Goal: Book appointment/travel/reservation

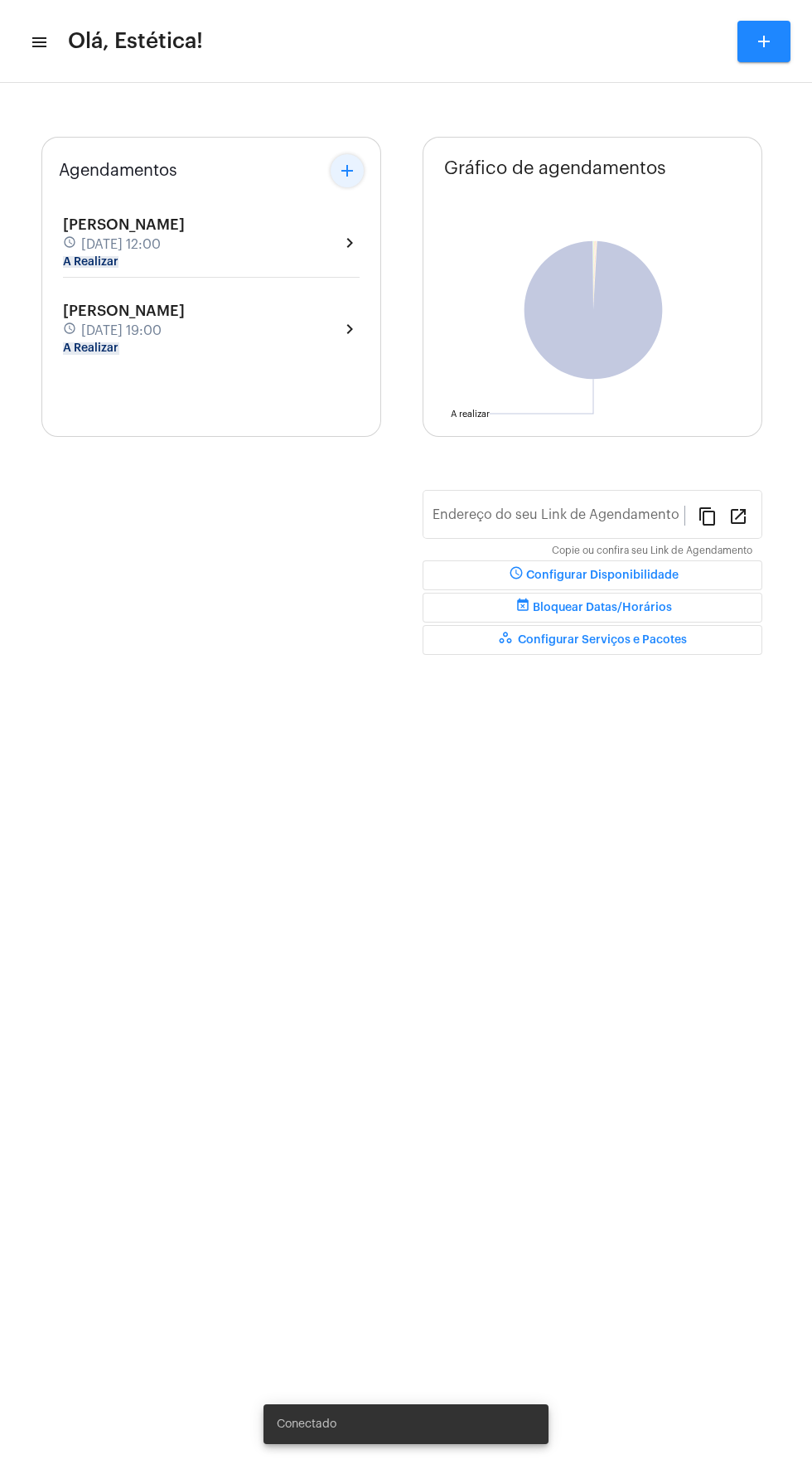
click at [353, 180] on mat-icon "add" at bounding box center [348, 170] width 20 height 20
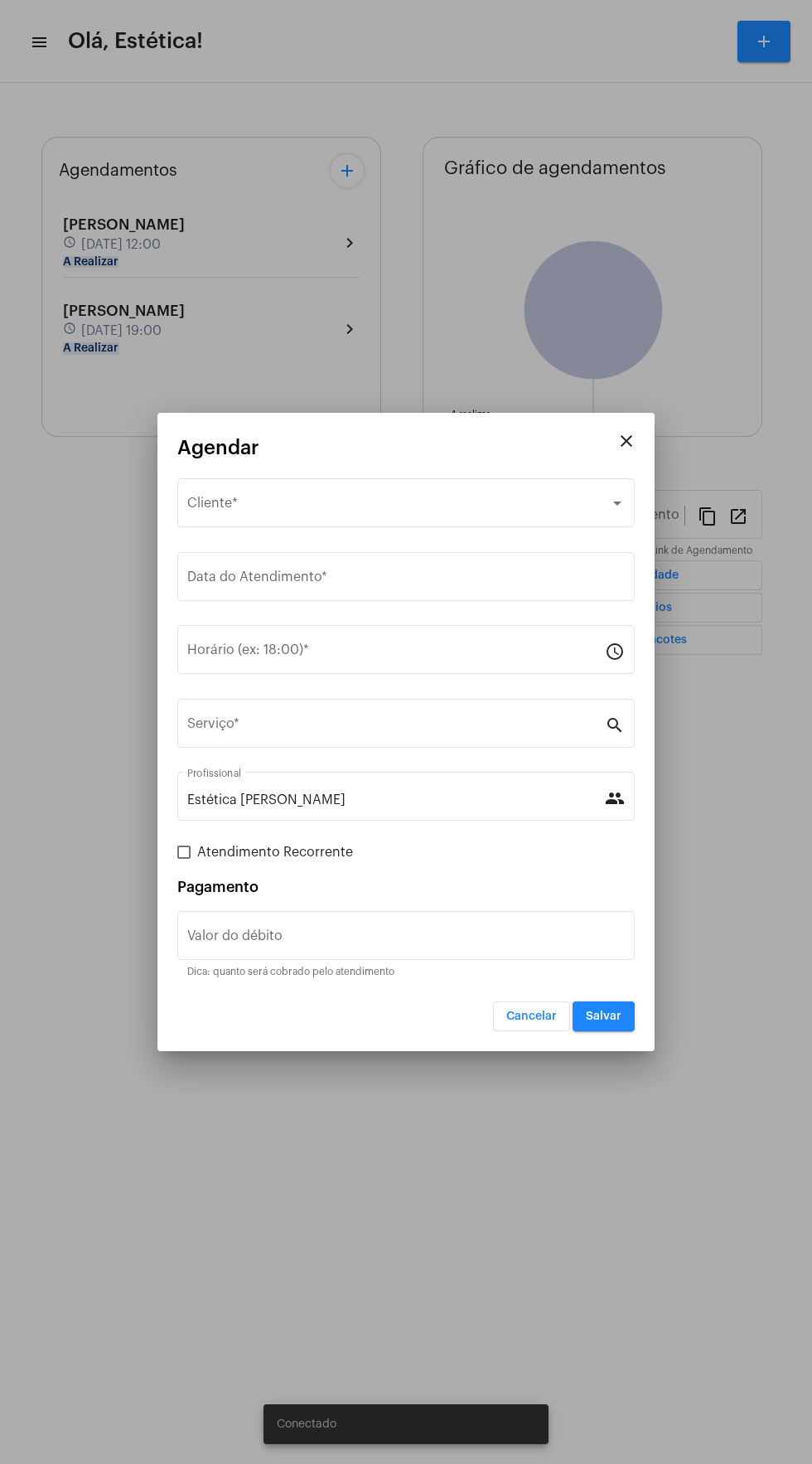
type input "[URL][DOMAIN_NAME]"
click at [418, 506] on div "Selecione o Cliente" at bounding box center [398, 506] width 423 height 15
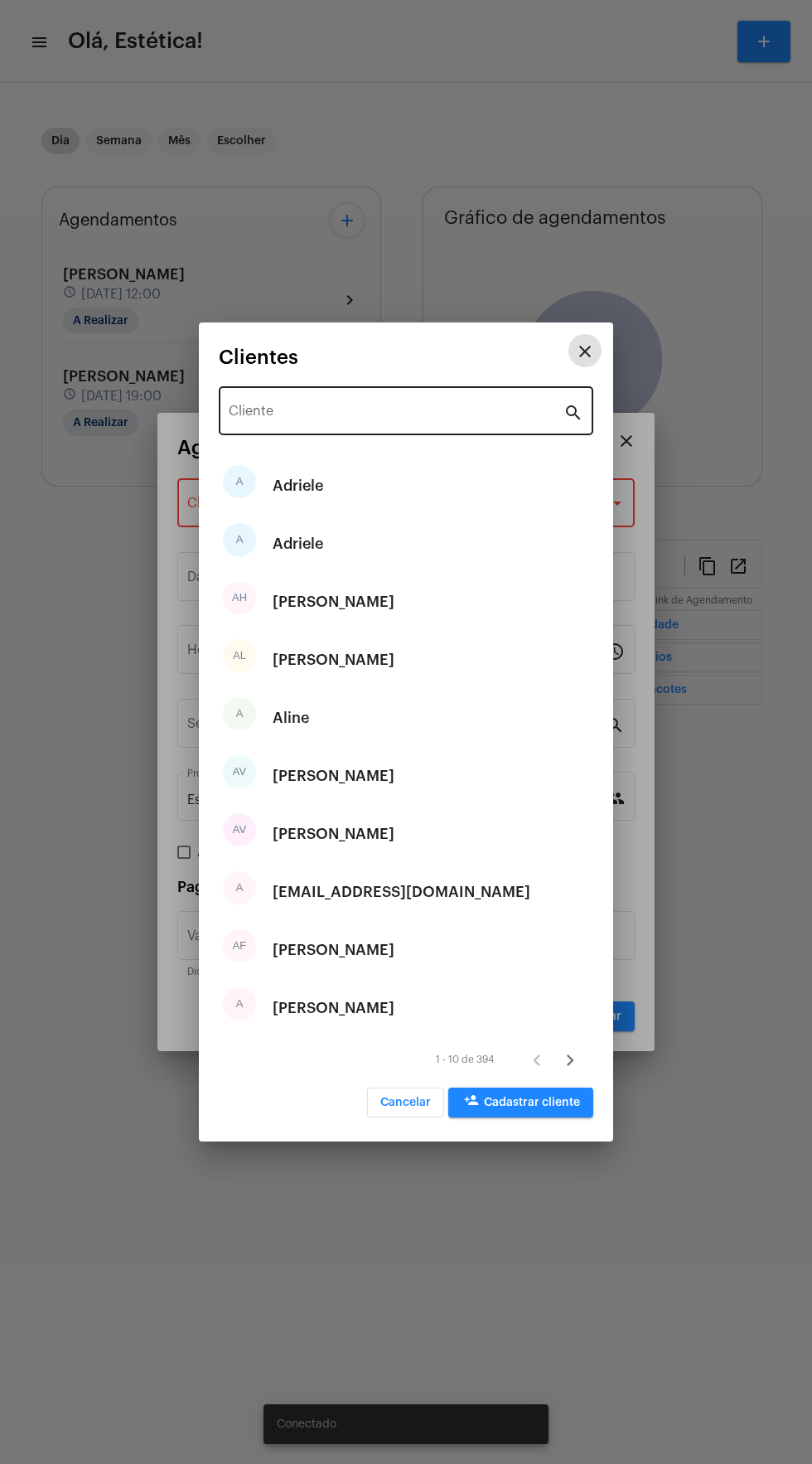
click at [373, 414] on input "Cliente" at bounding box center [396, 414] width 335 height 15
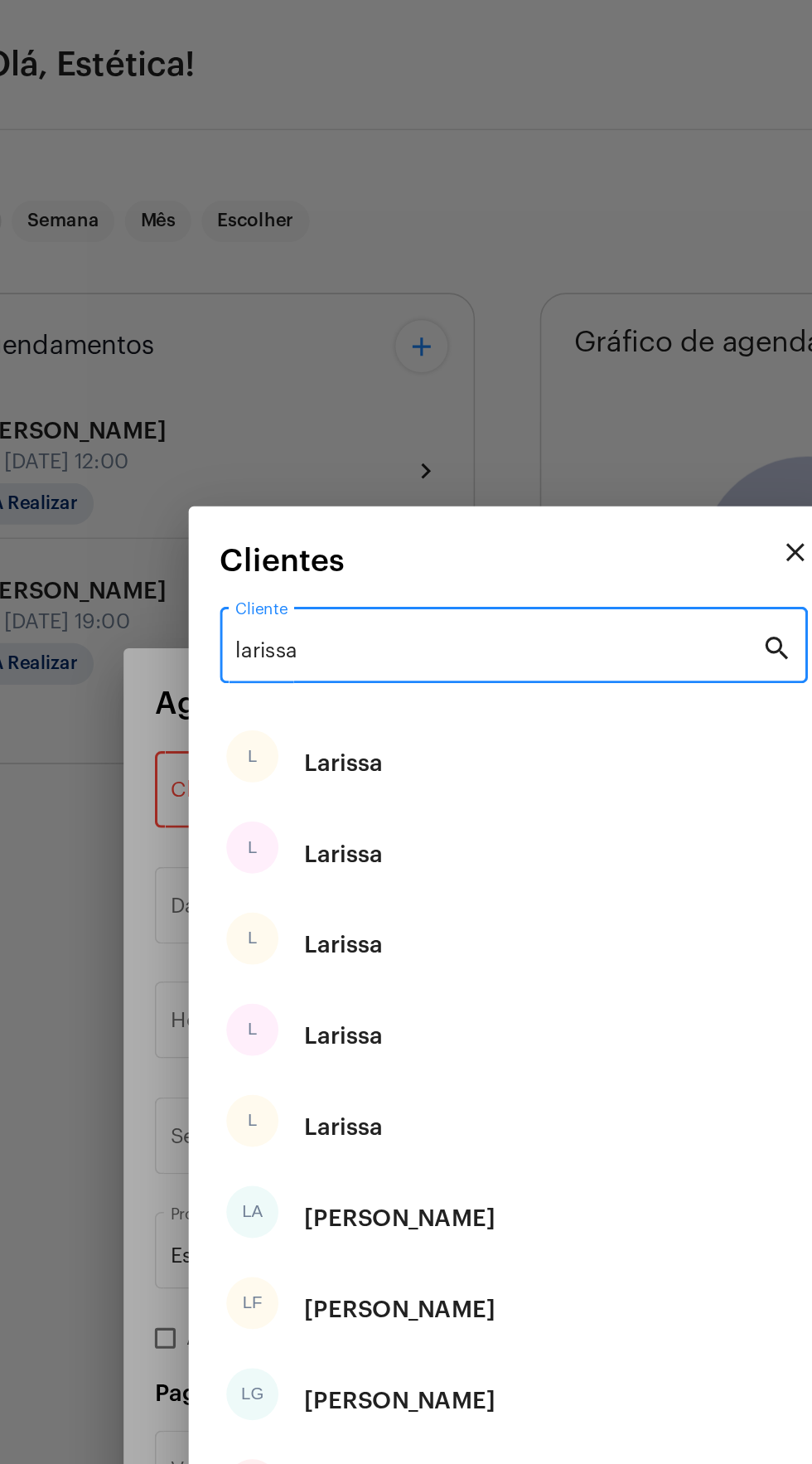
click at [337, 414] on input "larissa" at bounding box center [396, 414] width 335 height 15
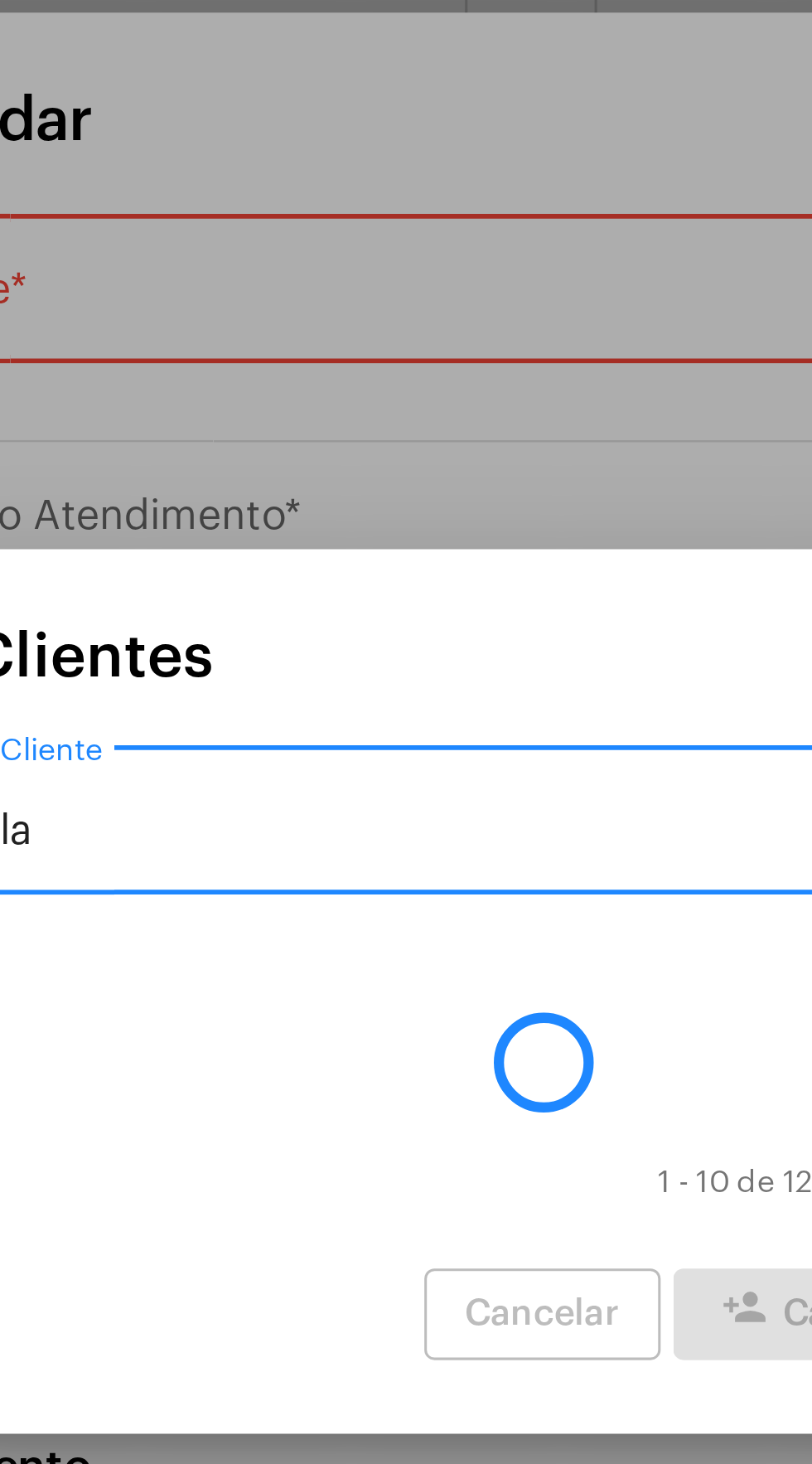
type input "l"
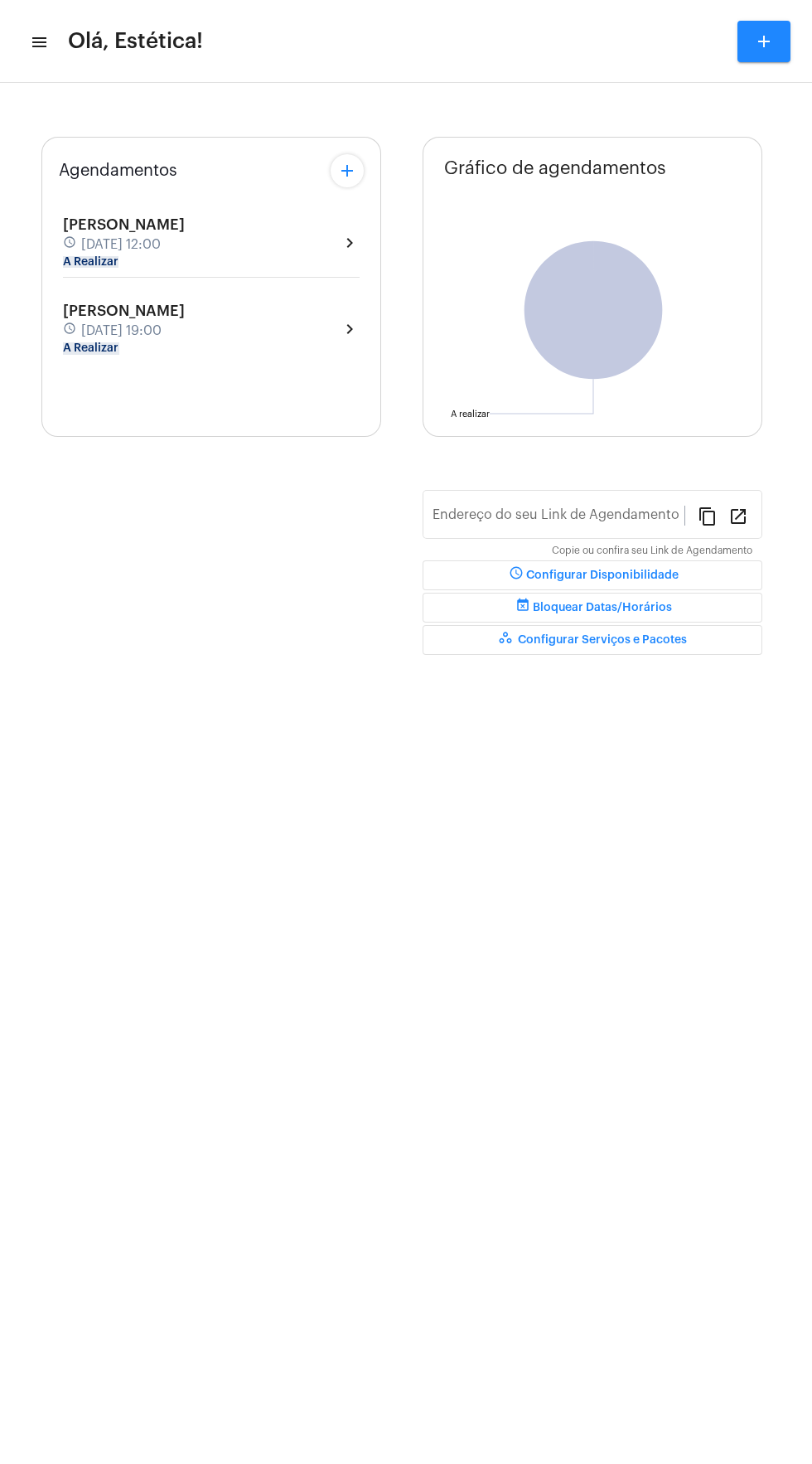
type input "[URL][DOMAIN_NAME]"
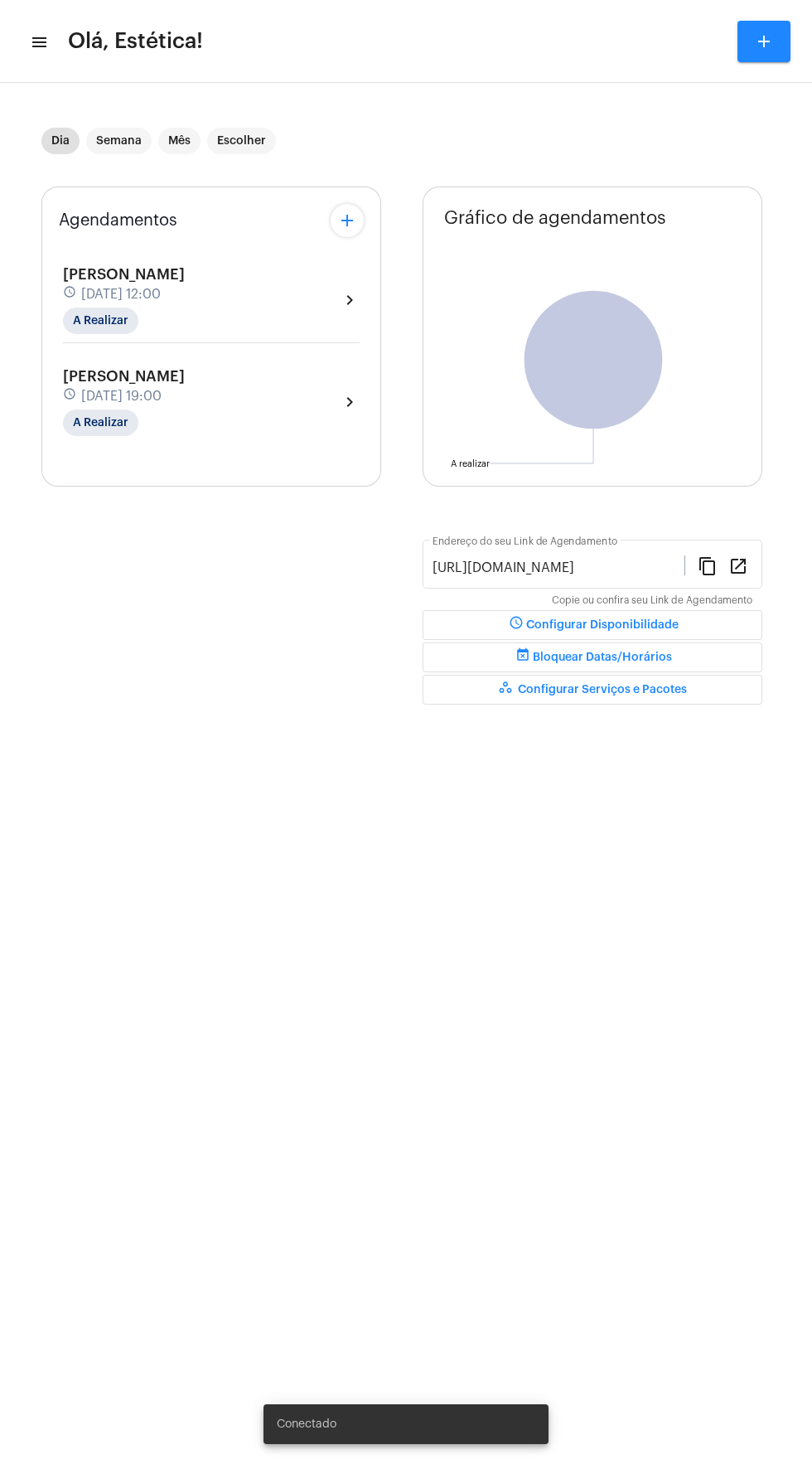
click at [40, 43] on mat-icon "menu" at bounding box center [38, 43] width 17 height 20
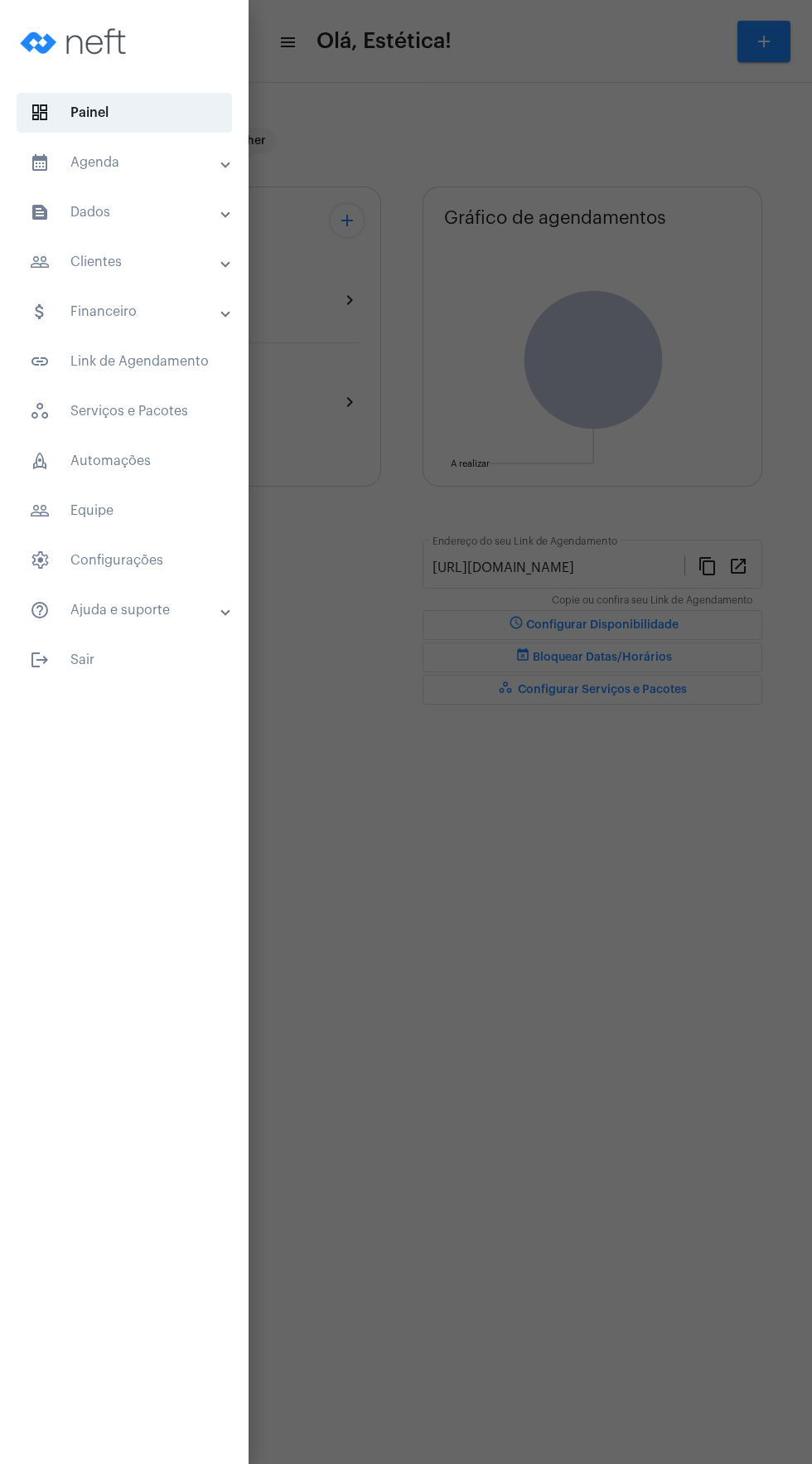
click at [160, 260] on mat-panel-title "people_outline Clientes" at bounding box center [126, 262] width 192 height 20
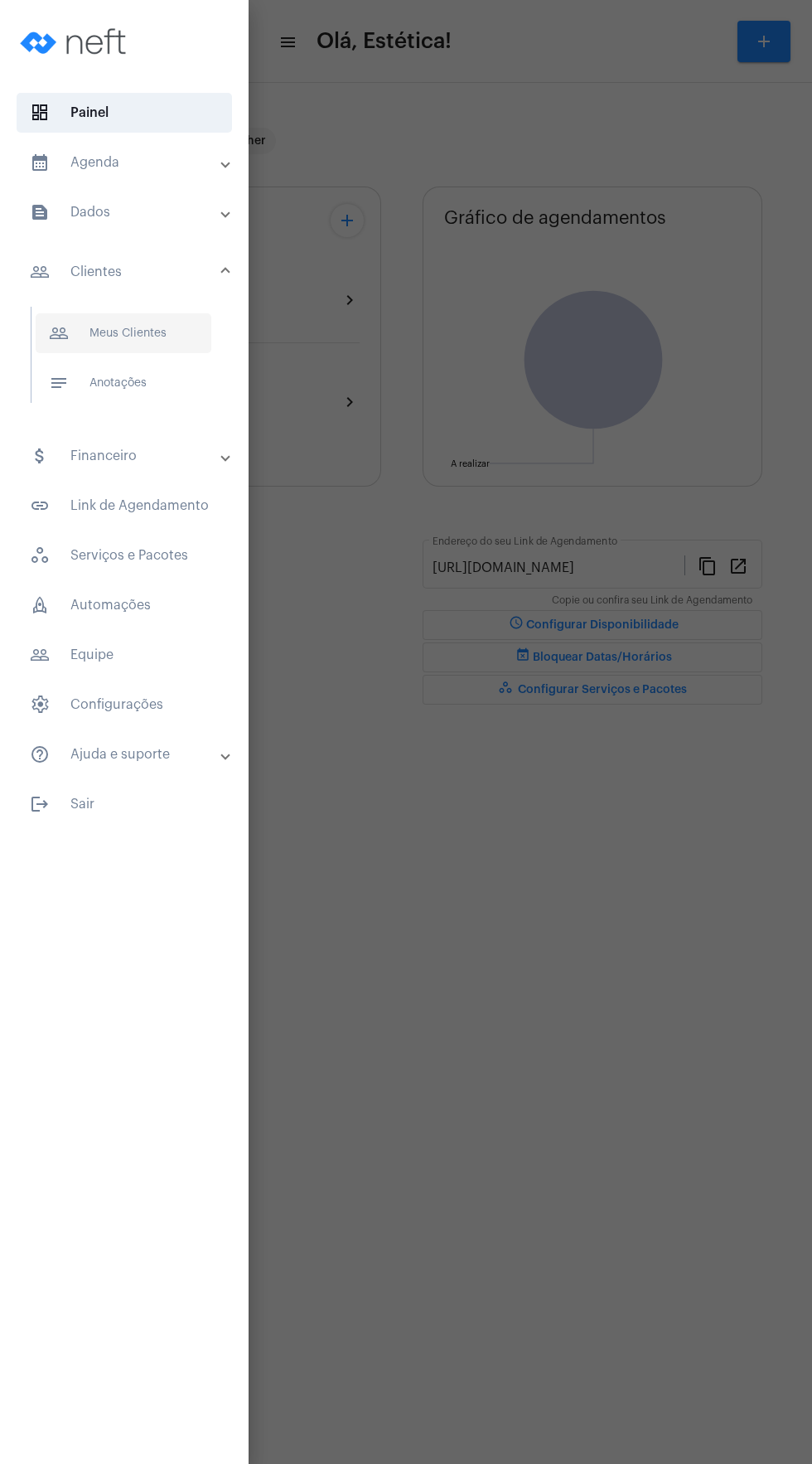
click at [161, 323] on span "people_outline Meus Clientes" at bounding box center [124, 333] width 175 height 40
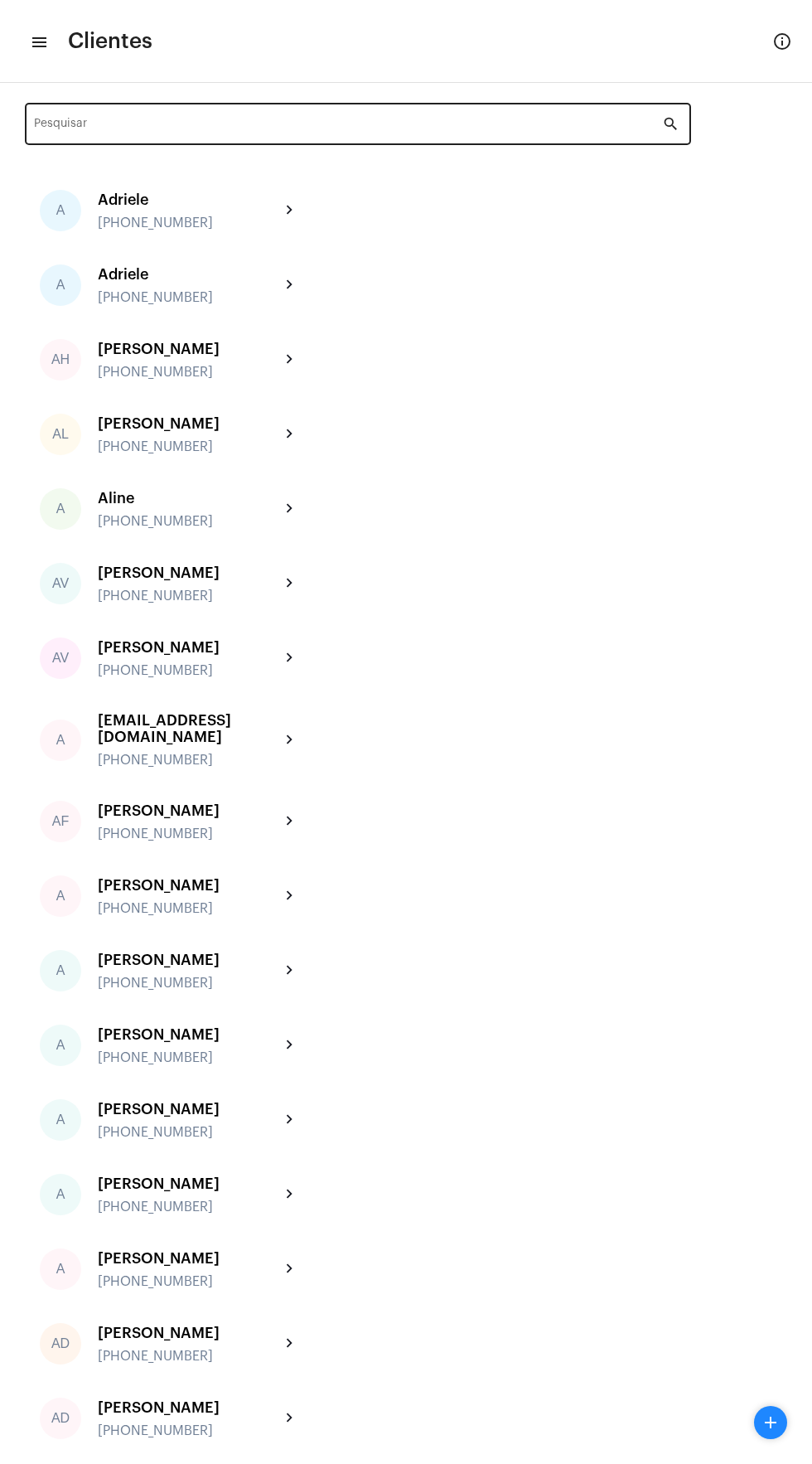
click at [389, 127] on input "Pesquisar" at bounding box center [348, 127] width 629 height 13
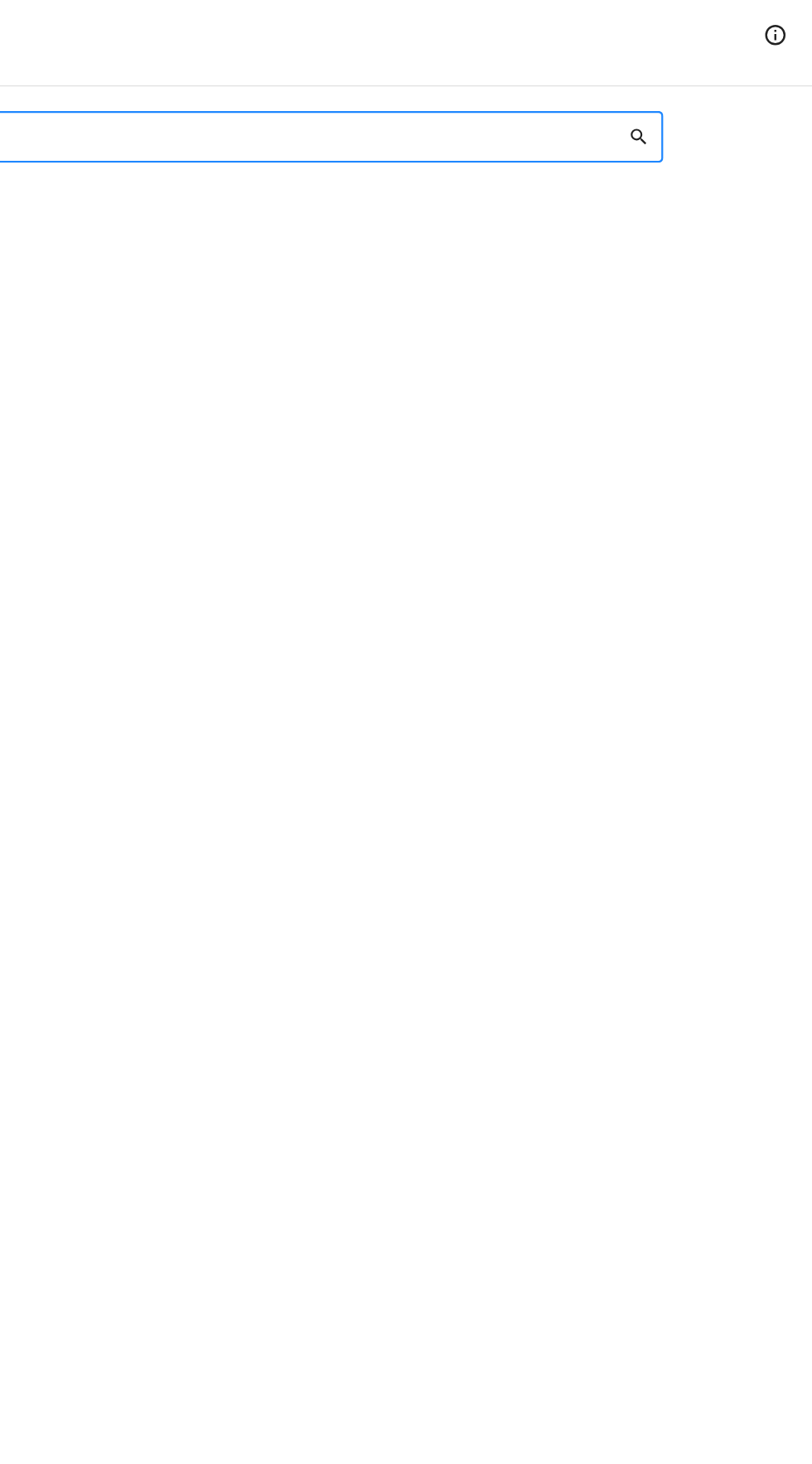
click at [670, 122] on mat-icon "search" at bounding box center [672, 125] width 20 height 20
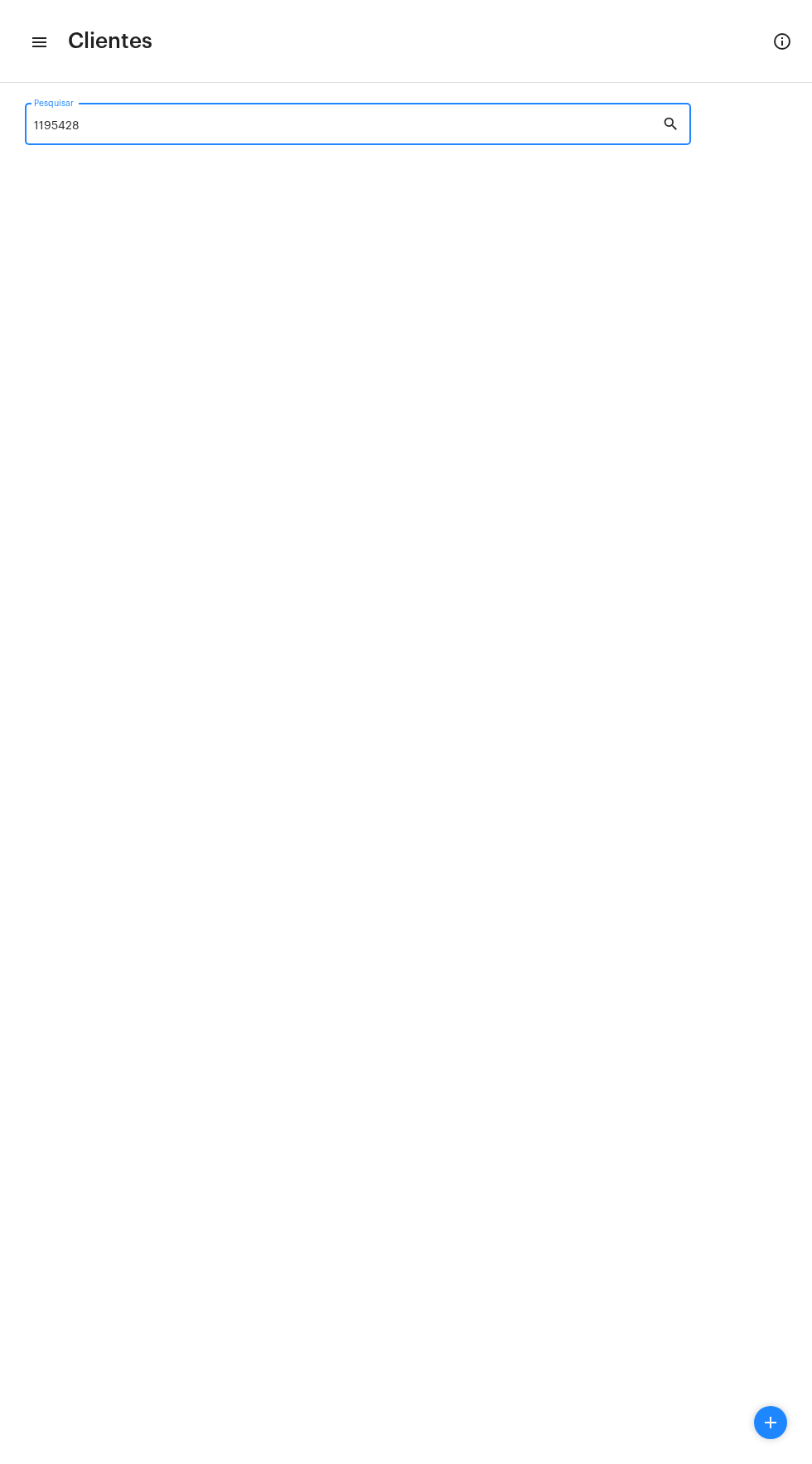
click at [41, 43] on mat-icon "menu" at bounding box center [38, 43] width 17 height 20
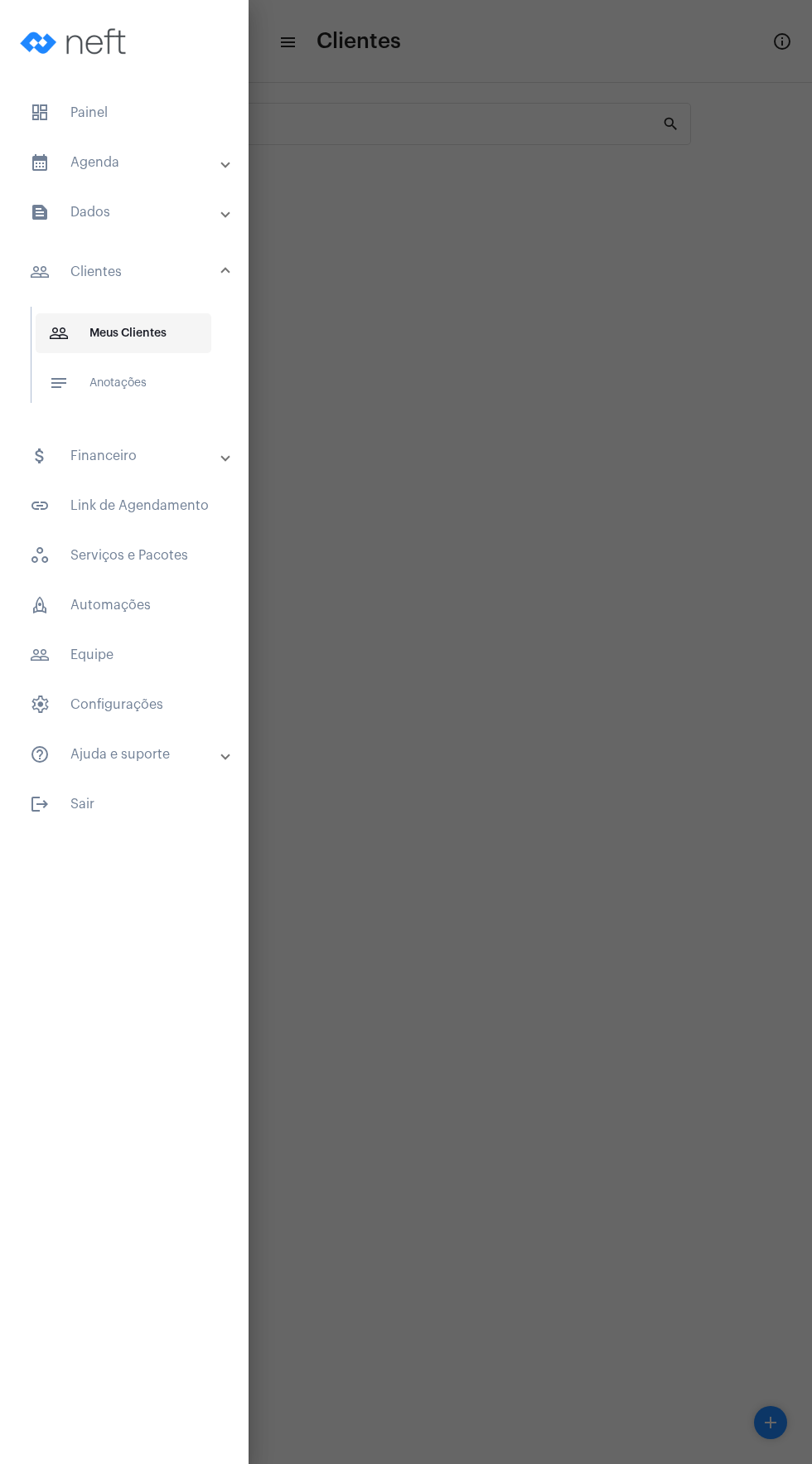
click at [173, 330] on span "people_outline Meus Clientes" at bounding box center [124, 333] width 175 height 40
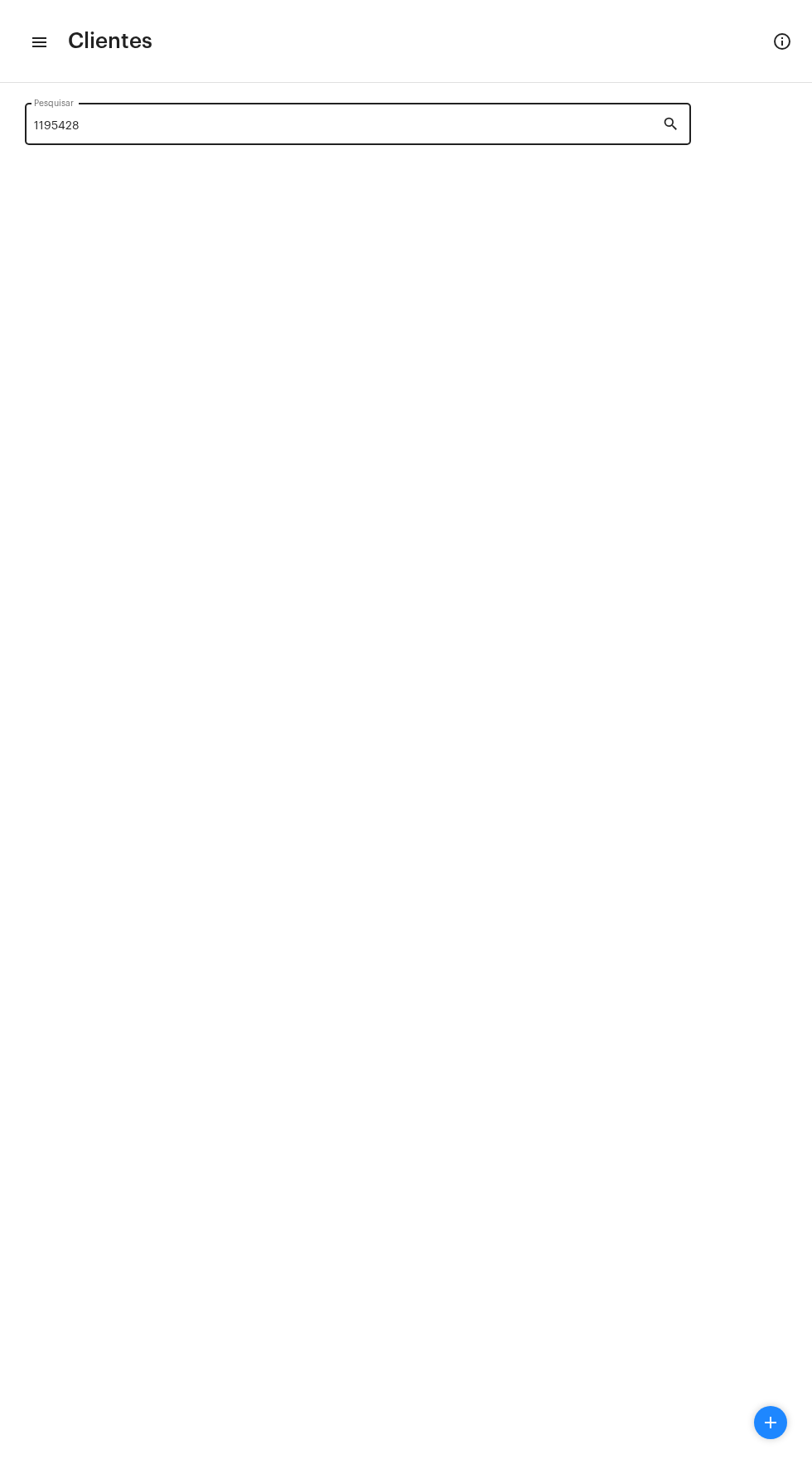
click at [198, 127] on input "1195428" at bounding box center [348, 127] width 629 height 13
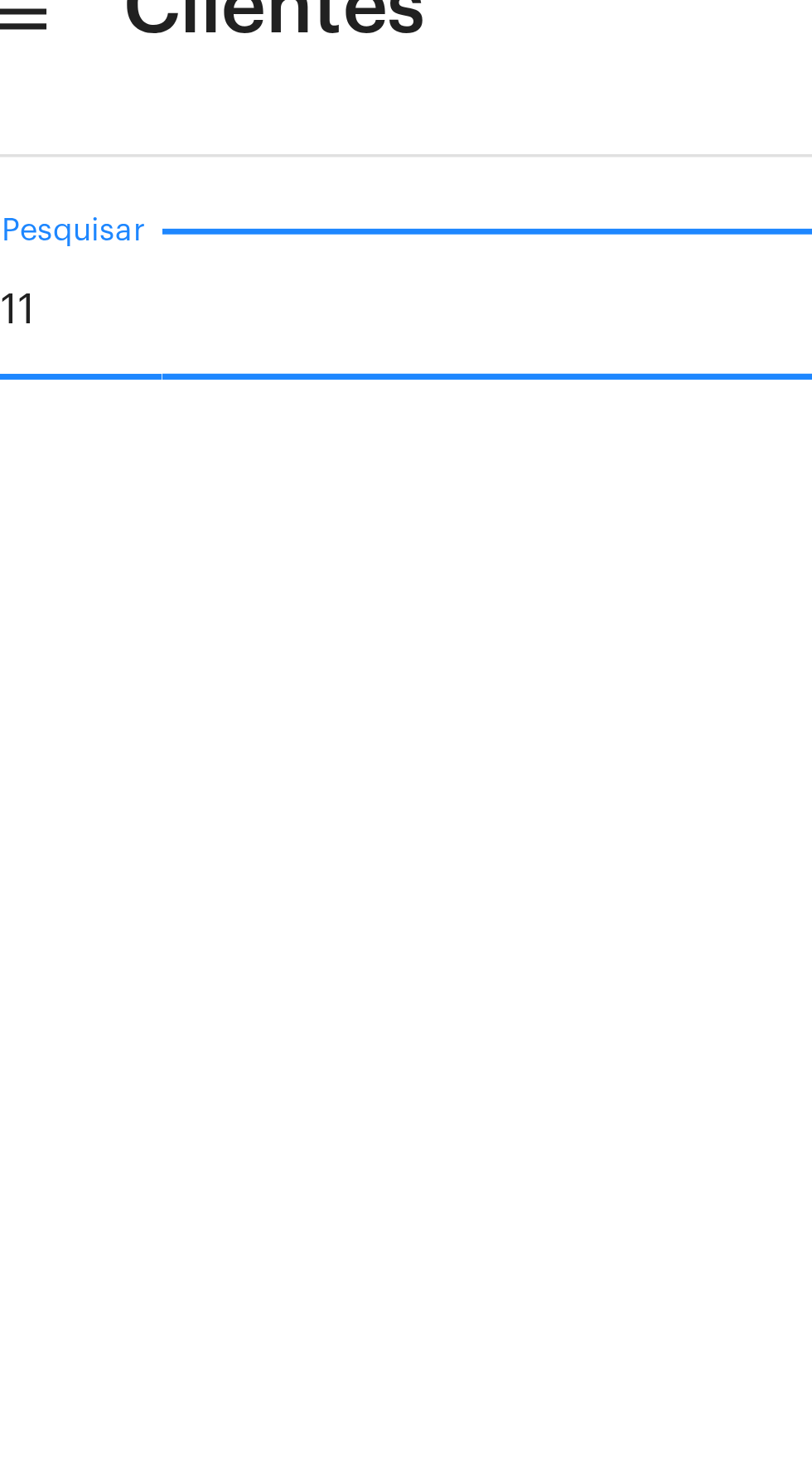
type input "1"
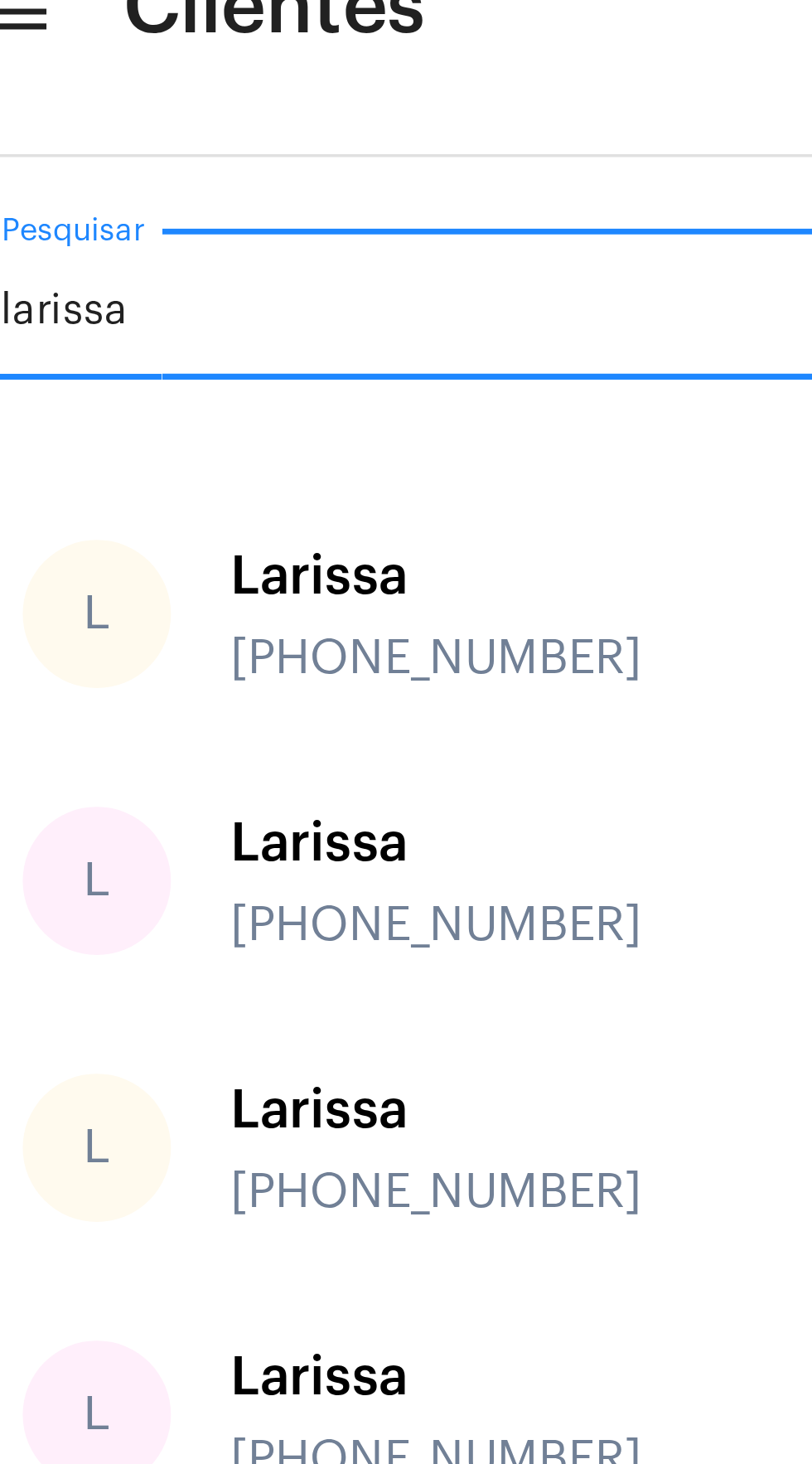
type input "larissa"
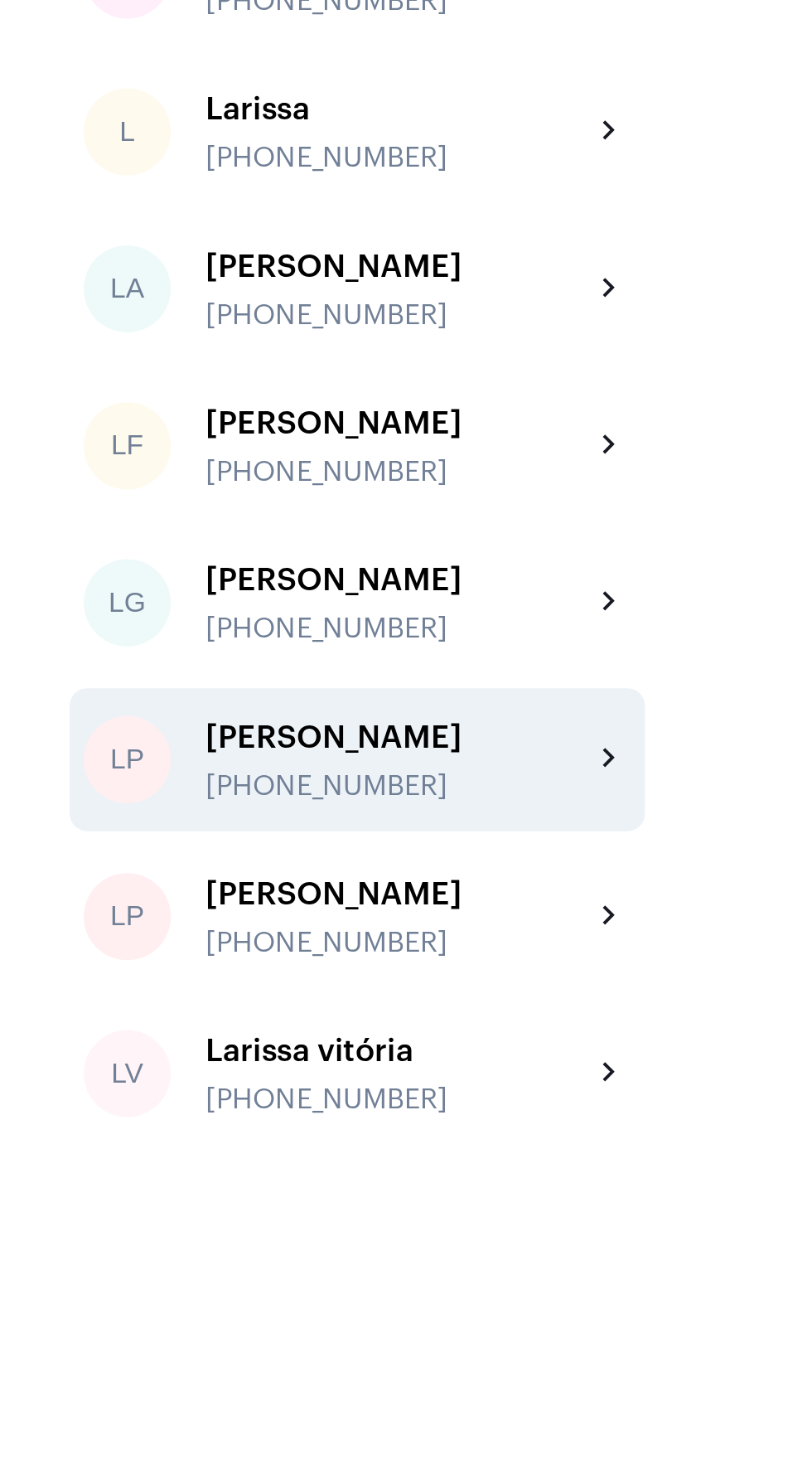
click at [161, 788] on div "Larissa Pereira dos Santos Tizzo" at bounding box center [189, 796] width 182 height 17
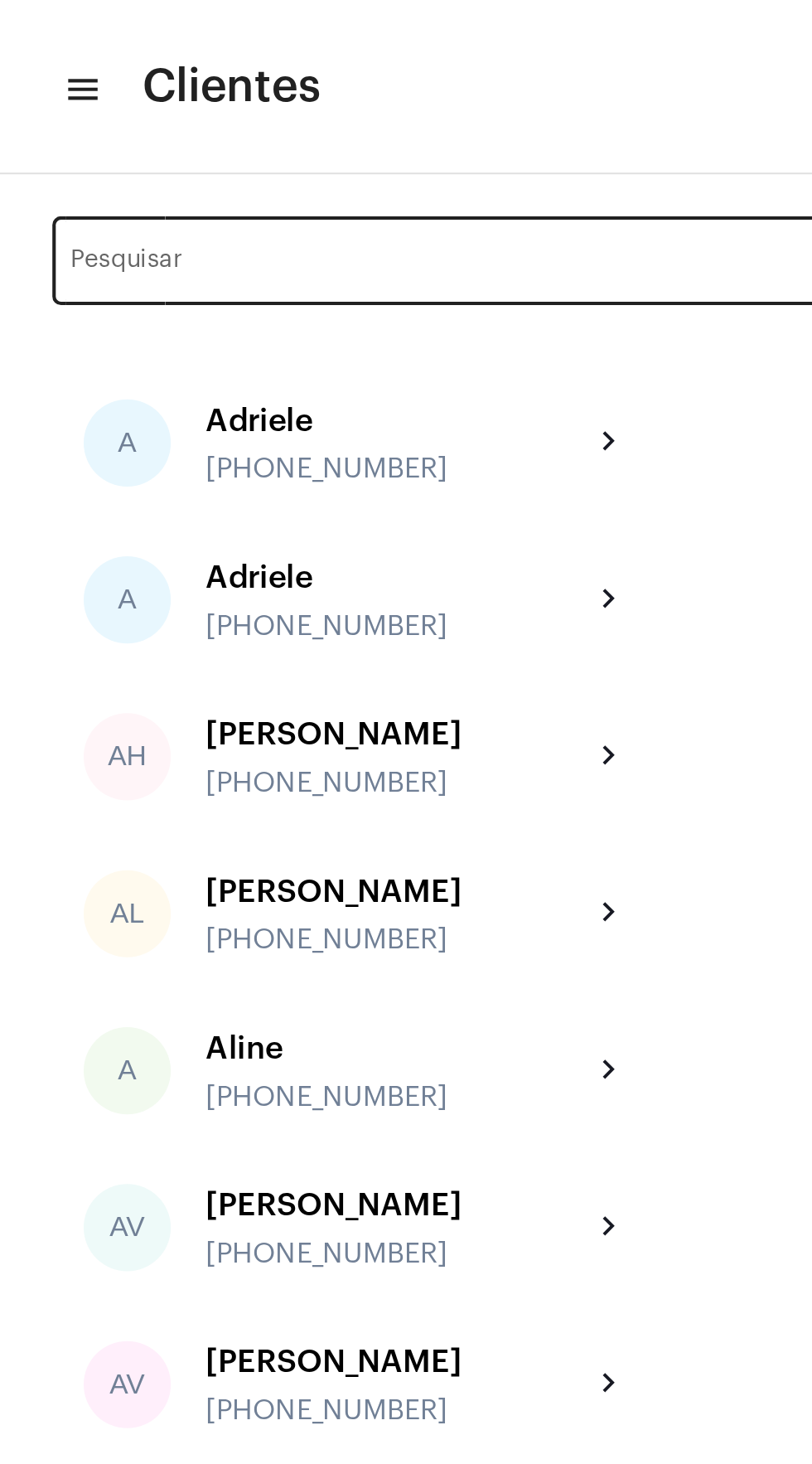
click at [171, 122] on input "Pesquisar" at bounding box center [348, 127] width 629 height 13
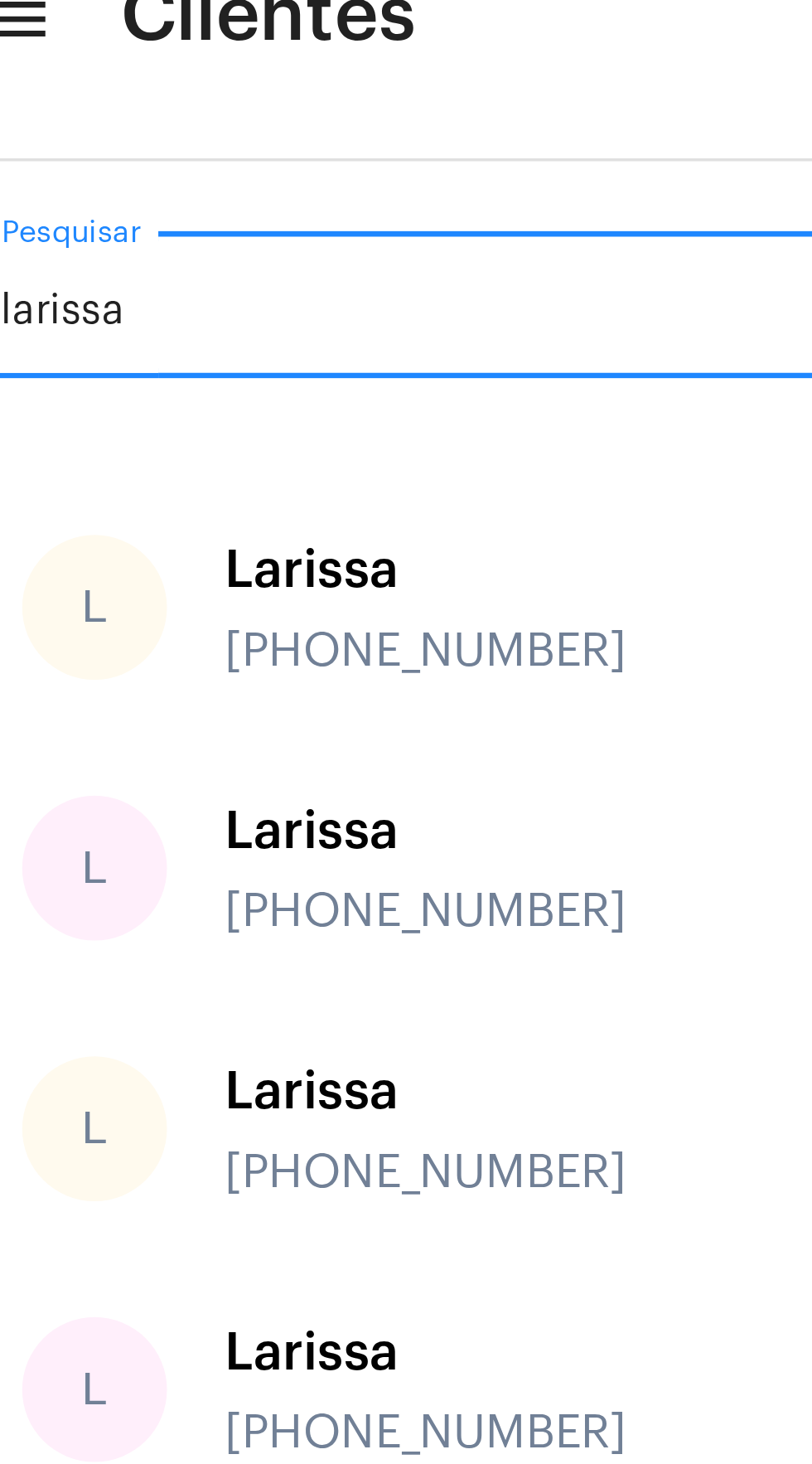
type input "larissa"
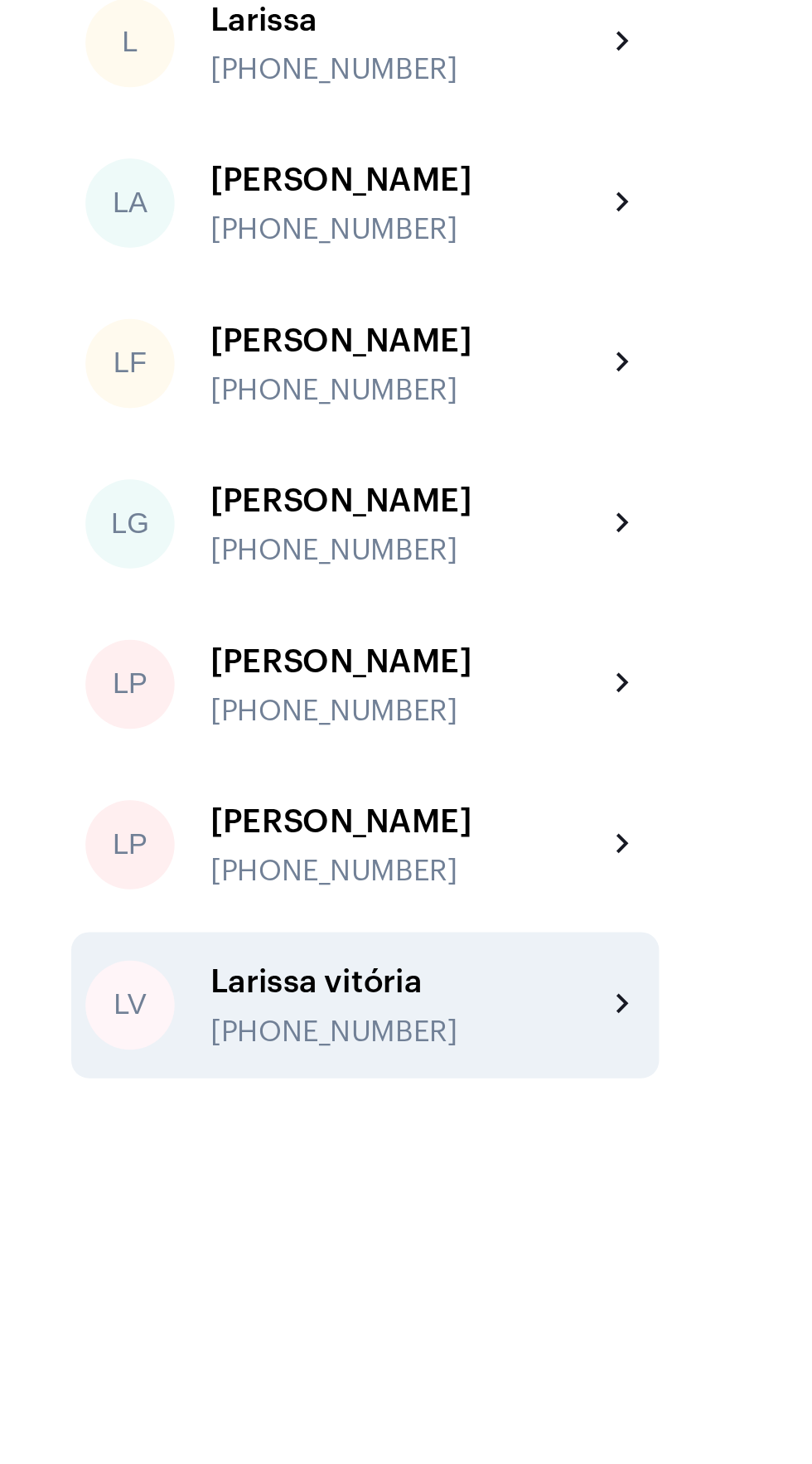
click at [233, 976] on div "Larissa vitória +5511954281132" at bounding box center [189, 957] width 182 height 39
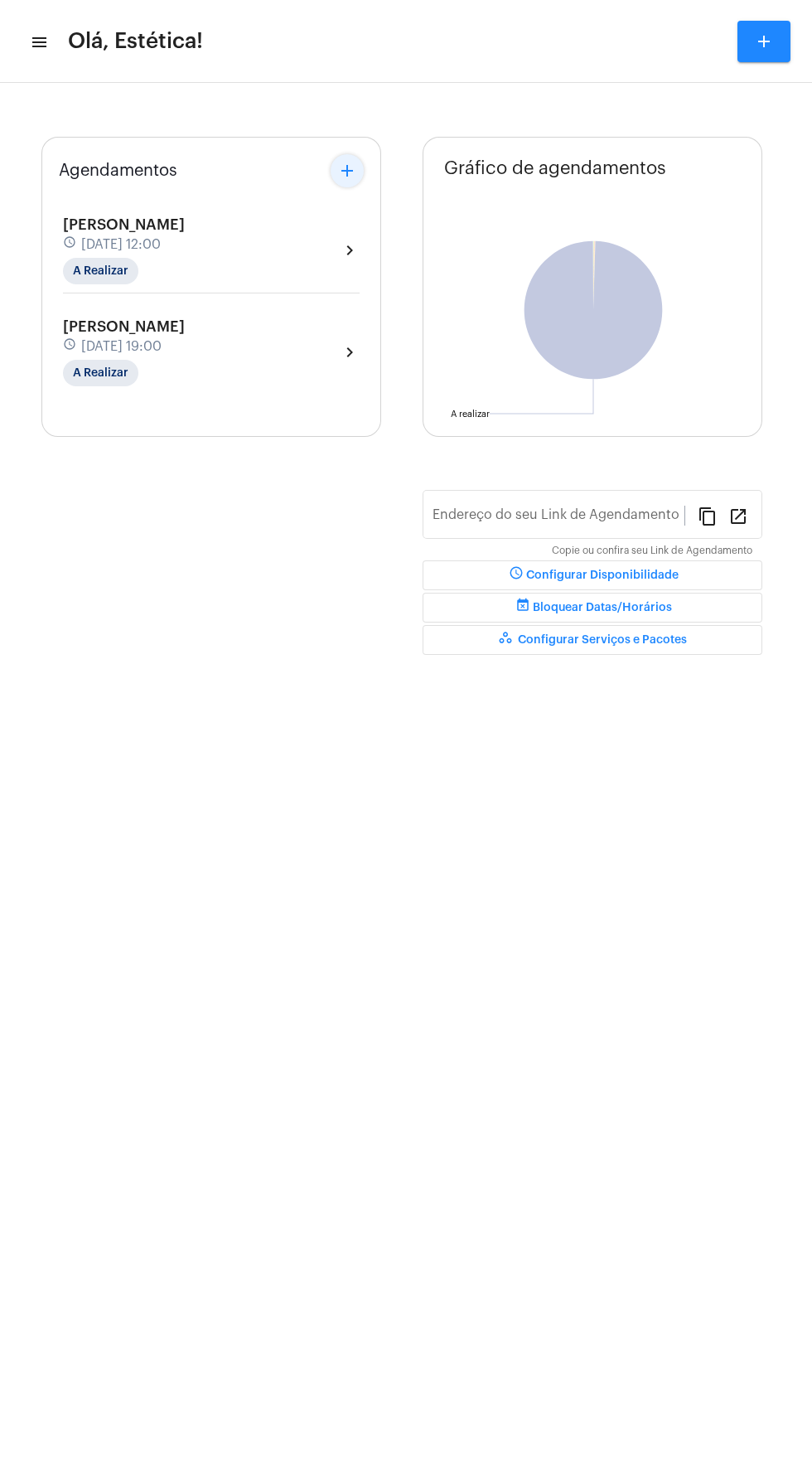
click at [353, 180] on mat-icon "add" at bounding box center [348, 170] width 20 height 20
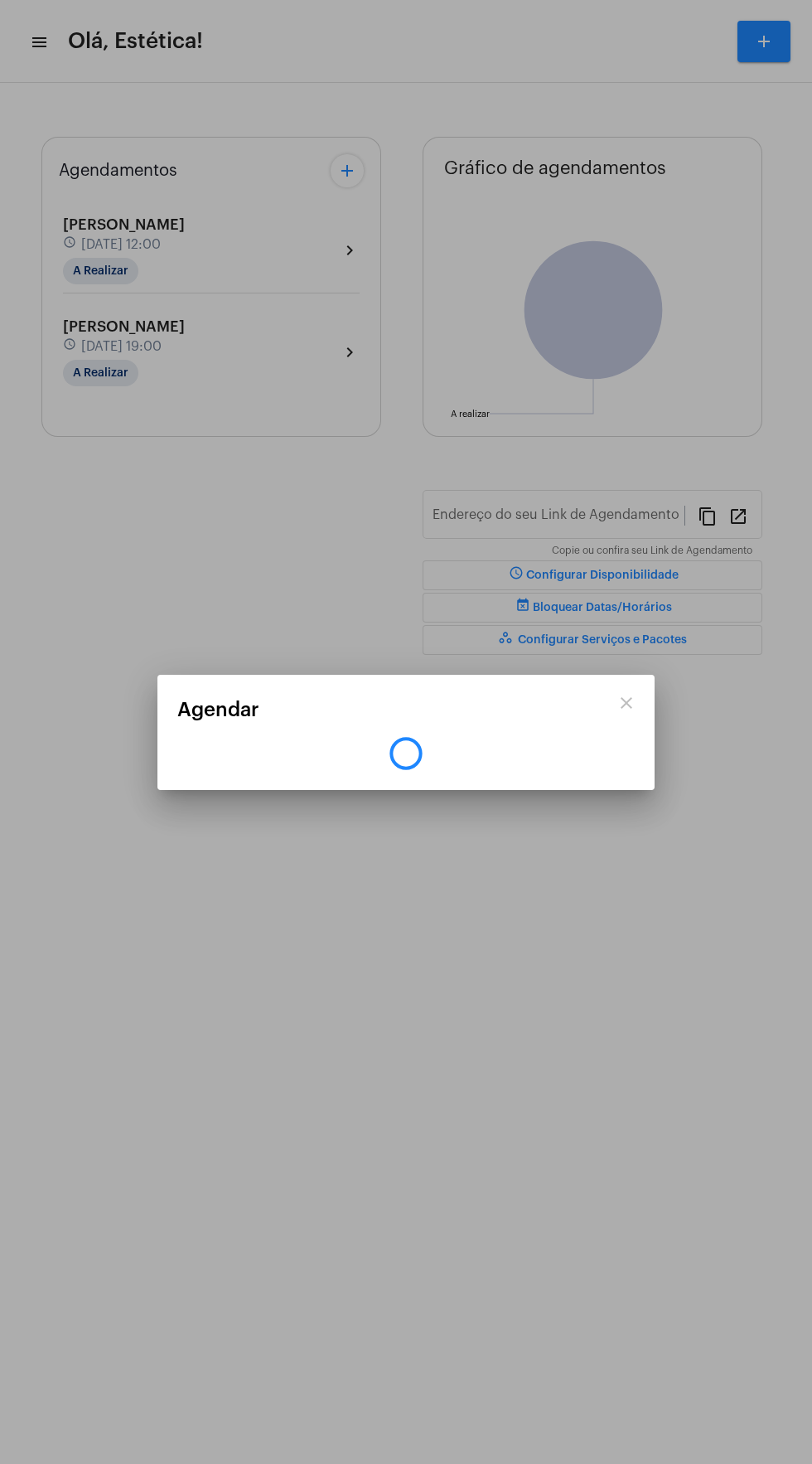
type input "[URL][DOMAIN_NAME]"
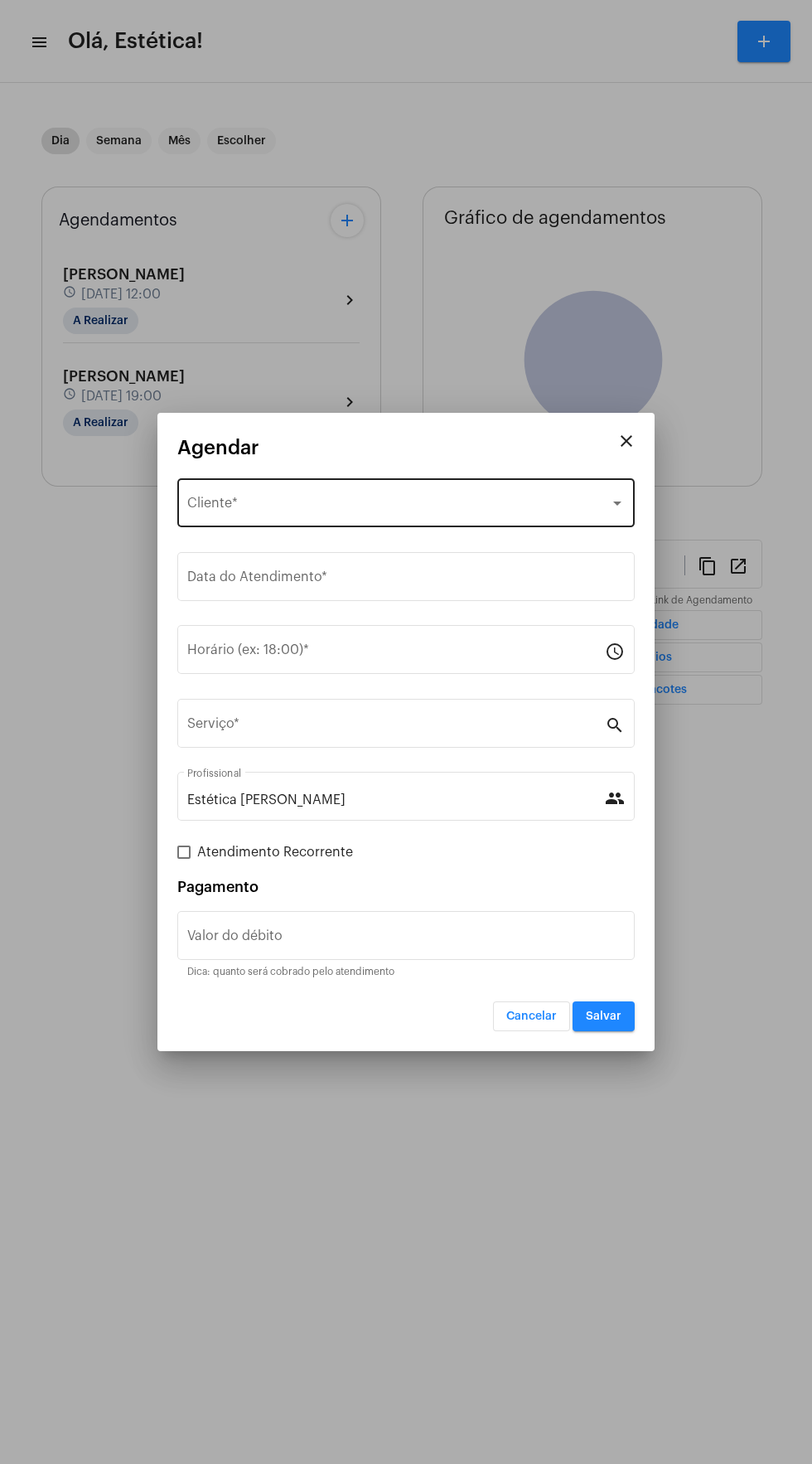
click at [448, 506] on div "Selecione o Cliente" at bounding box center [398, 506] width 423 height 15
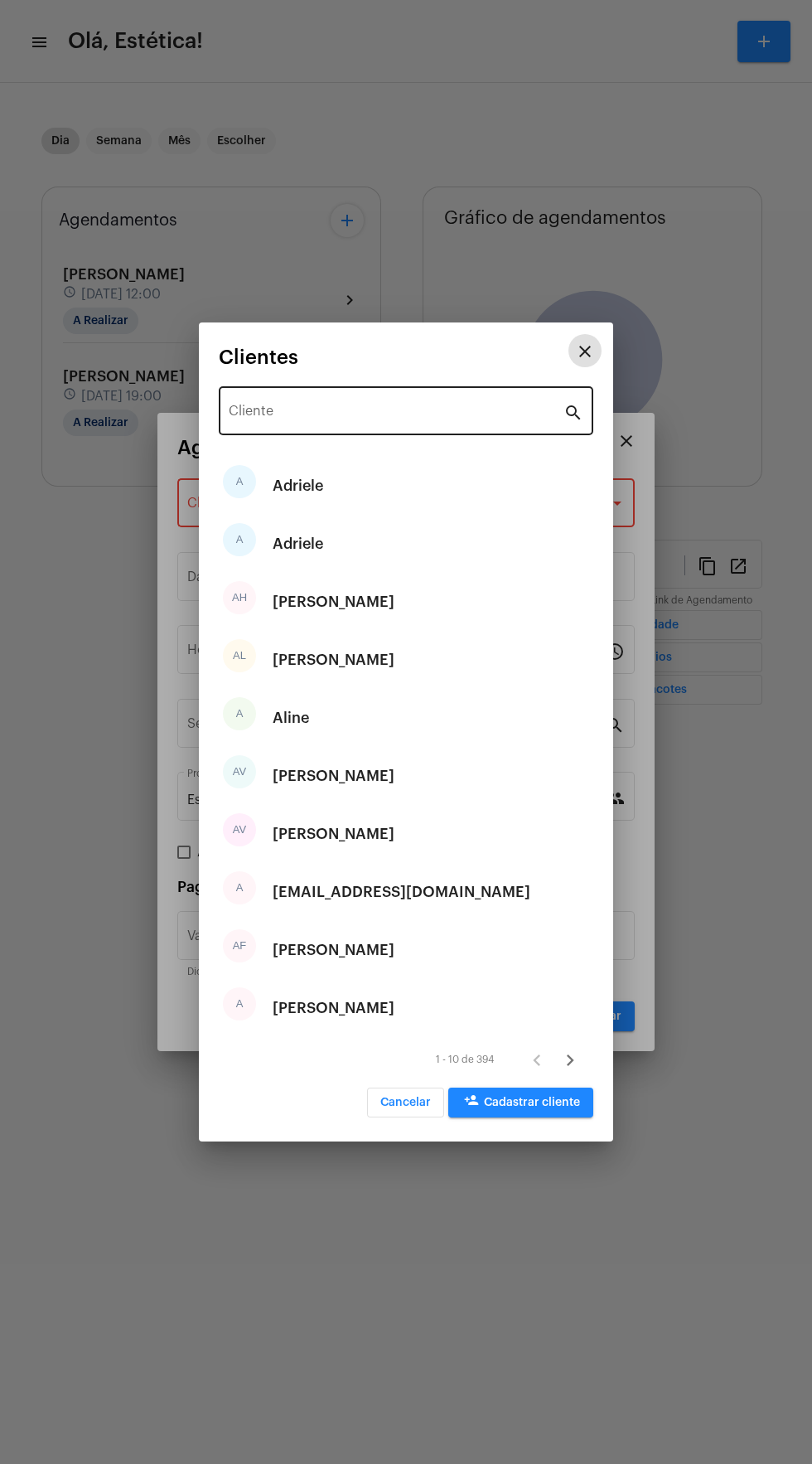
click at [412, 410] on input "Cliente" at bounding box center [396, 414] width 335 height 15
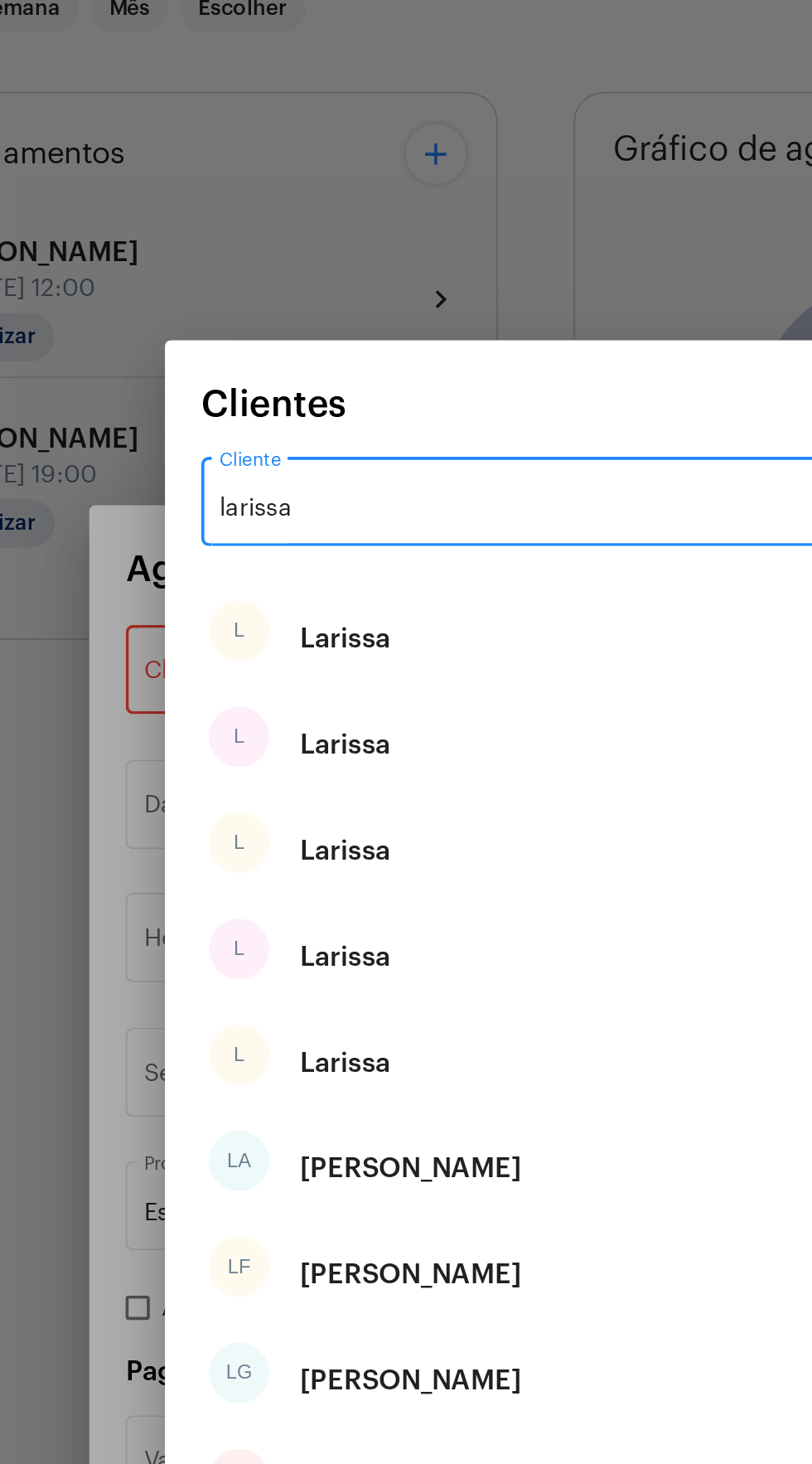
click at [331, 416] on input "larissa" at bounding box center [396, 414] width 335 height 15
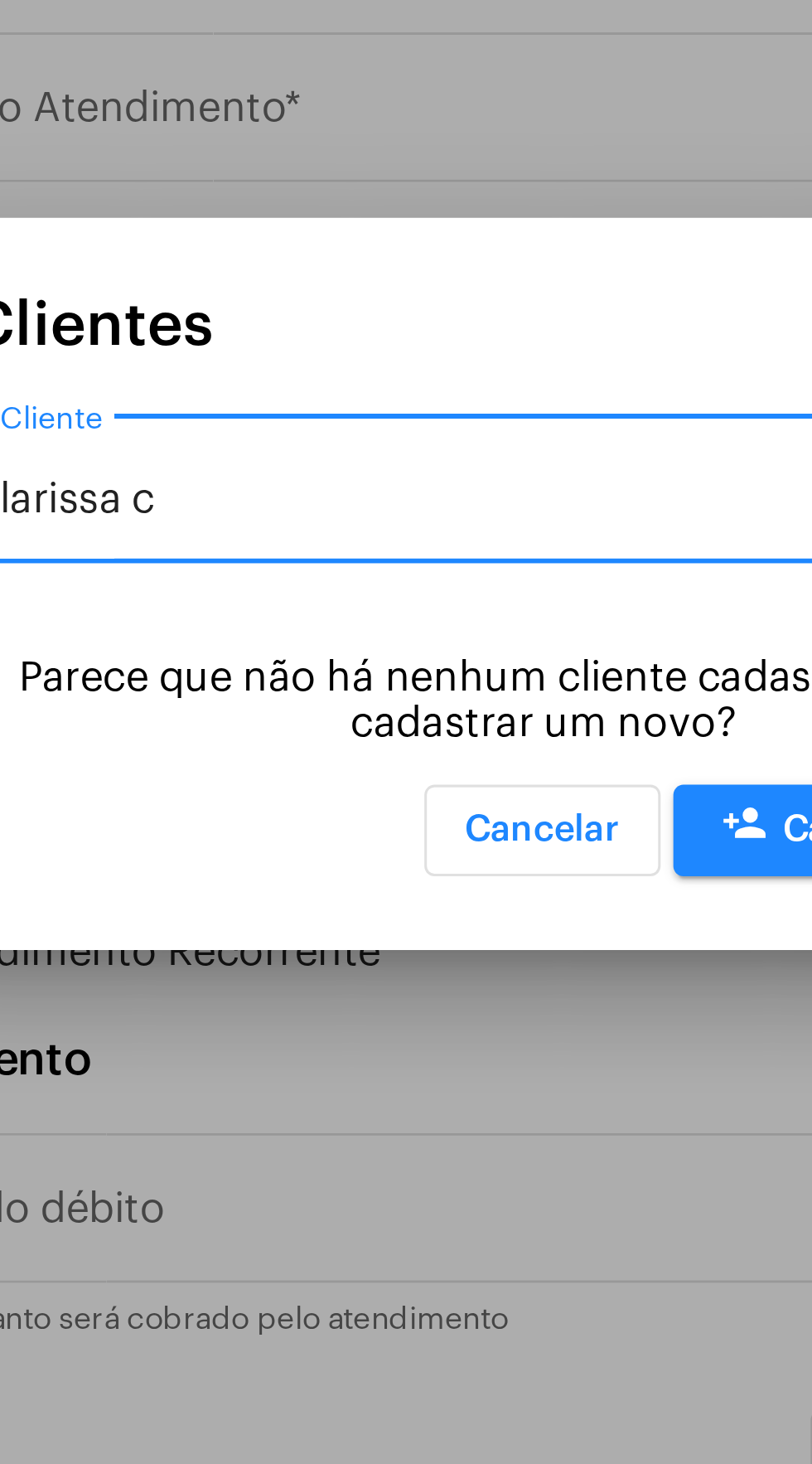
click at [338, 706] on input "larissa c" at bounding box center [396, 704] width 335 height 15
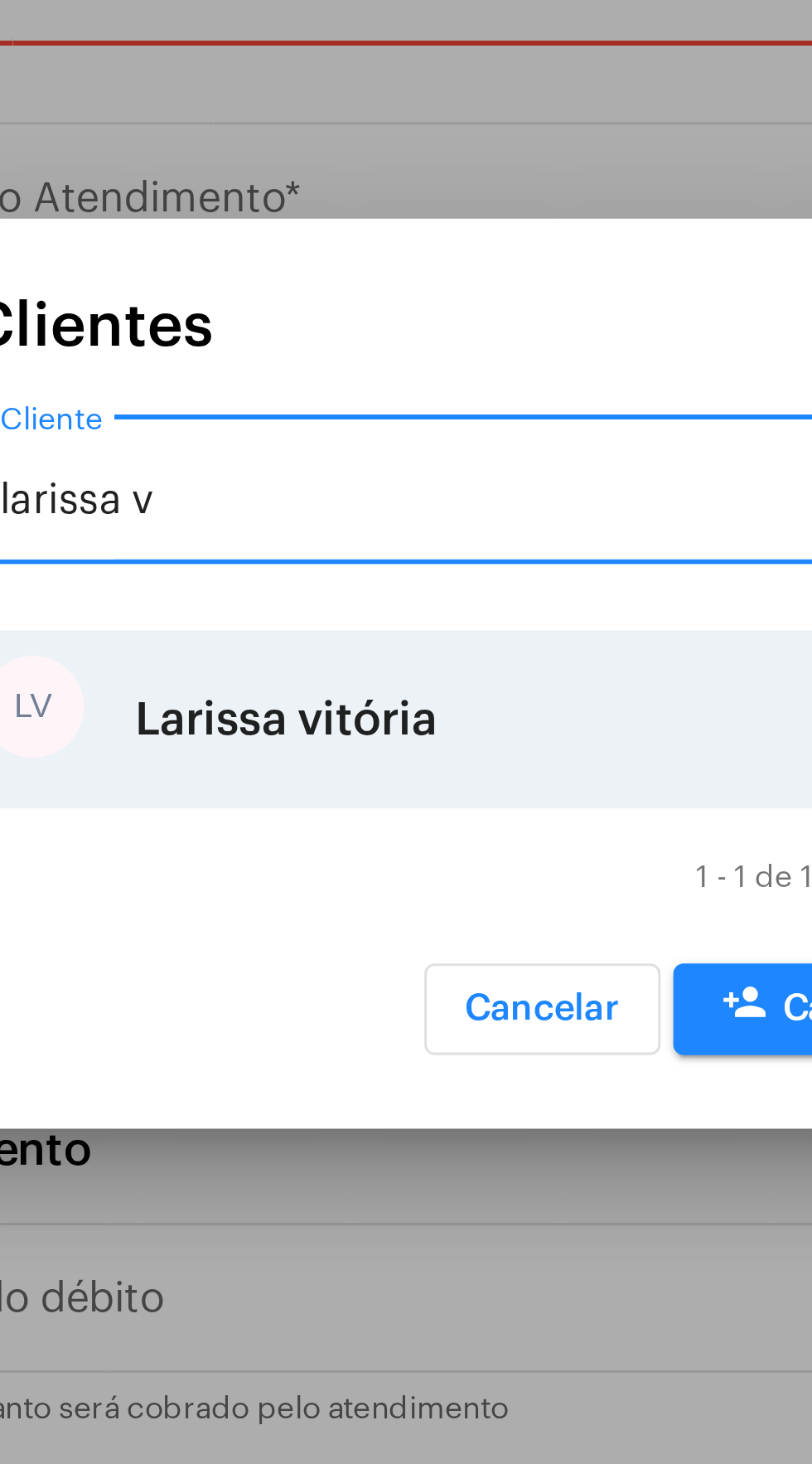
type input "larissa v"
click at [347, 734] on div "Larissa vitória" at bounding box center [322, 747] width 99 height 50
type input "R$"
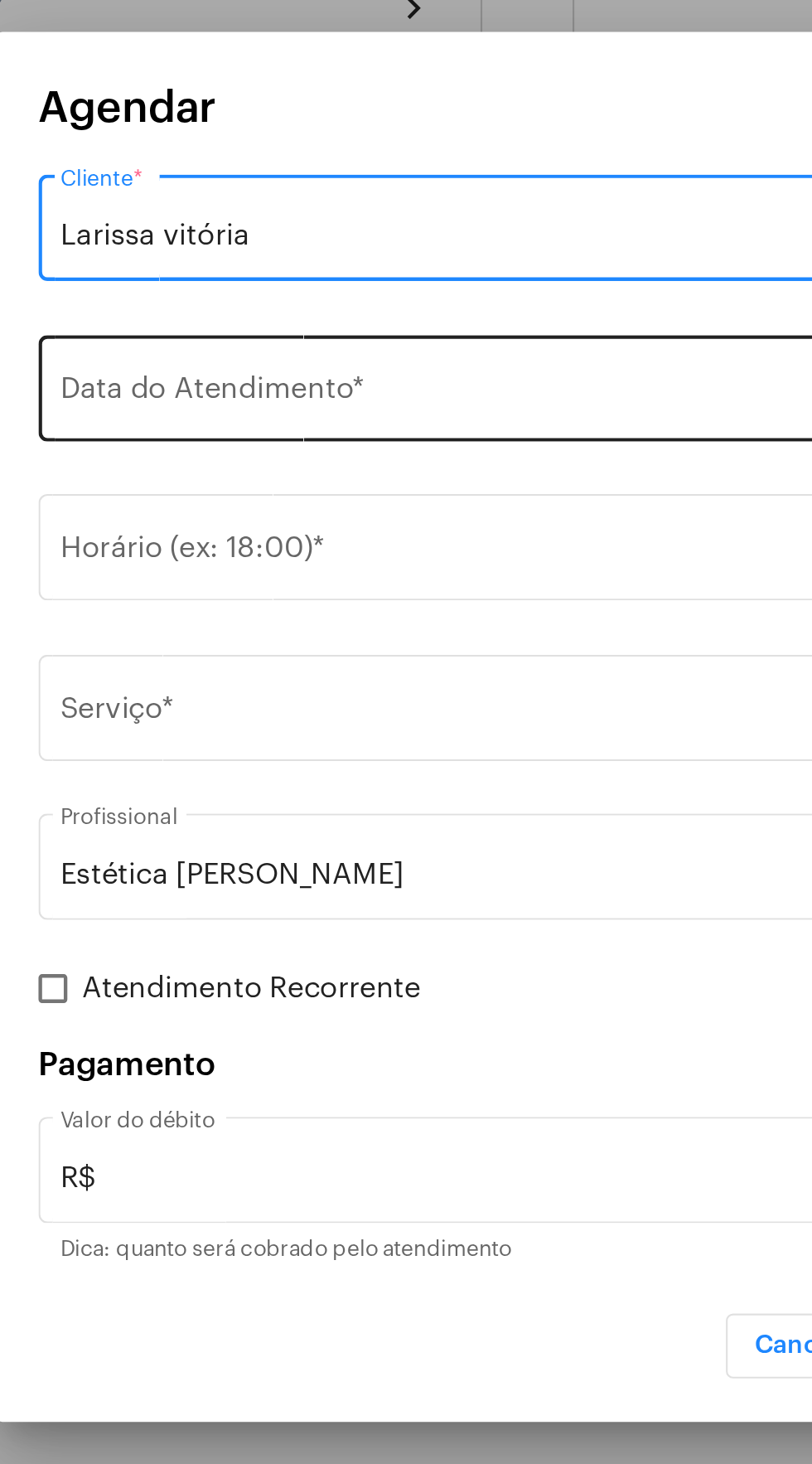
click at [408, 573] on input "Data do Atendimento *" at bounding box center [406, 580] width 438 height 15
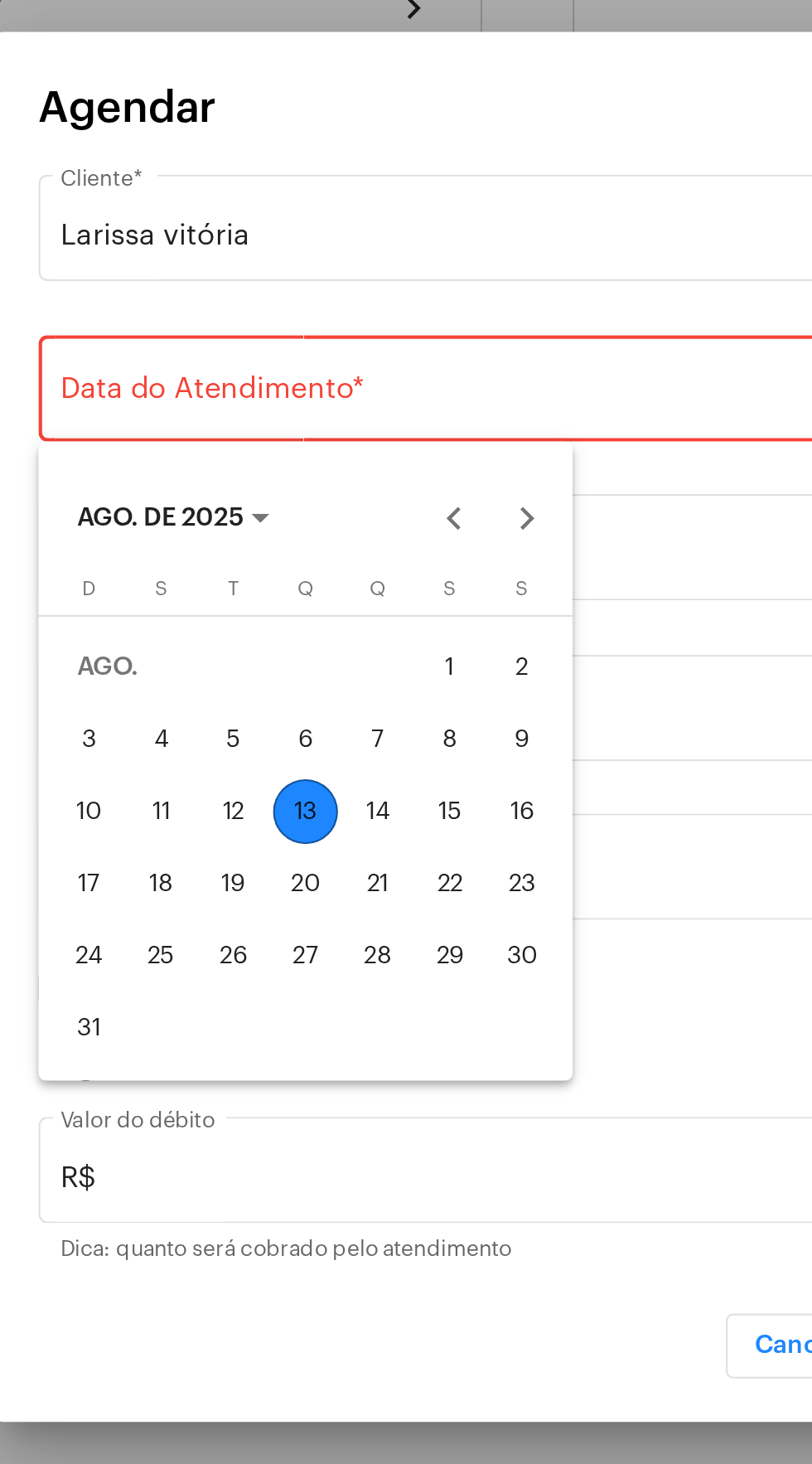
click at [336, 771] on div "14" at bounding box center [333, 771] width 30 height 30
type input "14/08/2025"
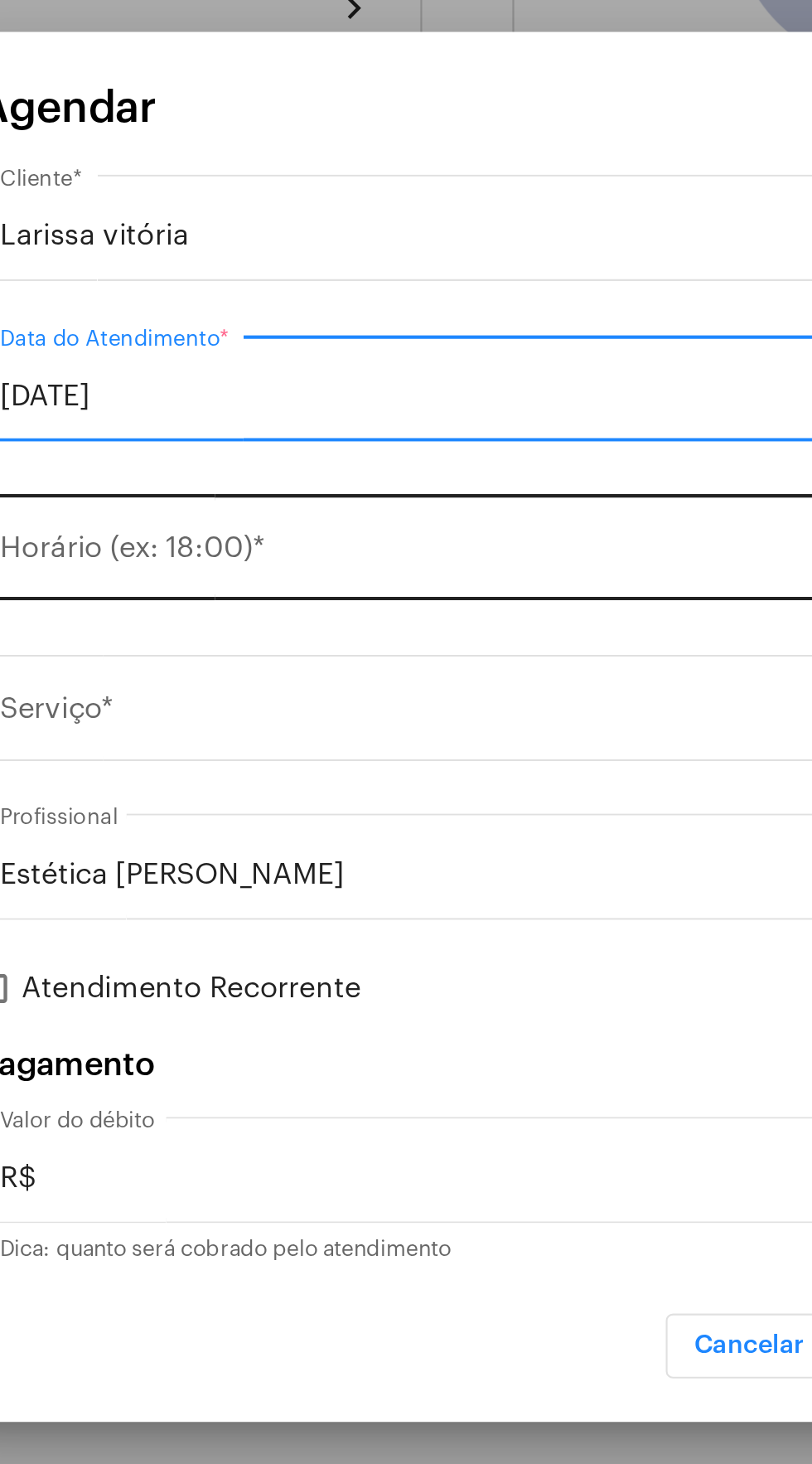
click at [373, 648] on input "Horário (ex: 18:00) *" at bounding box center [396, 653] width 418 height 15
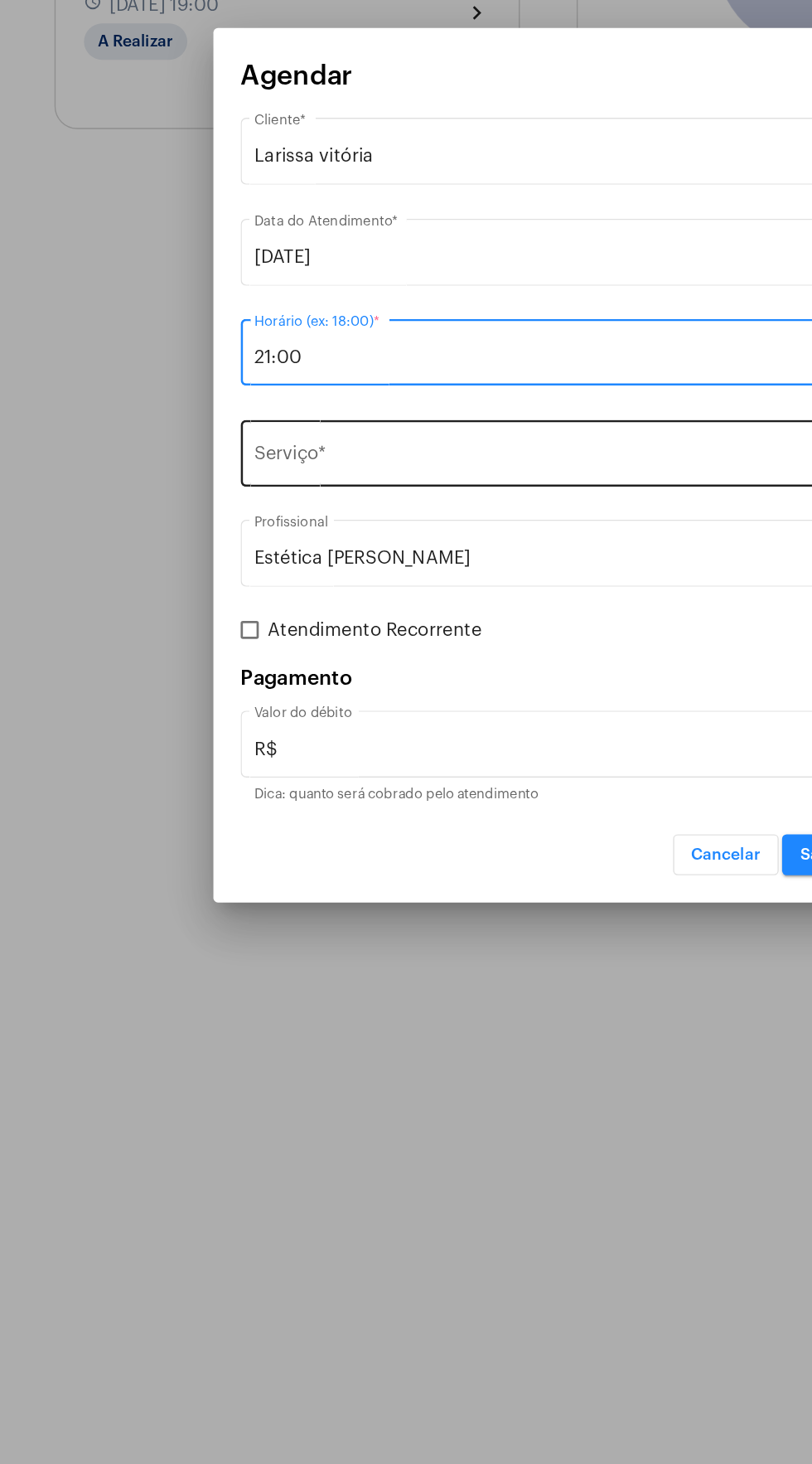
type input "21:00"
click at [378, 723] on input "Serviço *" at bounding box center [396, 727] width 418 height 15
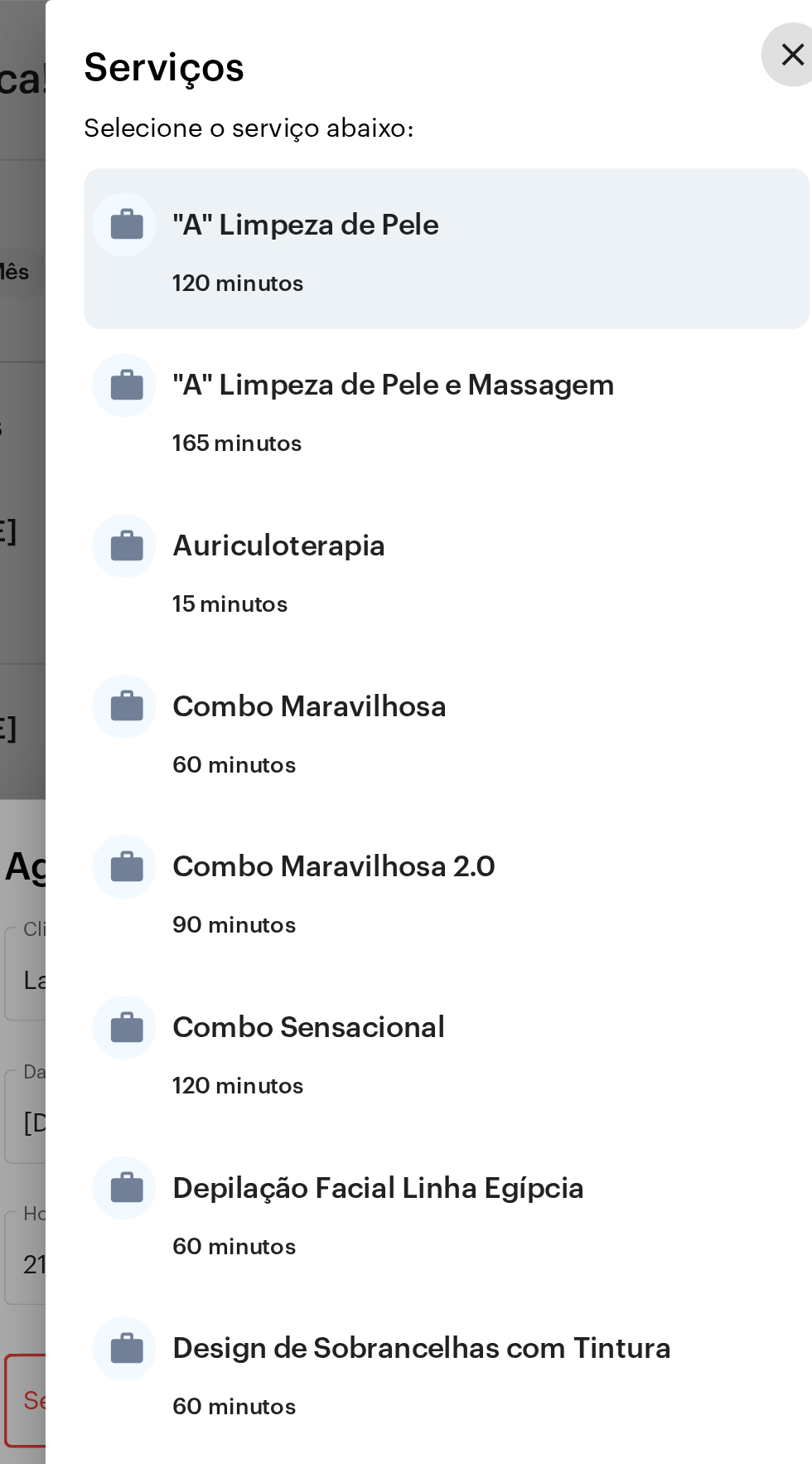
click at [384, 139] on div ""A" Limpeza de Pele" at bounding box center [426, 116] width 325 height 50
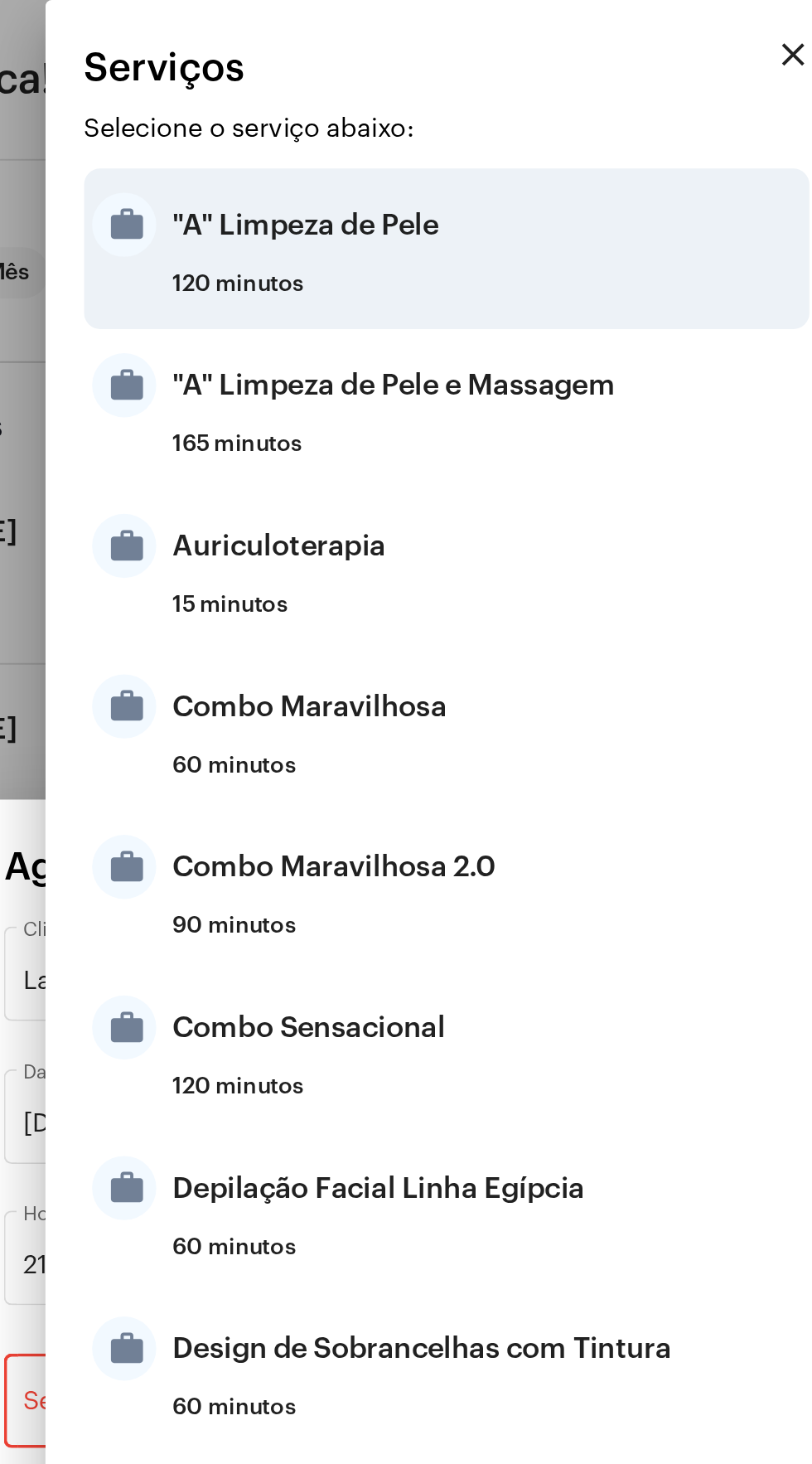
type input ""A" Limpeza de Pele"
type input "R$ 120"
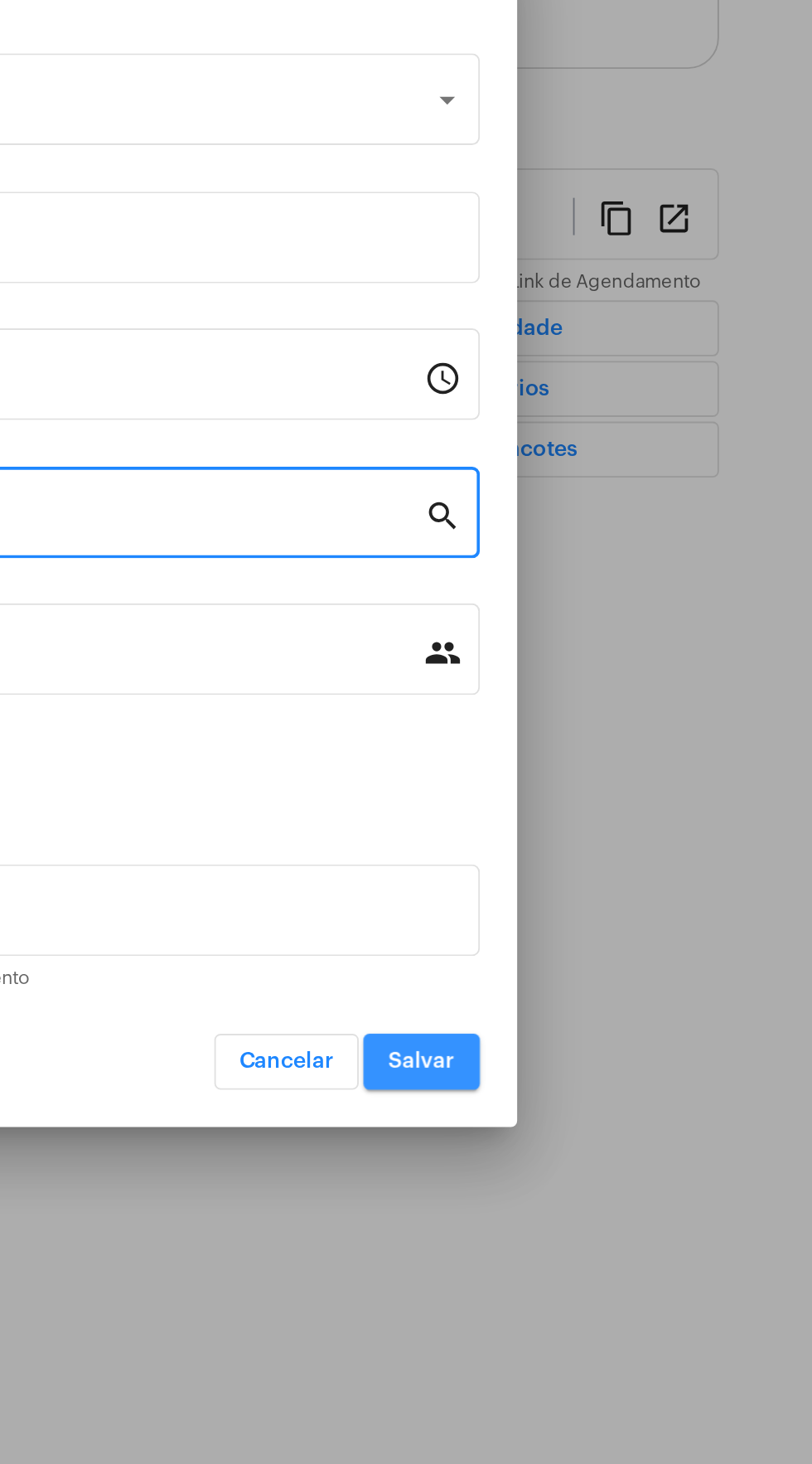
click at [617, 1014] on span "Salvar" at bounding box center [603, 1016] width 36 height 12
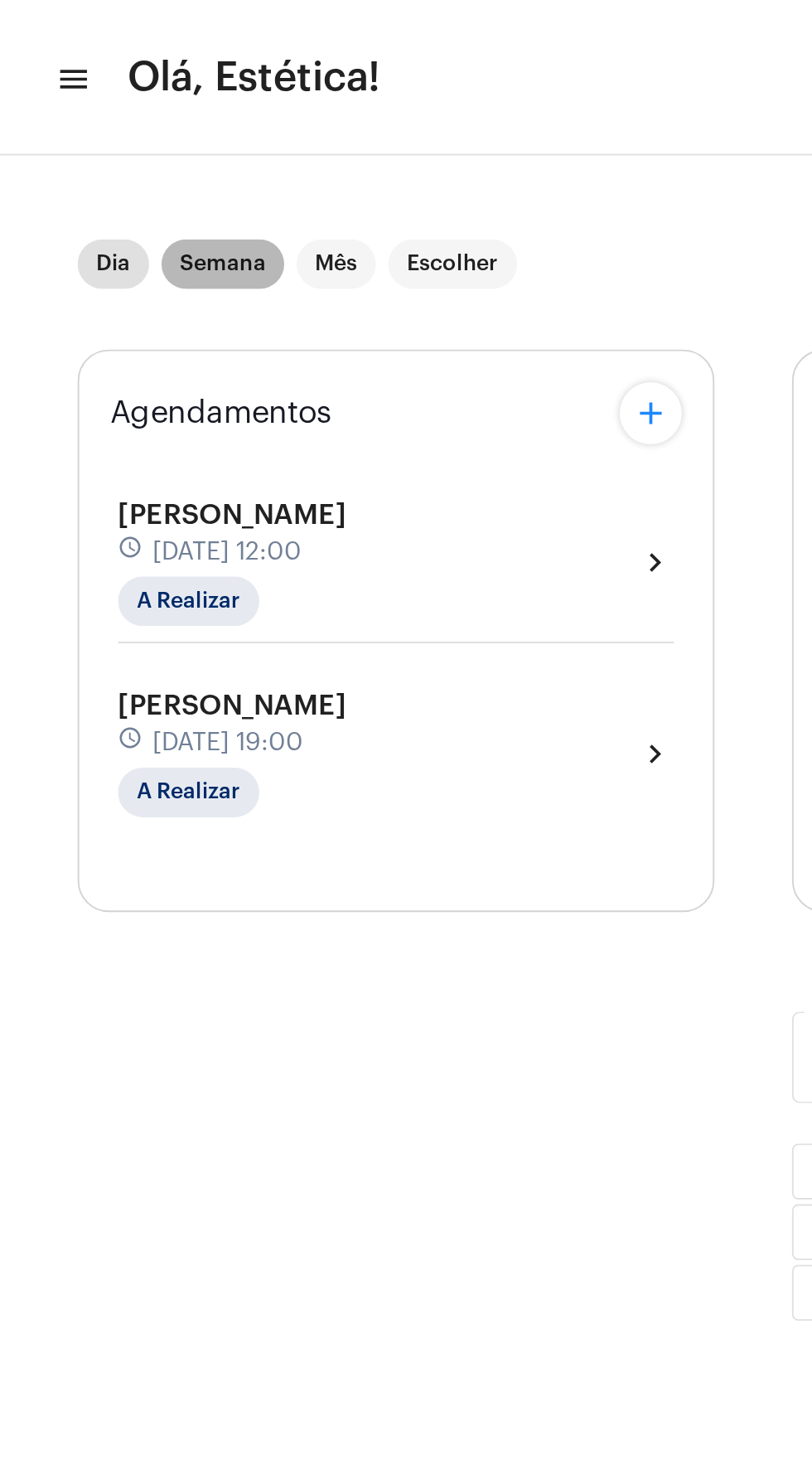
click at [124, 142] on mat-chip "Semana" at bounding box center [119, 141] width 65 height 27
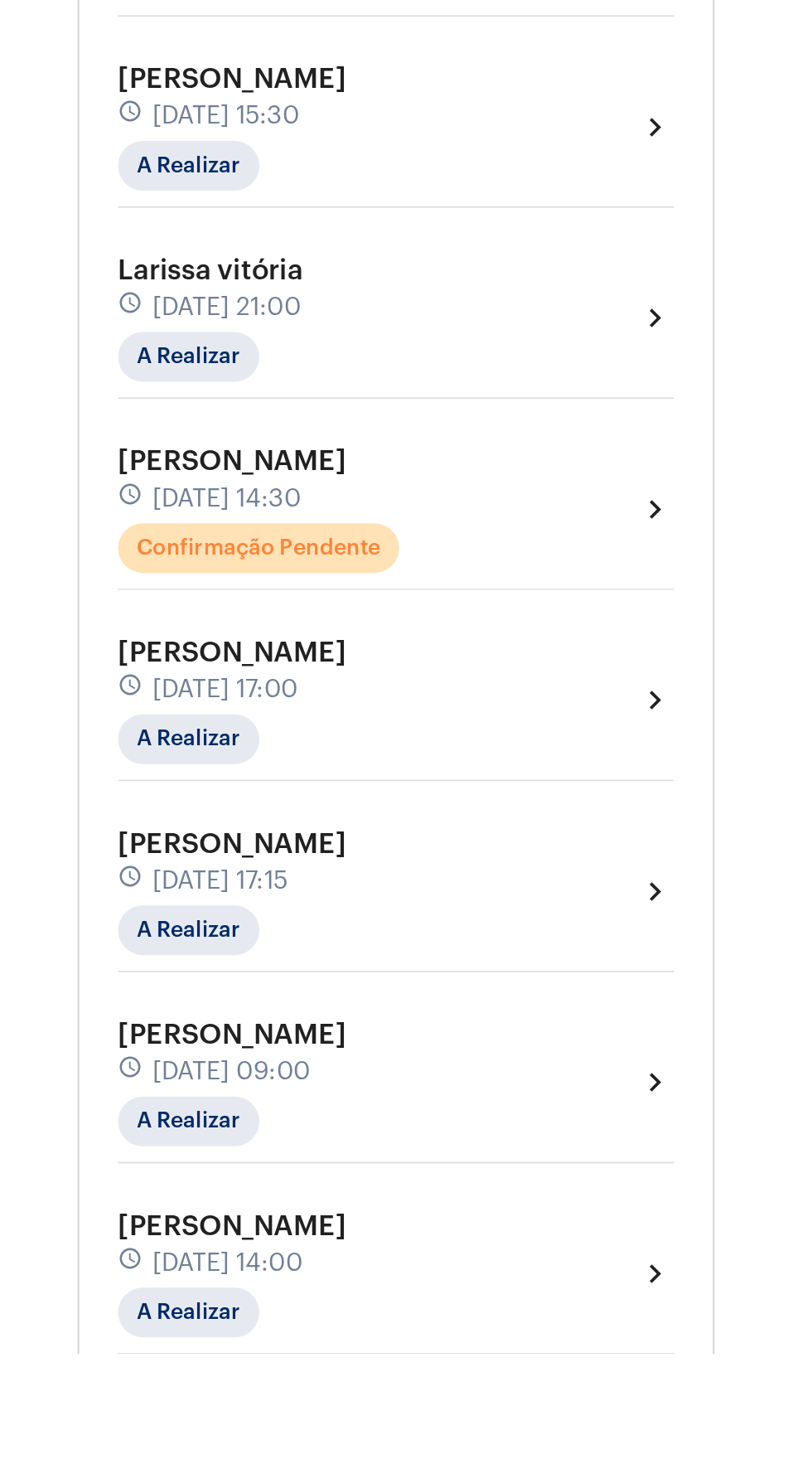
scroll to position [13, 0]
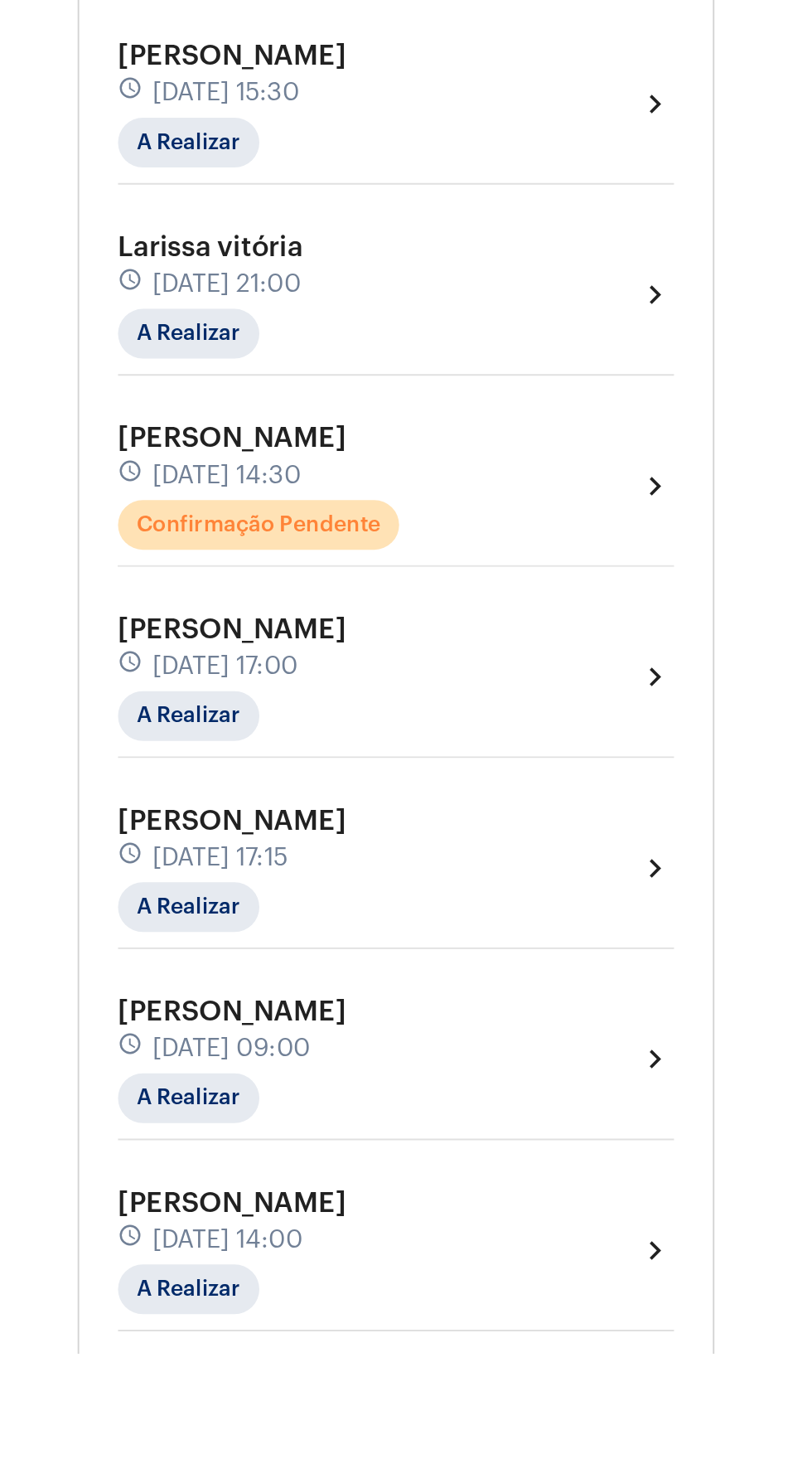
click at [335, 996] on div "Amanda schedule 15 de agosto às 14:30 Confirmação Pendente chevron_right" at bounding box center [211, 1001] width 297 height 68
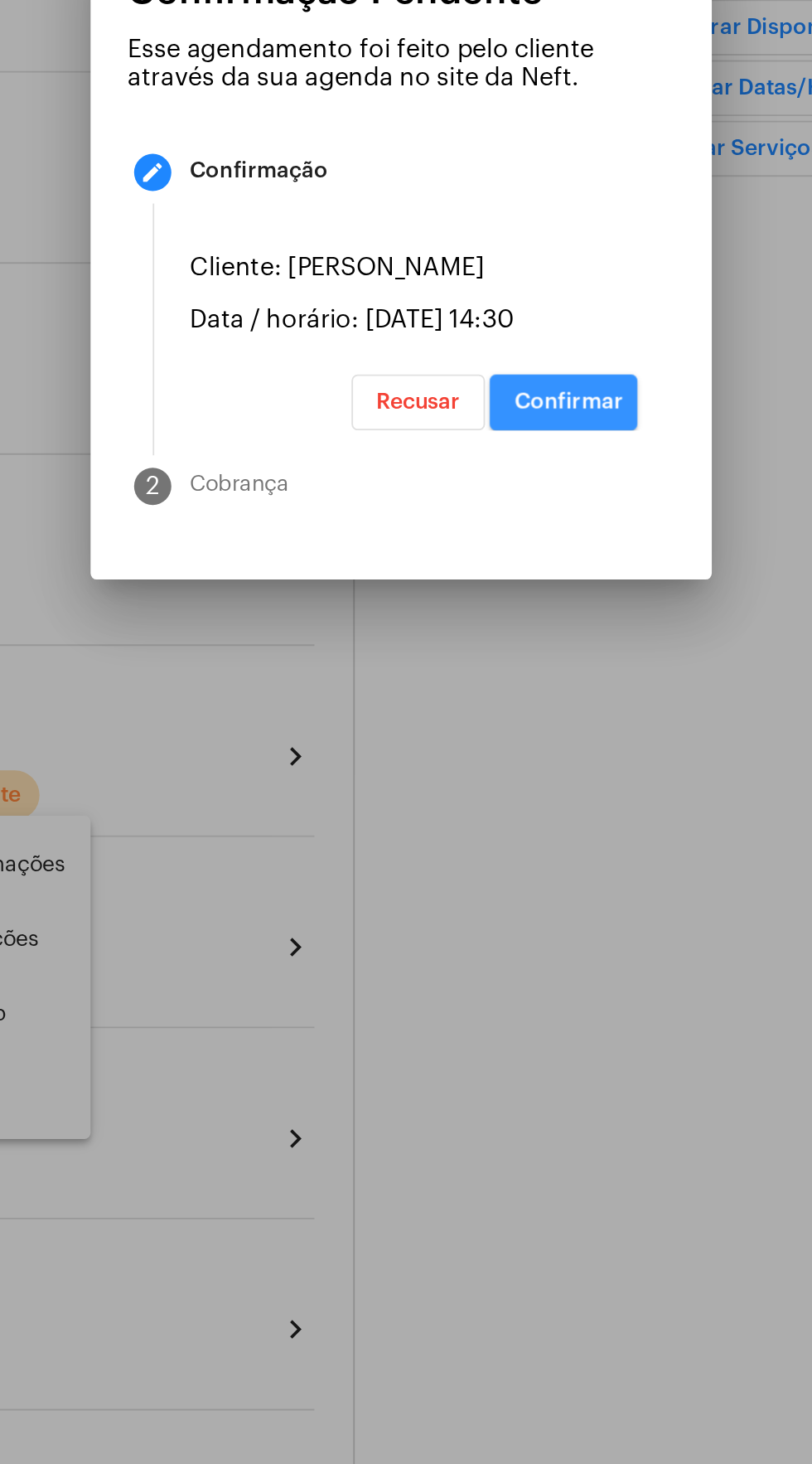
click at [507, 818] on span "Confirmar" at bounding box center [495, 812] width 58 height 12
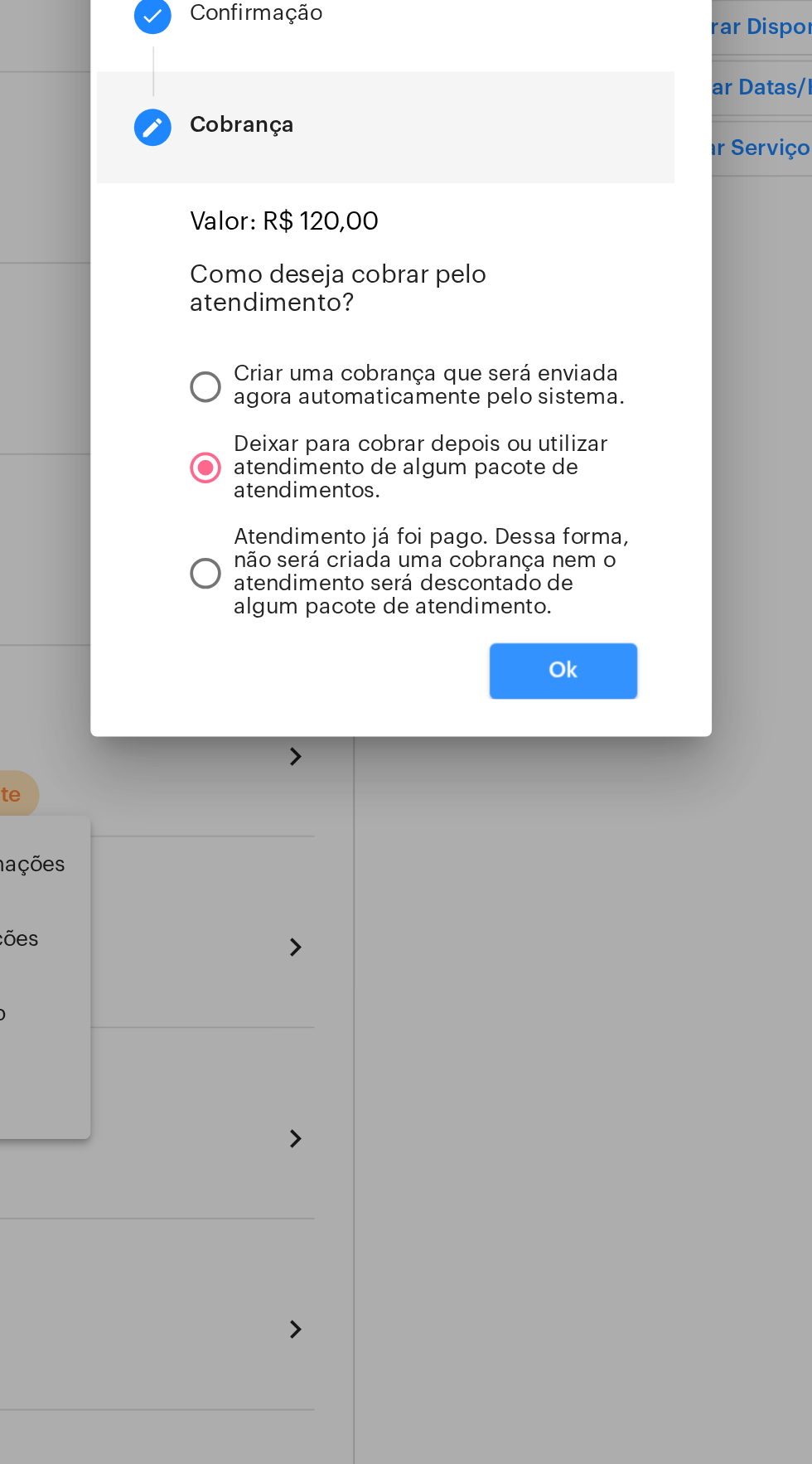
click at [520, 970] on button "Ok" at bounding box center [493, 956] width 79 height 30
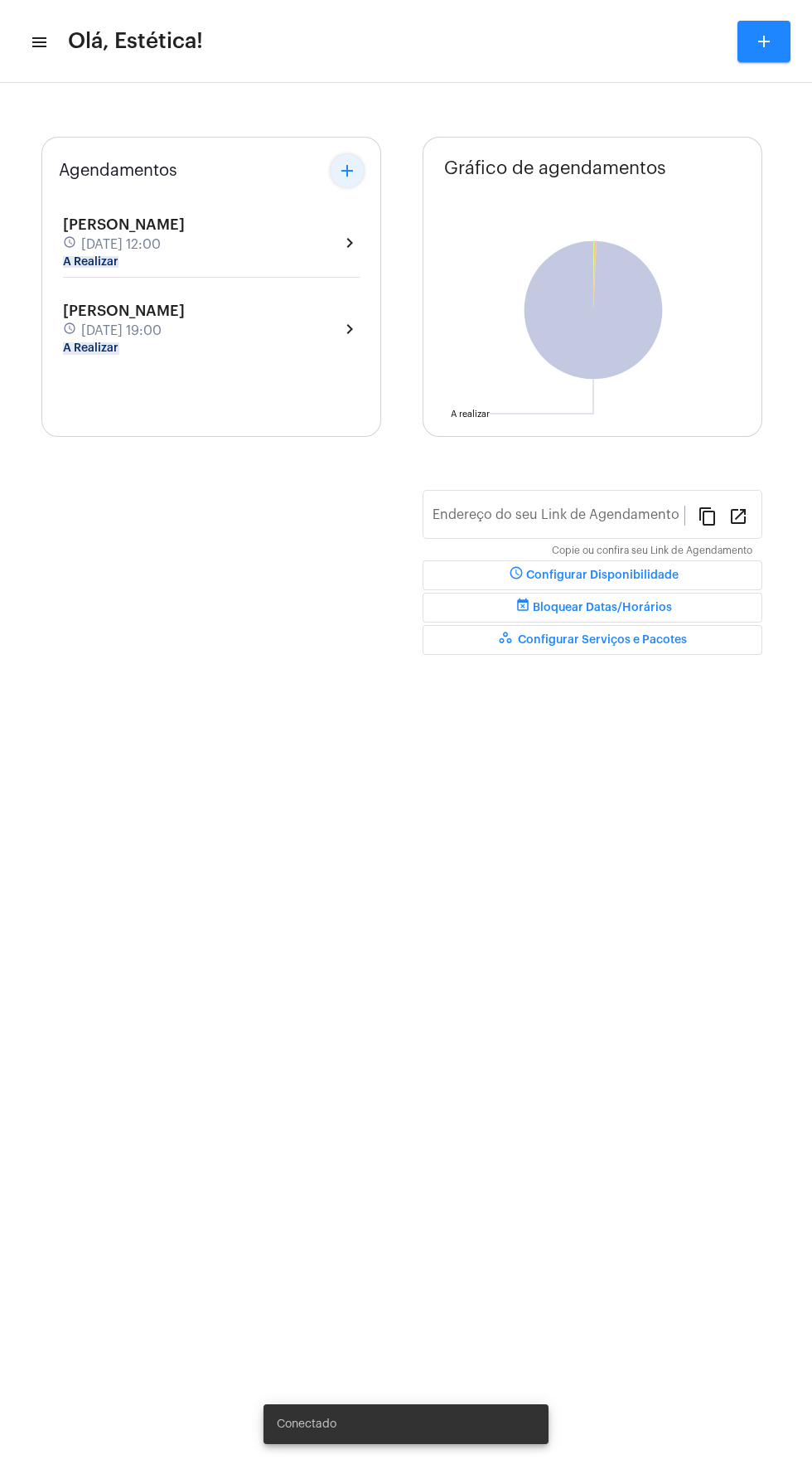
click at [348, 170] on mat-icon "add" at bounding box center [348, 170] width 20 height 20
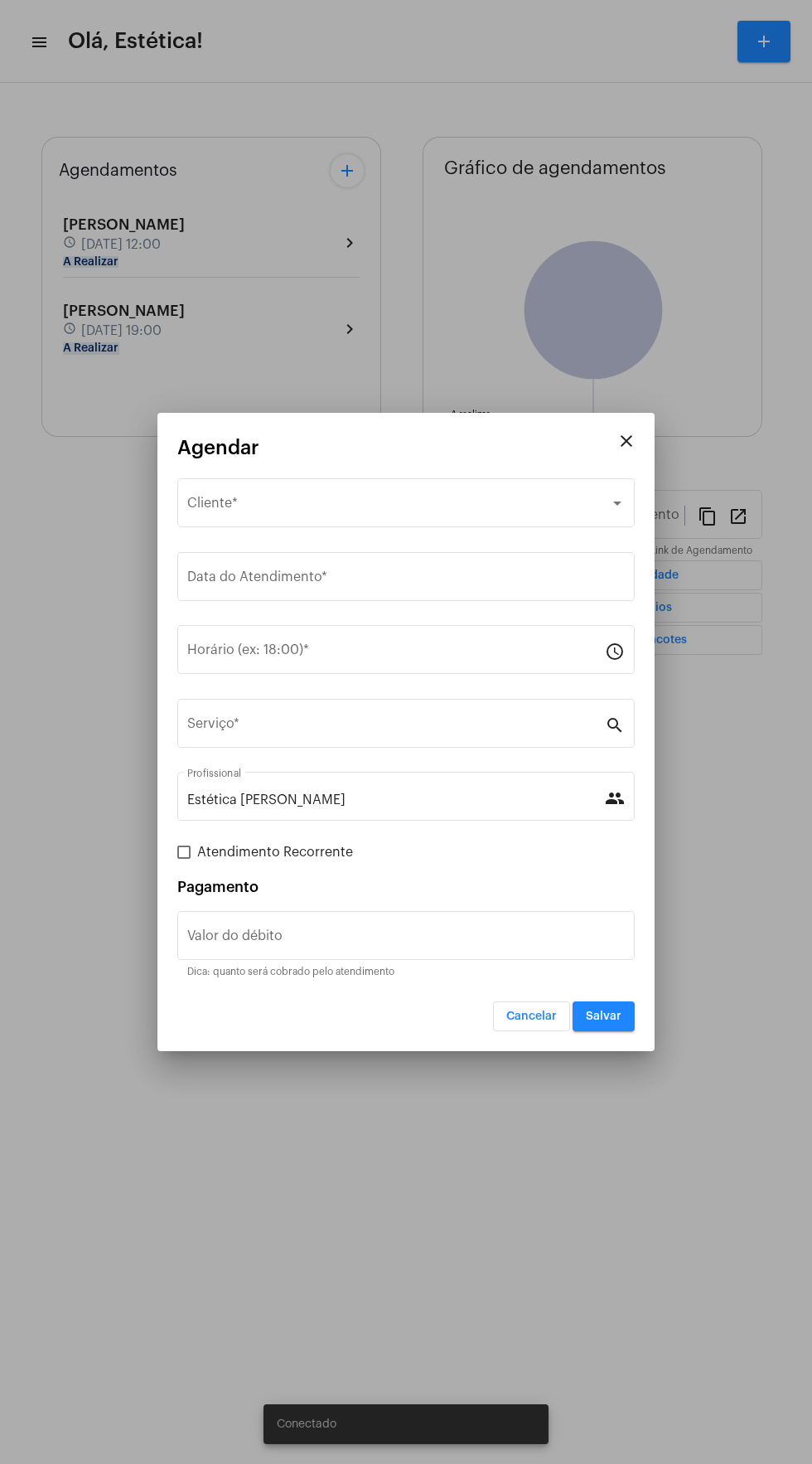
type input "[URL][DOMAIN_NAME]"
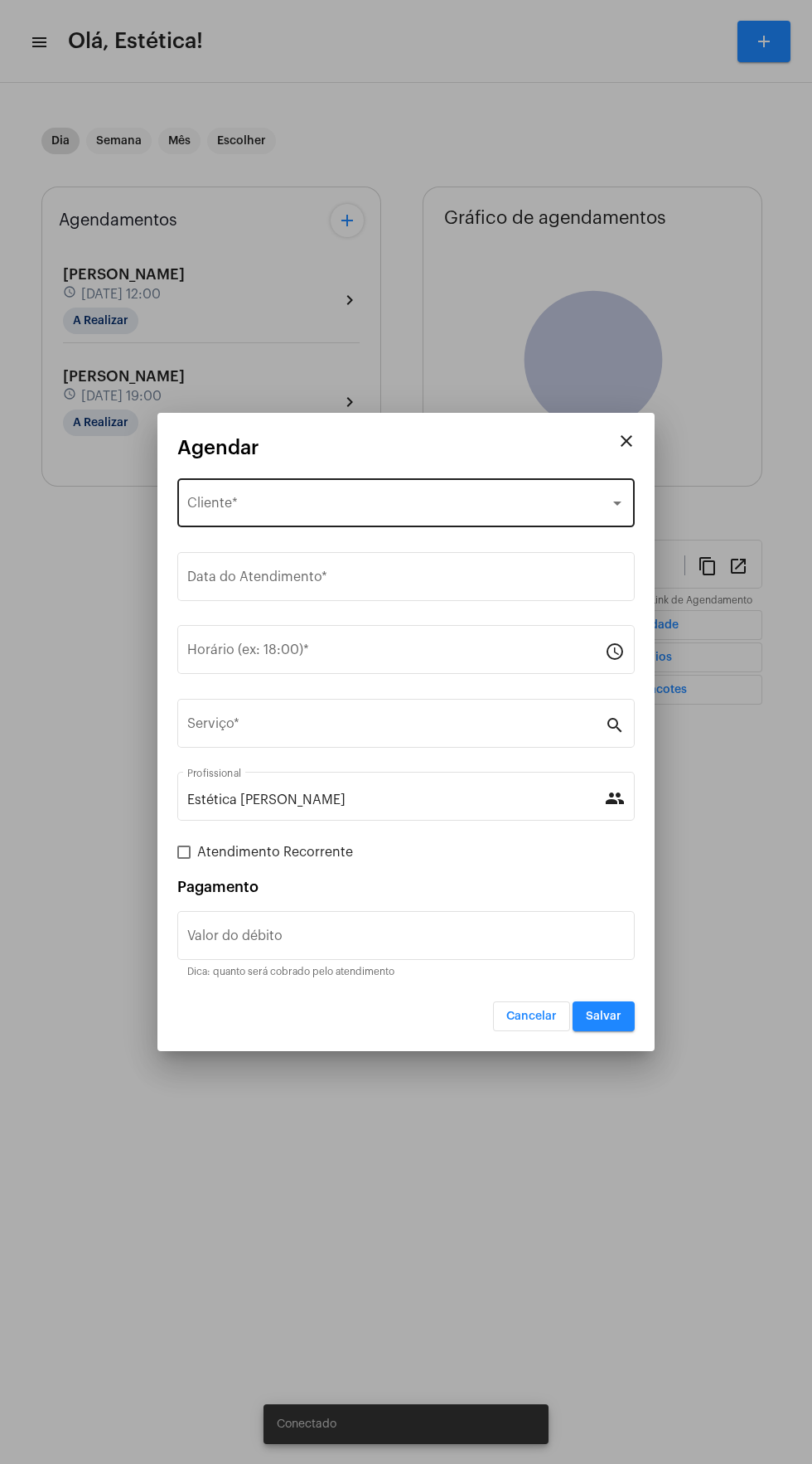
click at [393, 504] on div "Selecione o Cliente" at bounding box center [398, 506] width 423 height 15
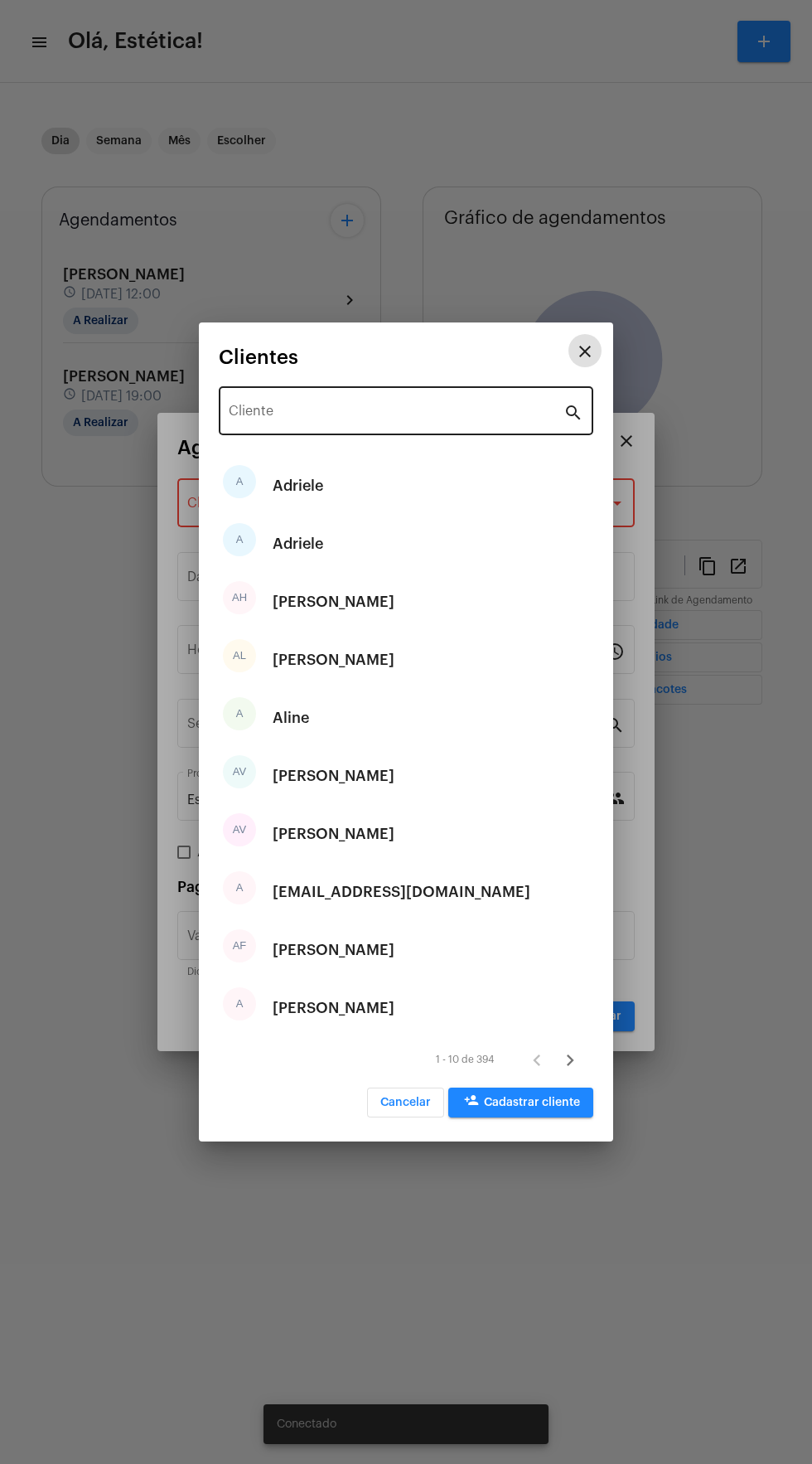
click at [386, 415] on input "Cliente" at bounding box center [396, 414] width 335 height 15
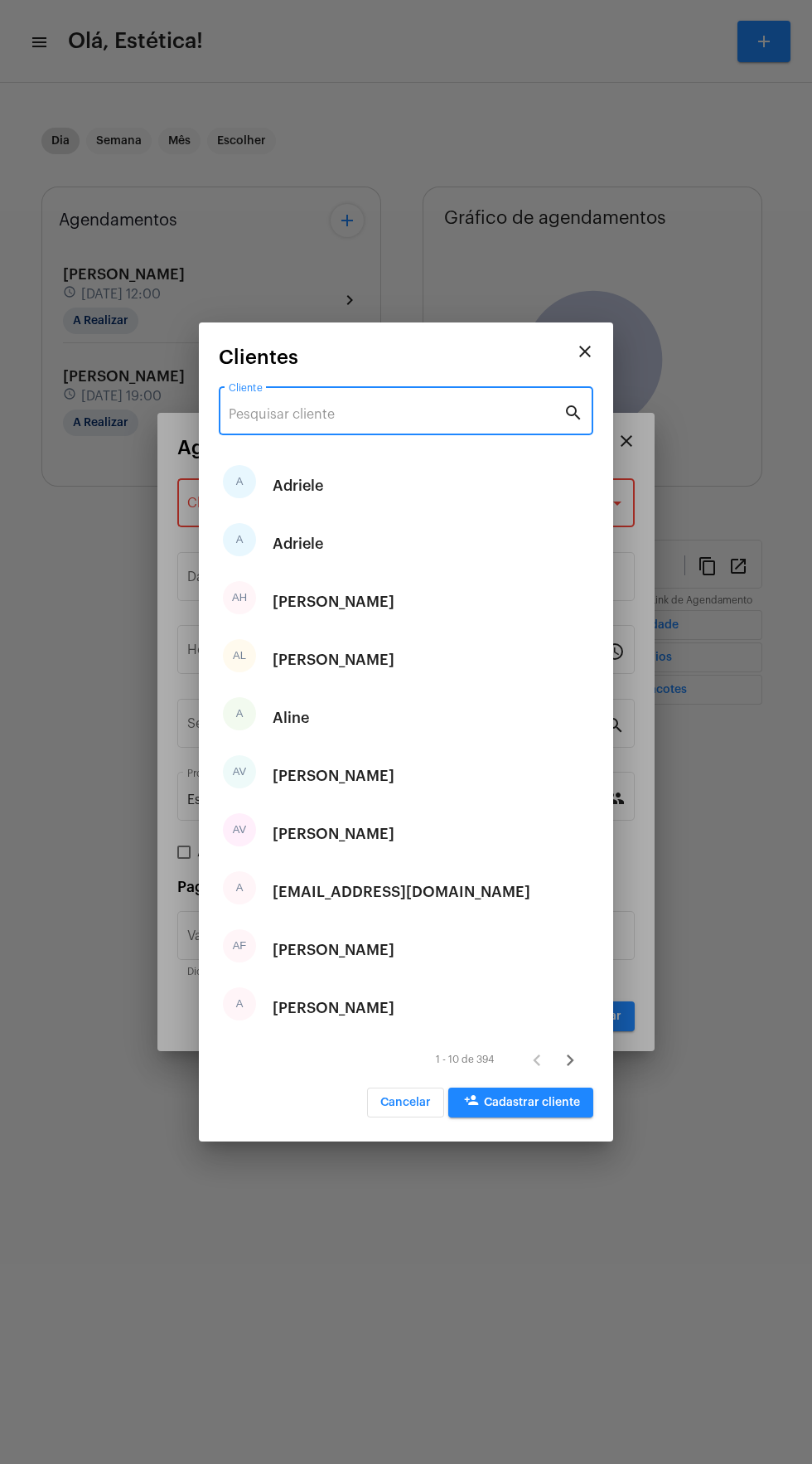
click at [550, 1128] on mat-dialog-container "close Clientes Cliente search A Adriele A Adriele AH Alice Henrique AL Alicia l…" at bounding box center [406, 732] width 414 height 819
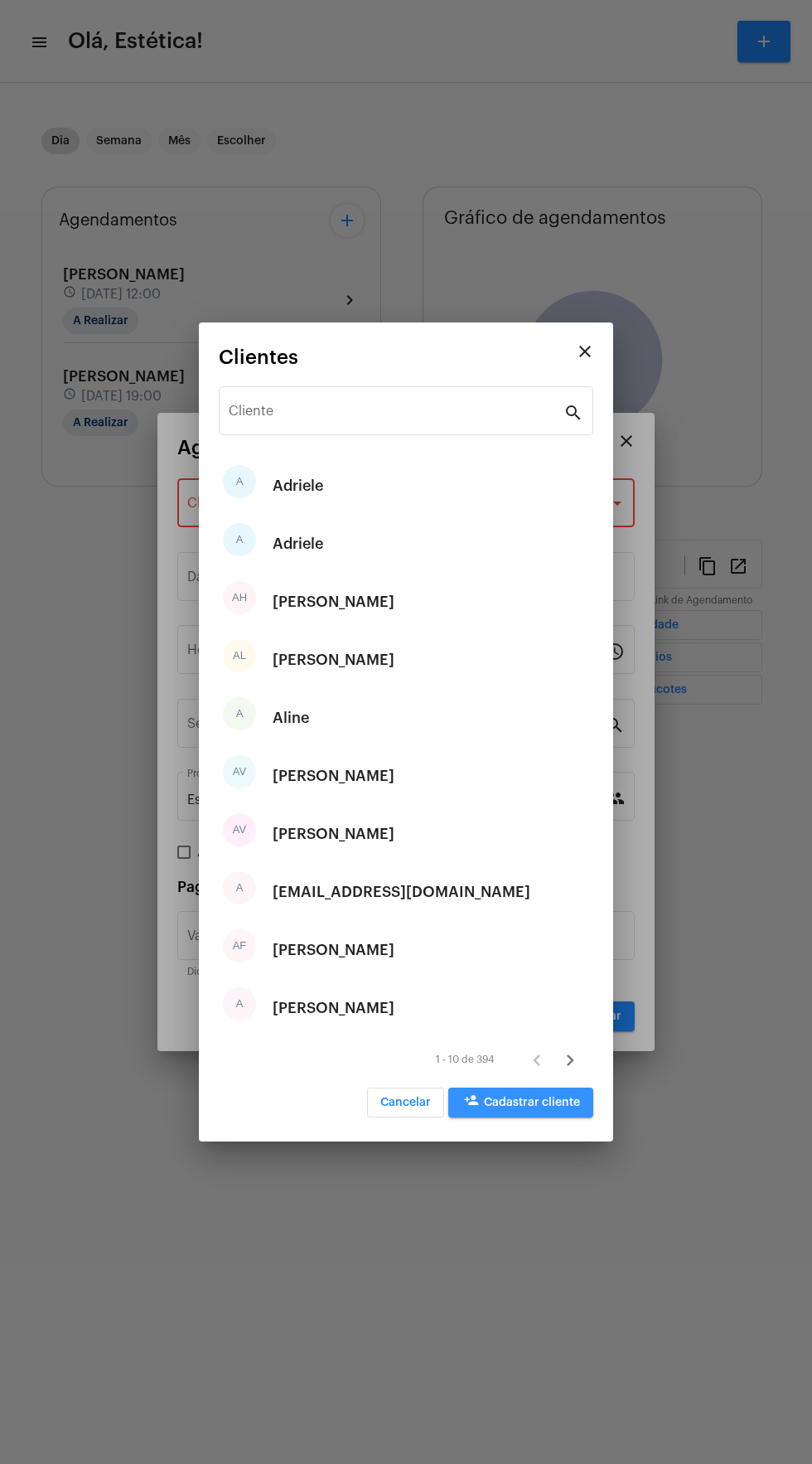
click at [559, 1108] on span "person_add Cadastrar cliente" at bounding box center [520, 1102] width 119 height 12
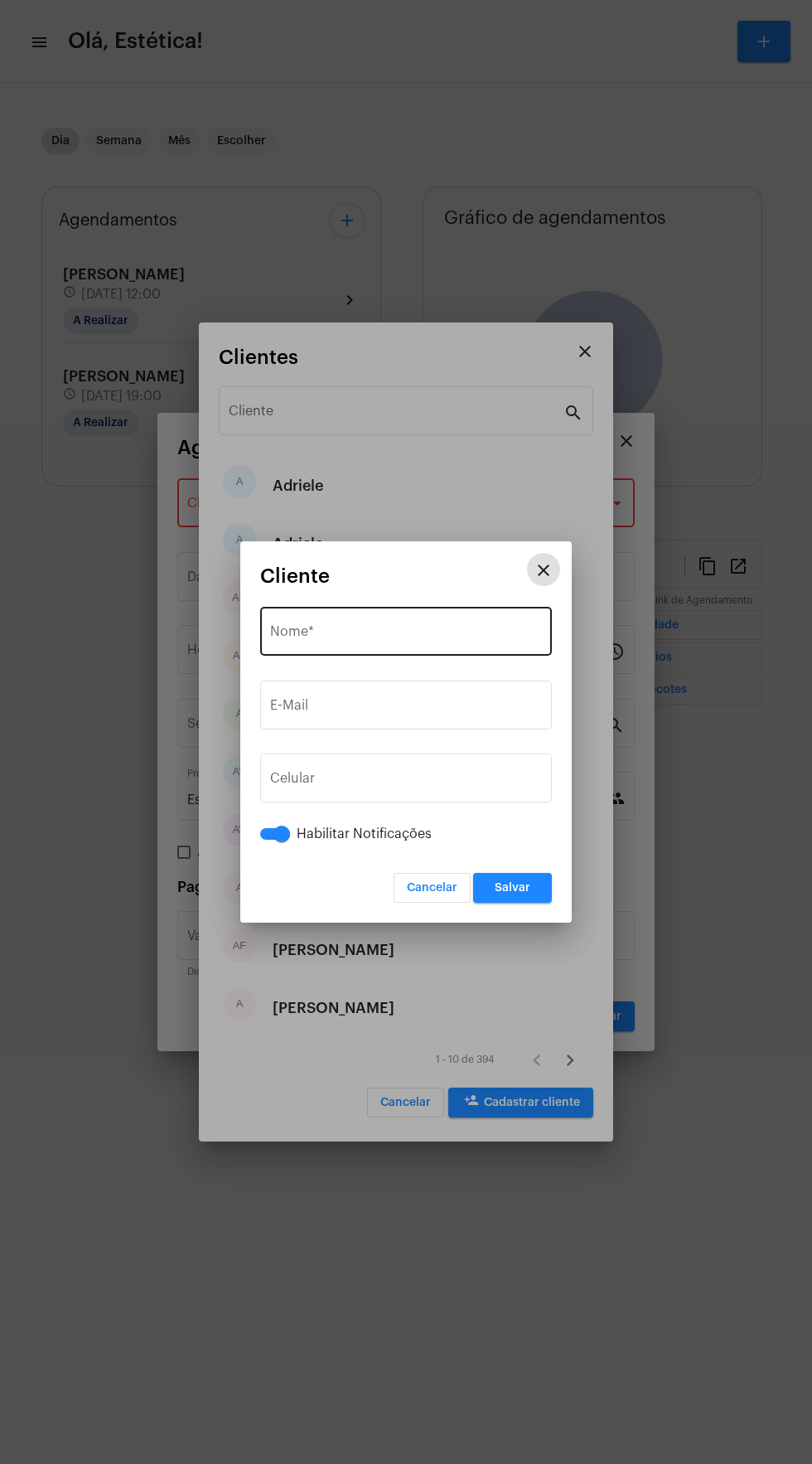
click at [386, 635] on input "Nome *" at bounding box center [405, 635] width 272 height 15
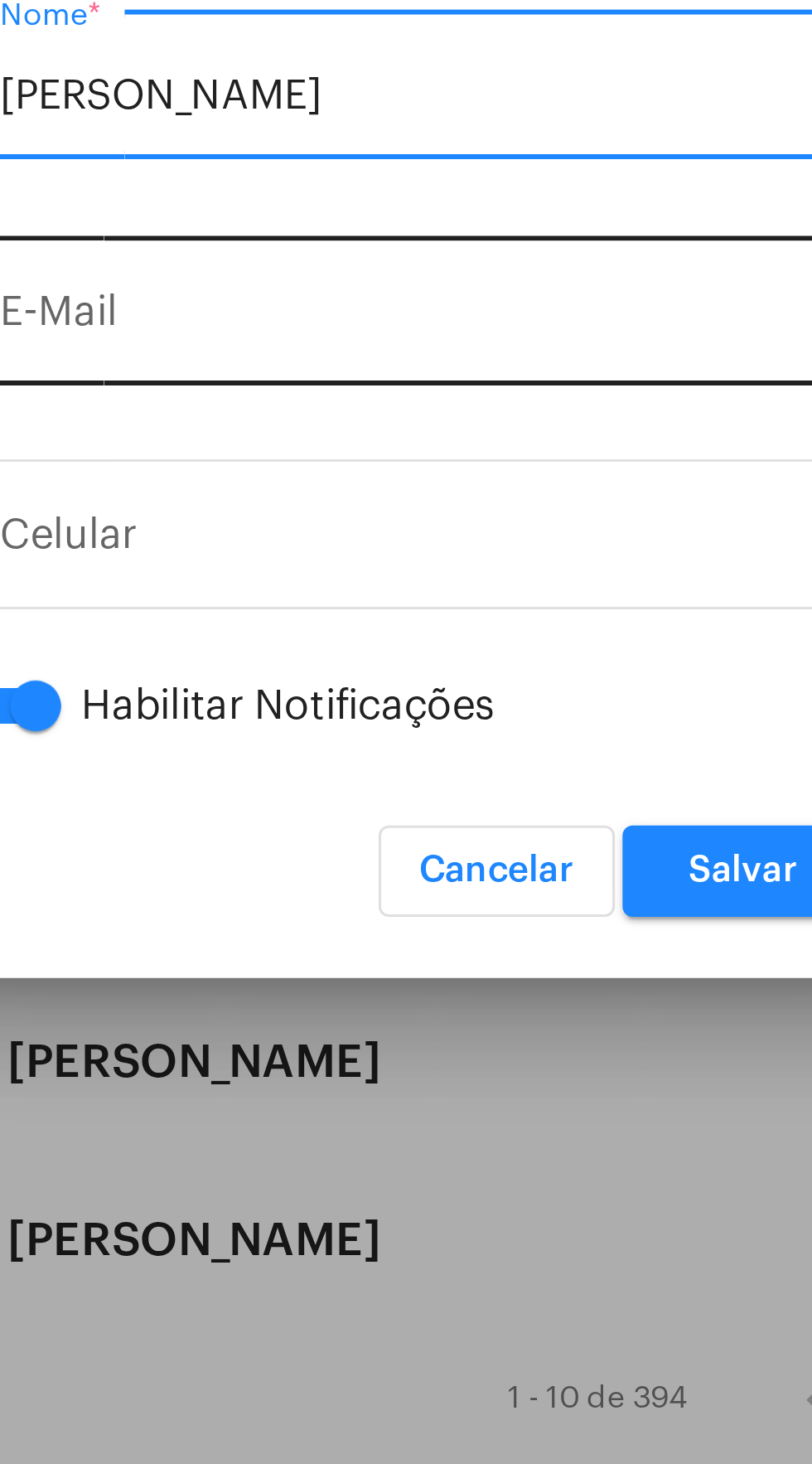
type input "Gabriel Cruz"
click at [388, 708] on input "E-Mail" at bounding box center [405, 709] width 272 height 15
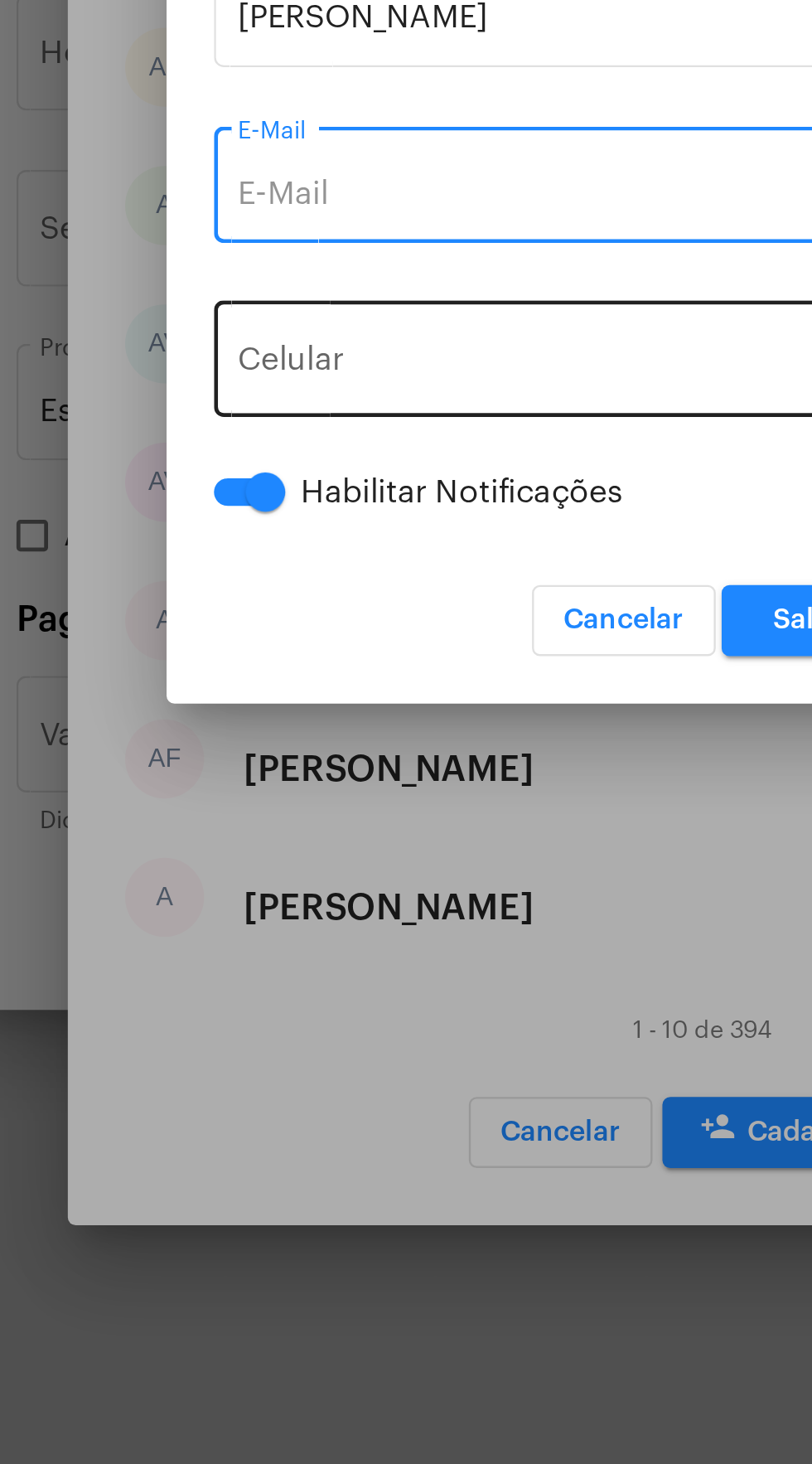
click at [394, 776] on input "tel" at bounding box center [405, 781] width 272 height 15
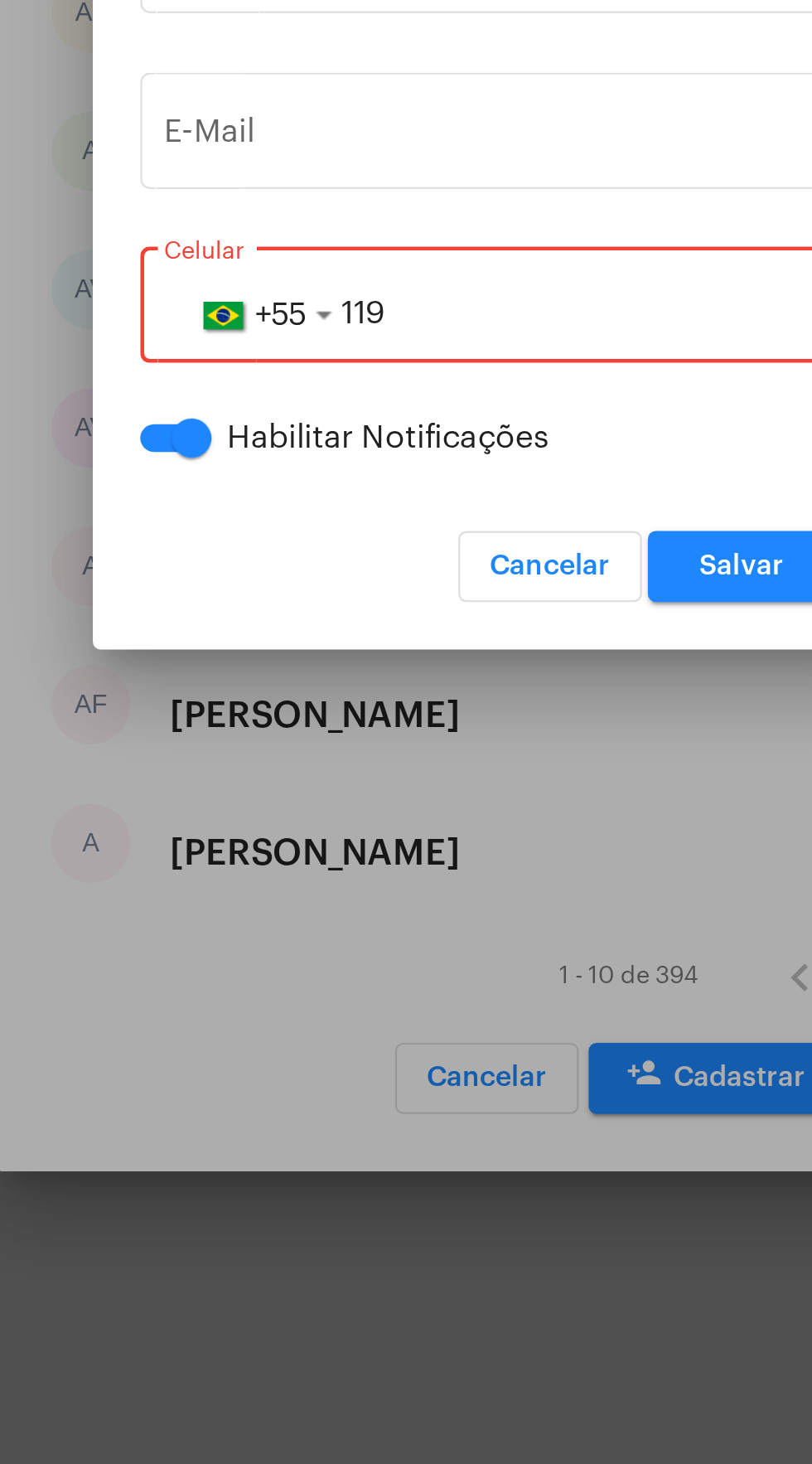
click at [415, 788] on input "119" at bounding box center [405, 781] width 272 height 15
click at [451, 779] on input "1194017" at bounding box center [405, 781] width 272 height 15
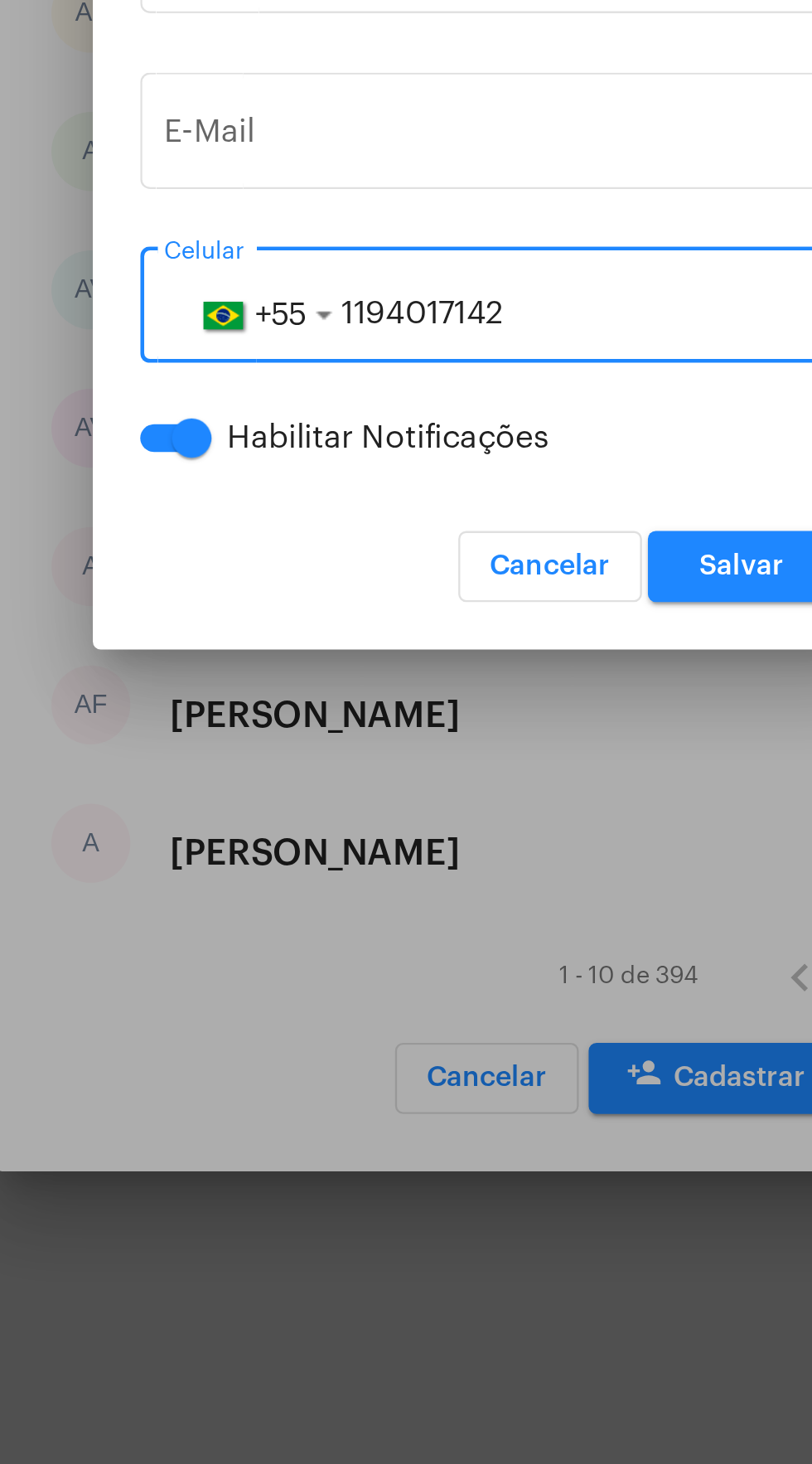
type input "11940171426"
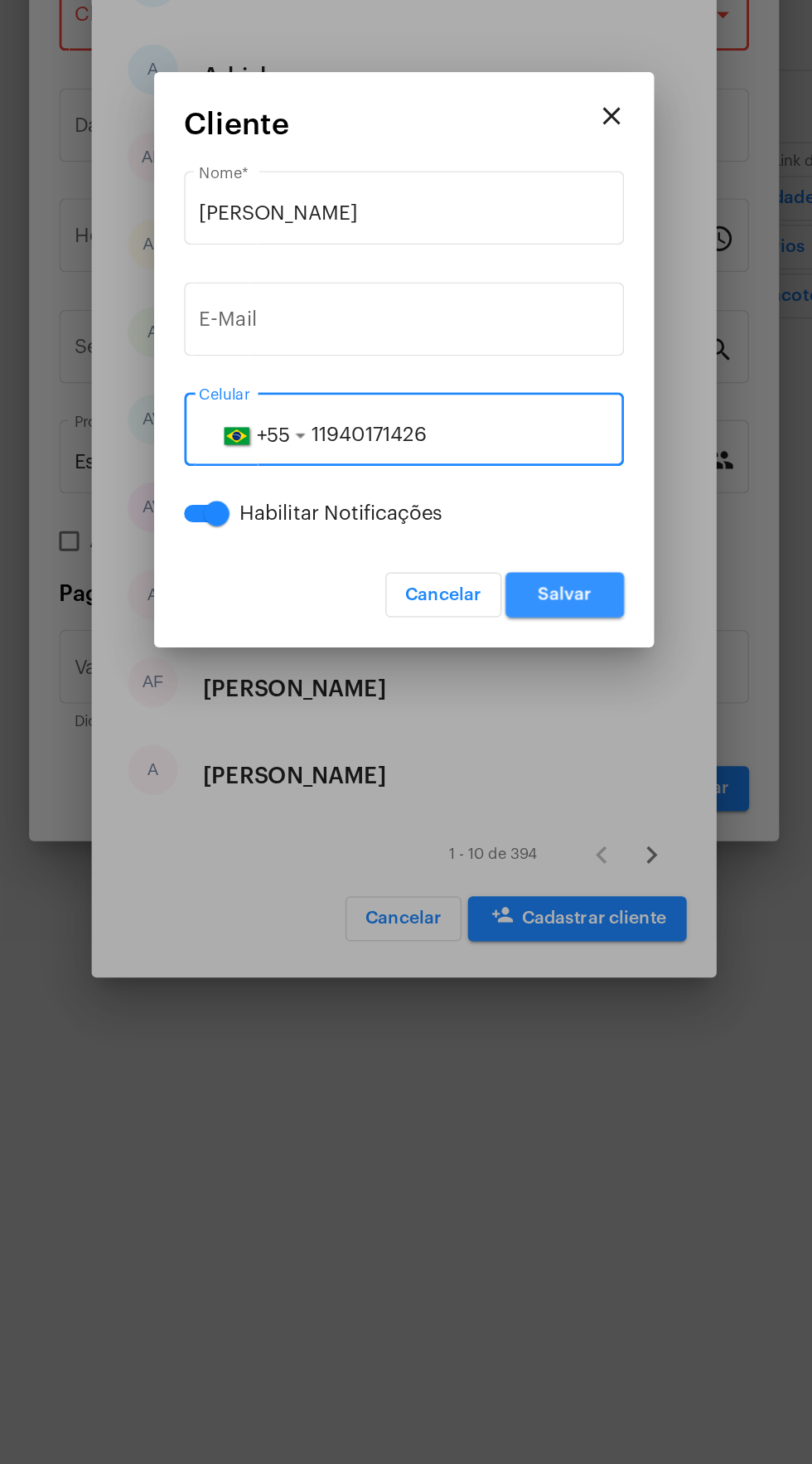
click at [535, 877] on button "Salvar" at bounding box center [512, 887] width 79 height 30
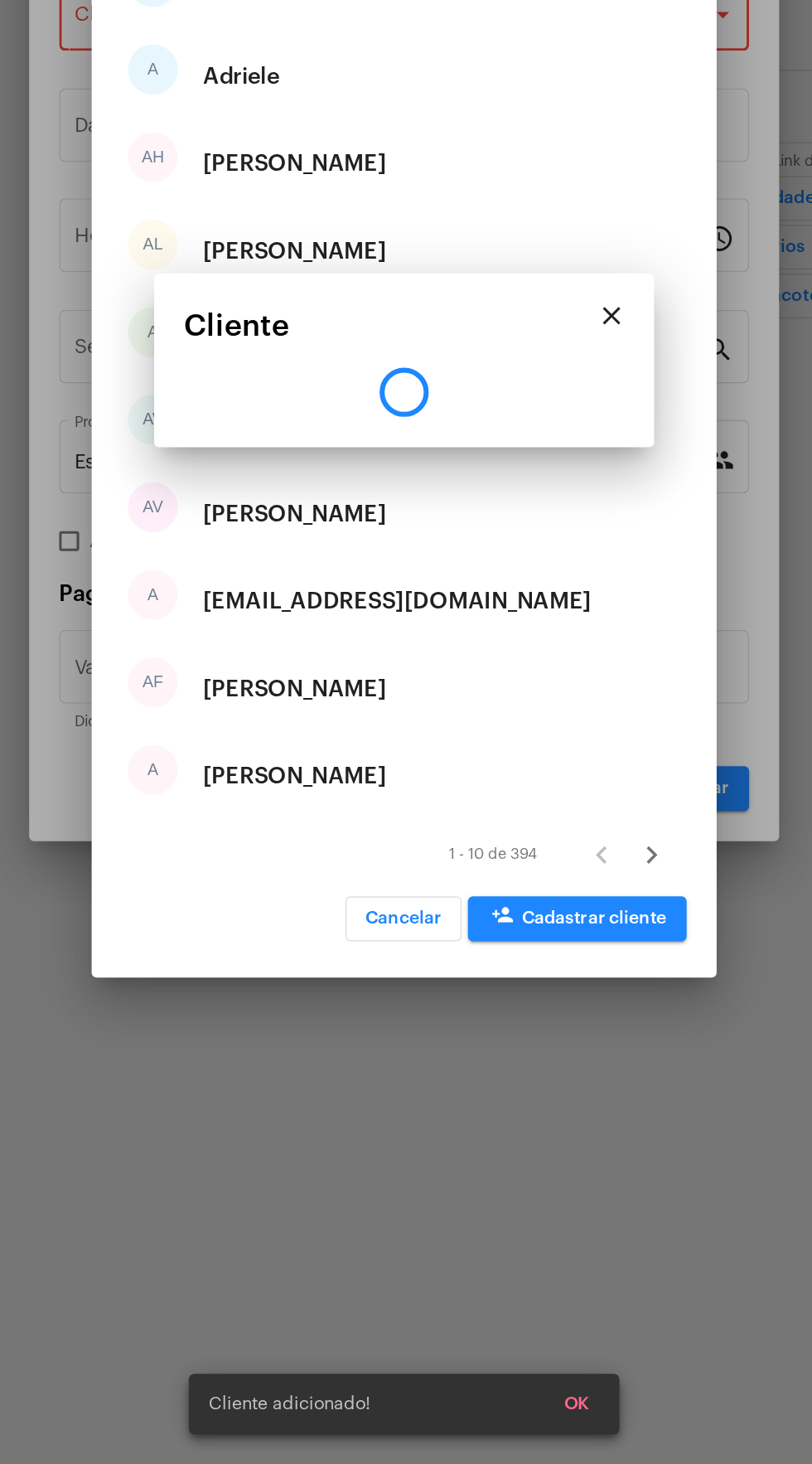
type input "R$"
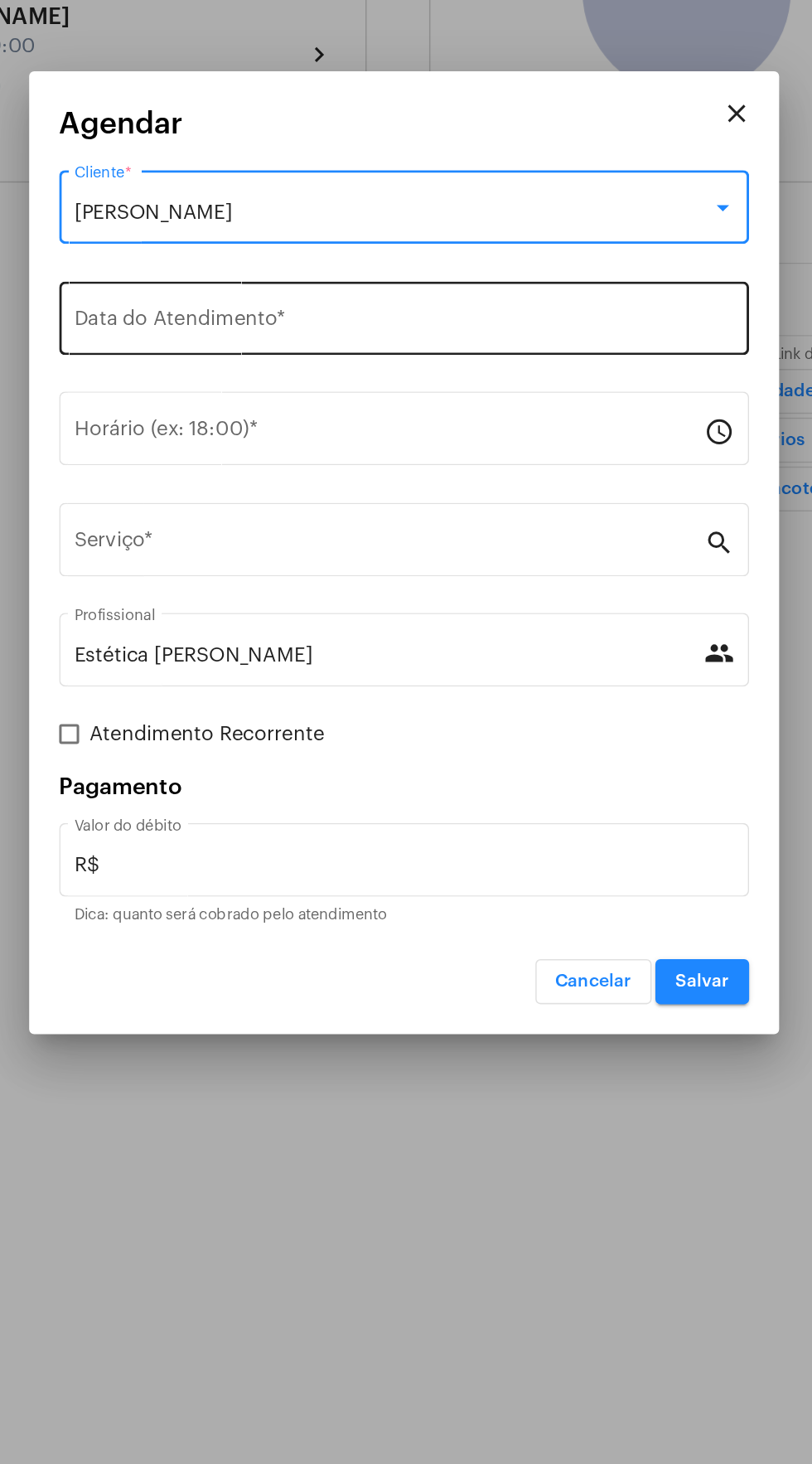
click at [430, 579] on input "Data do Atendimento *" at bounding box center [406, 580] width 438 height 15
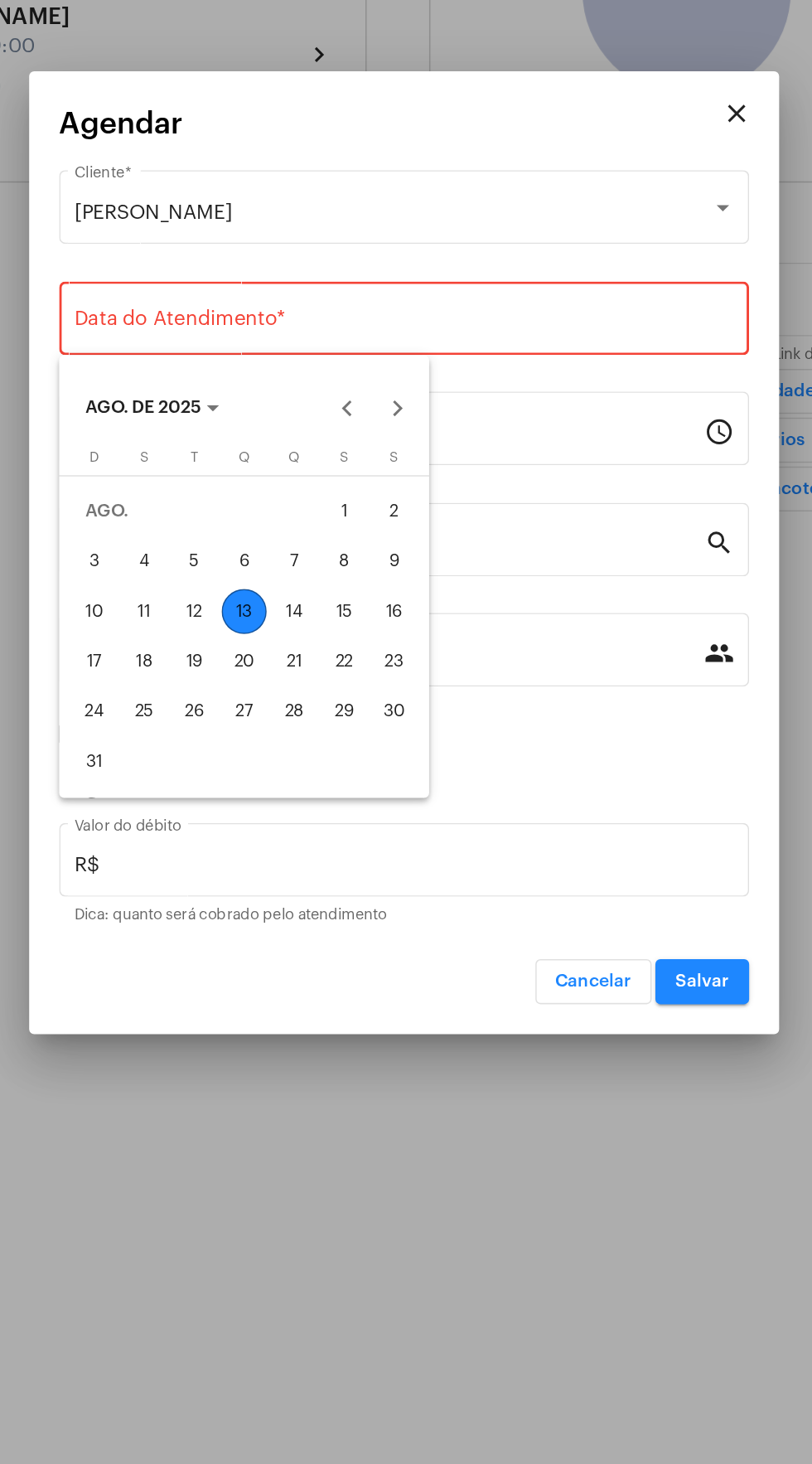
click at [416, 762] on div "domingo D segunda-feira S terça-feira T quarta-feira Q quinta-feira Q sexta-fei…" at bounding box center [300, 778] width 246 height 230
click at [400, 768] on div "16" at bounding box center [399, 771] width 30 height 30
type input "16/08/2025"
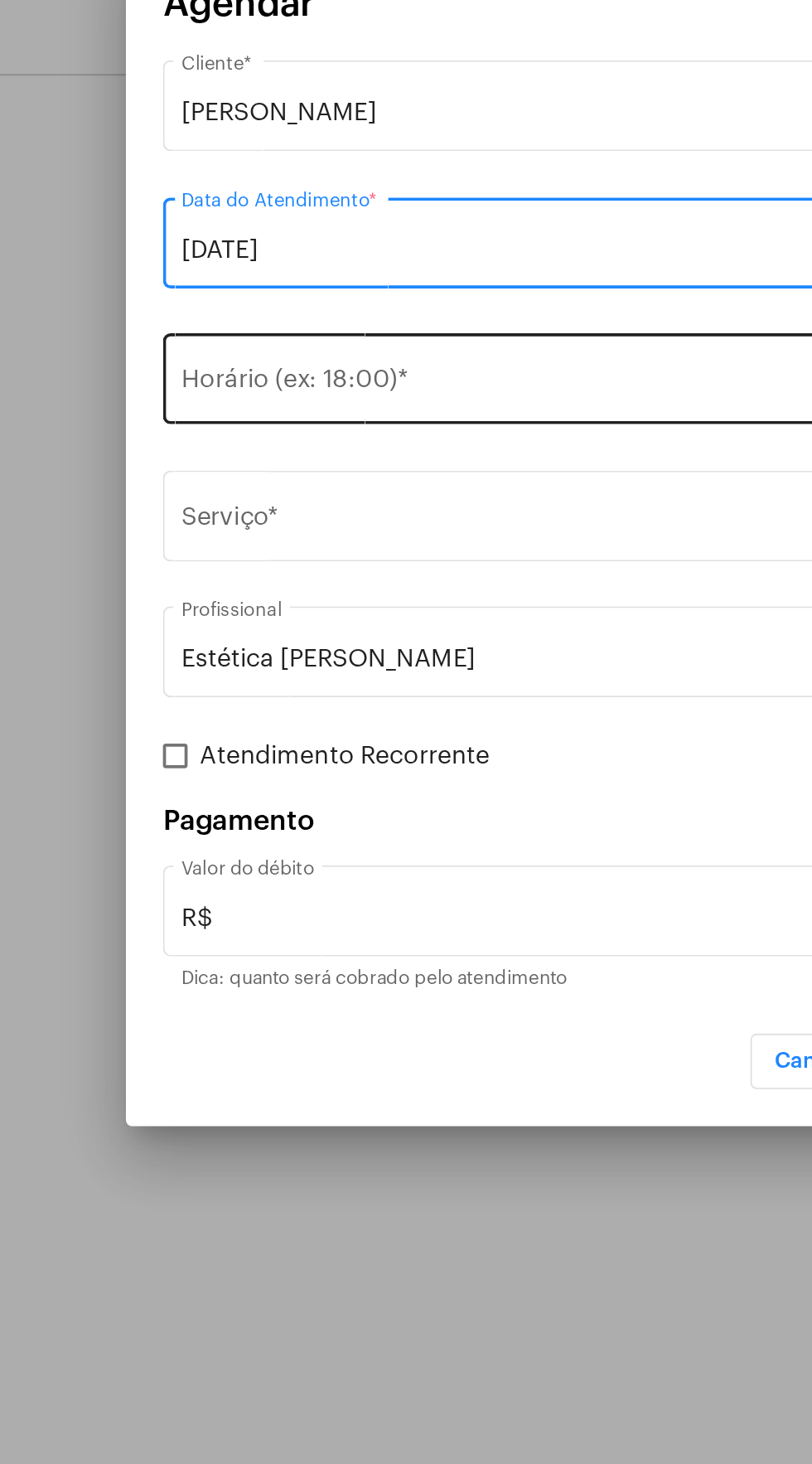
click at [324, 652] on input "Horário (ex: 18:00) *" at bounding box center [396, 653] width 418 height 15
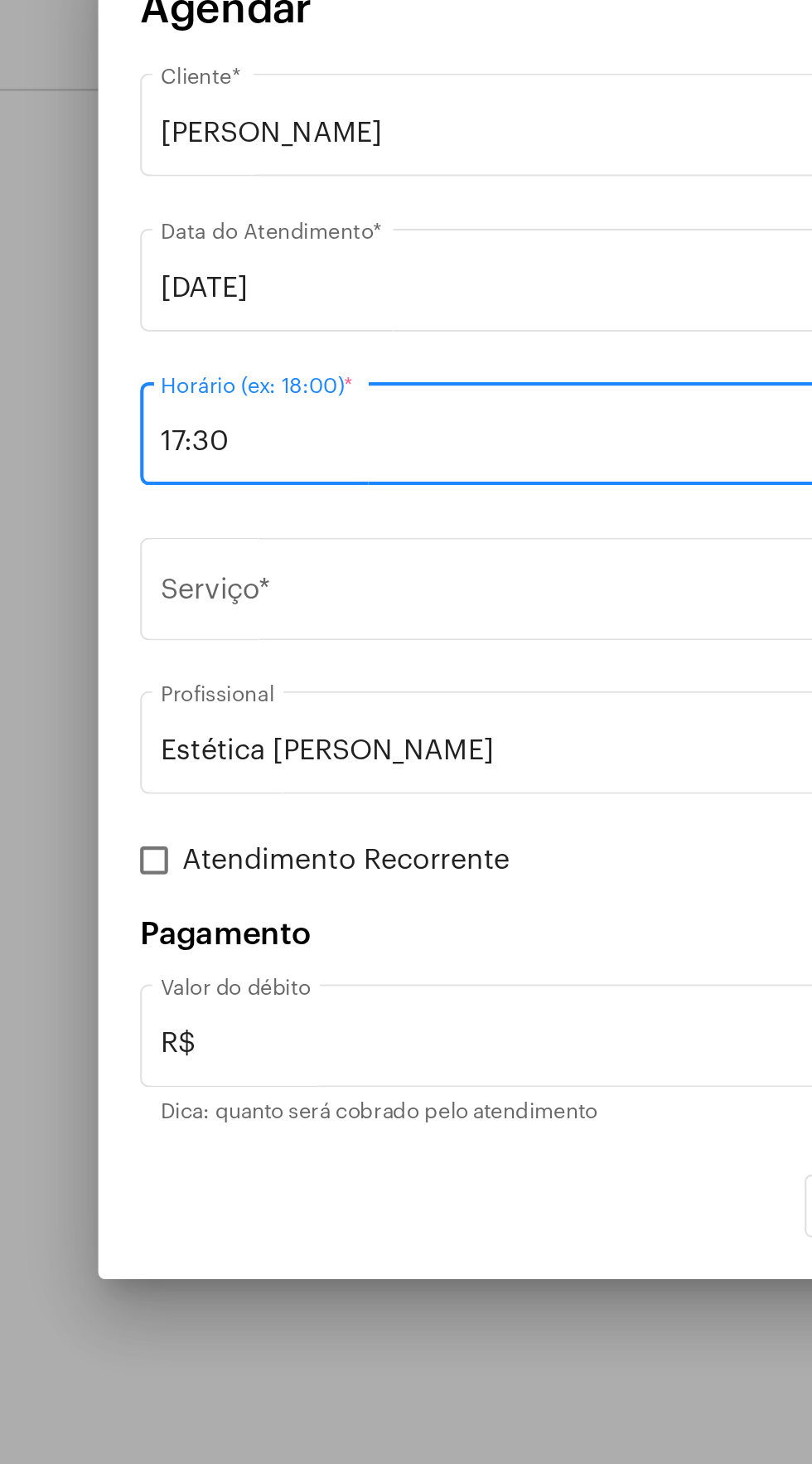
type input "17:30"
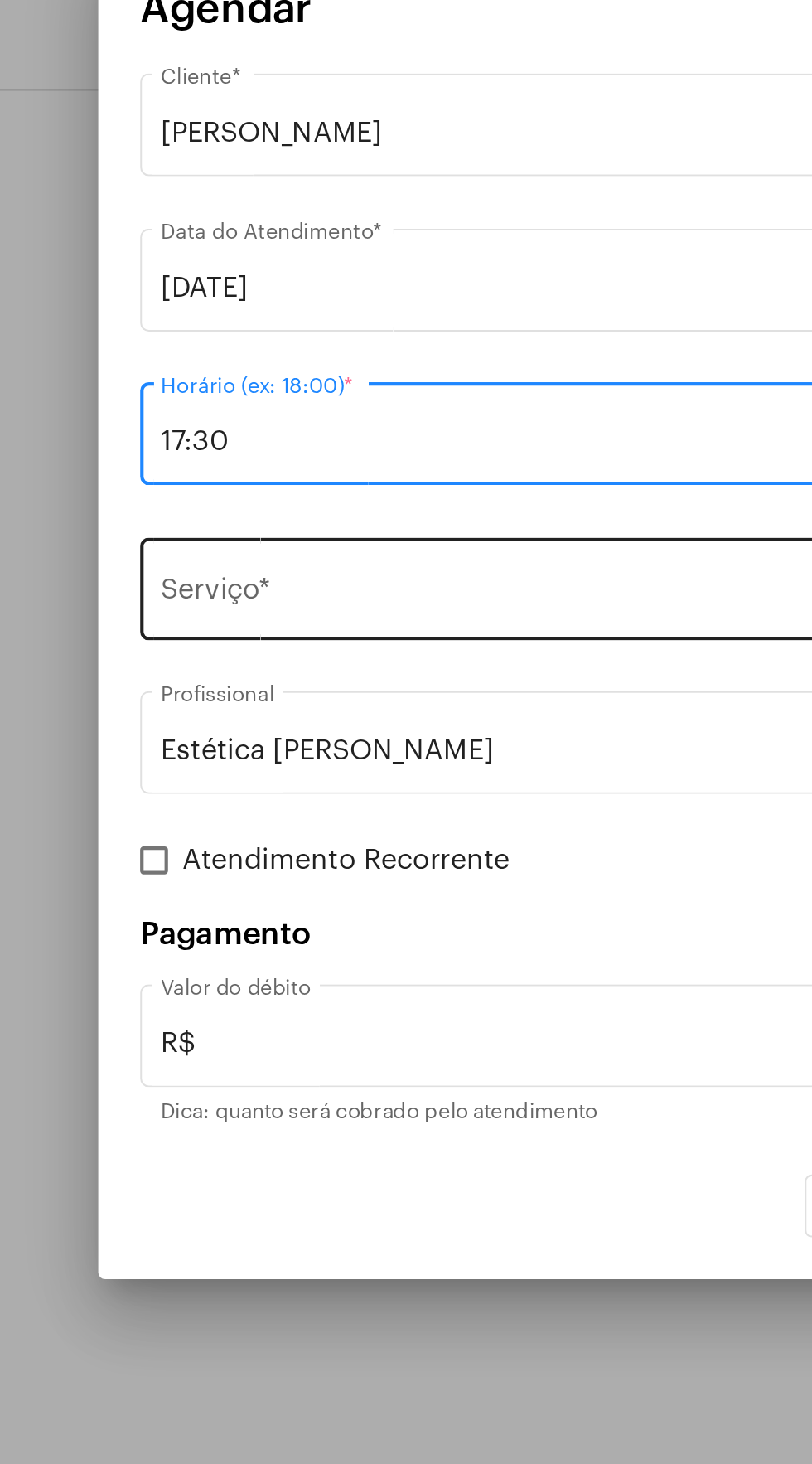
click at [349, 724] on input "Serviço *" at bounding box center [396, 727] width 418 height 15
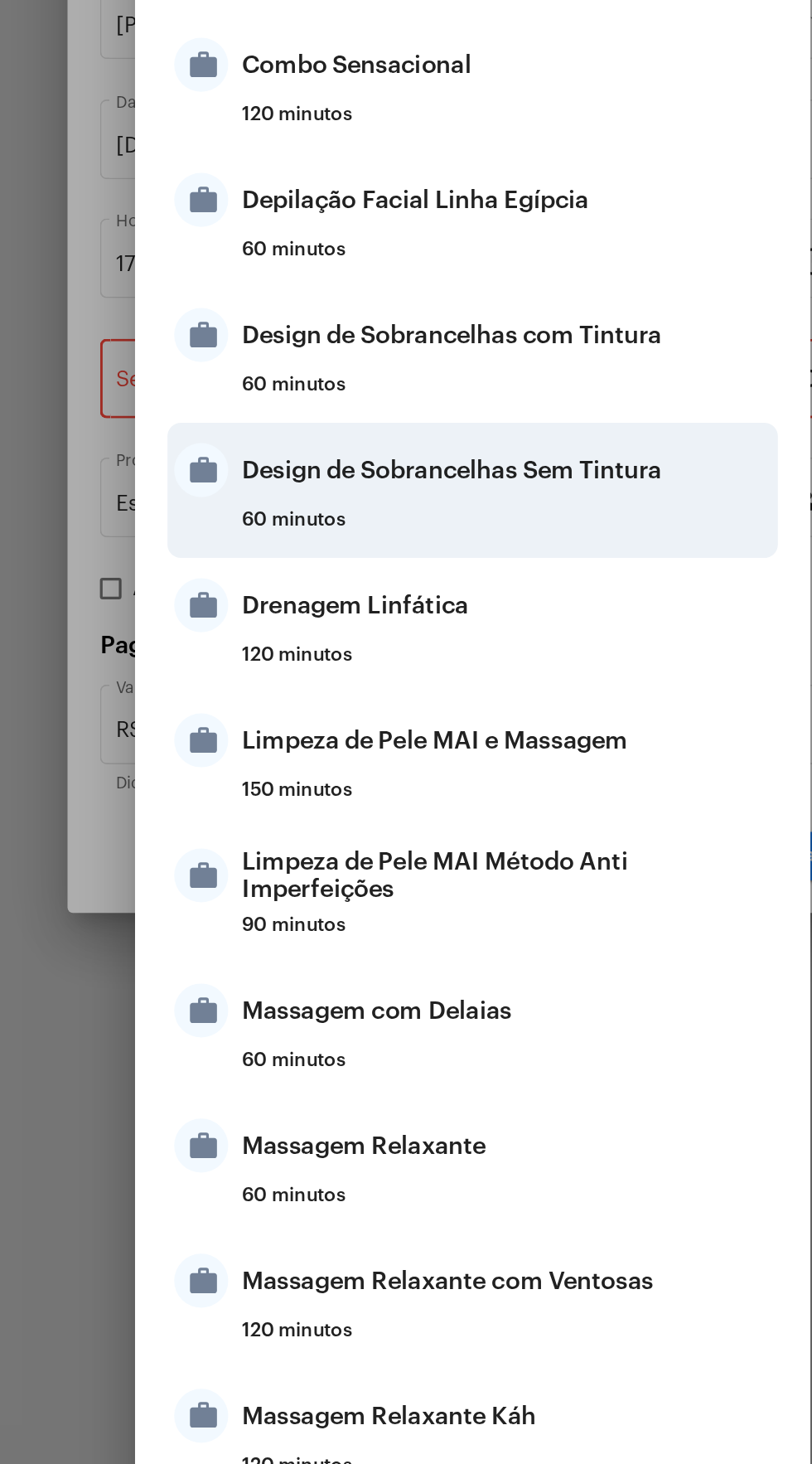
click at [502, 776] on div "Design de Sobrancelhas Sem Tintura" at bounding box center [426, 780] width 325 height 50
type input "Design de Sobrancelhas Sem Tintura"
type input "R$ 35"
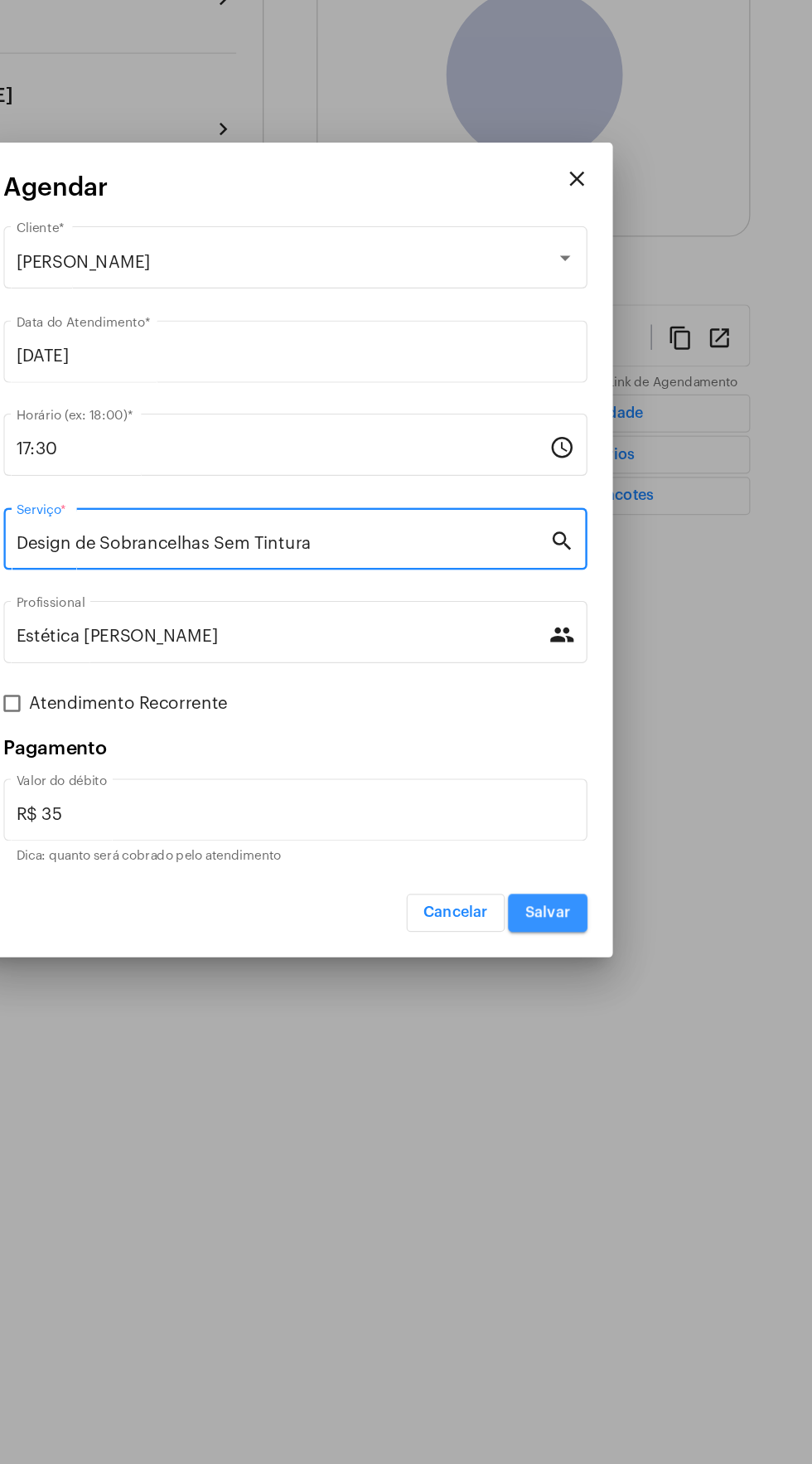
click at [618, 1019] on span "Salvar" at bounding box center [603, 1016] width 36 height 12
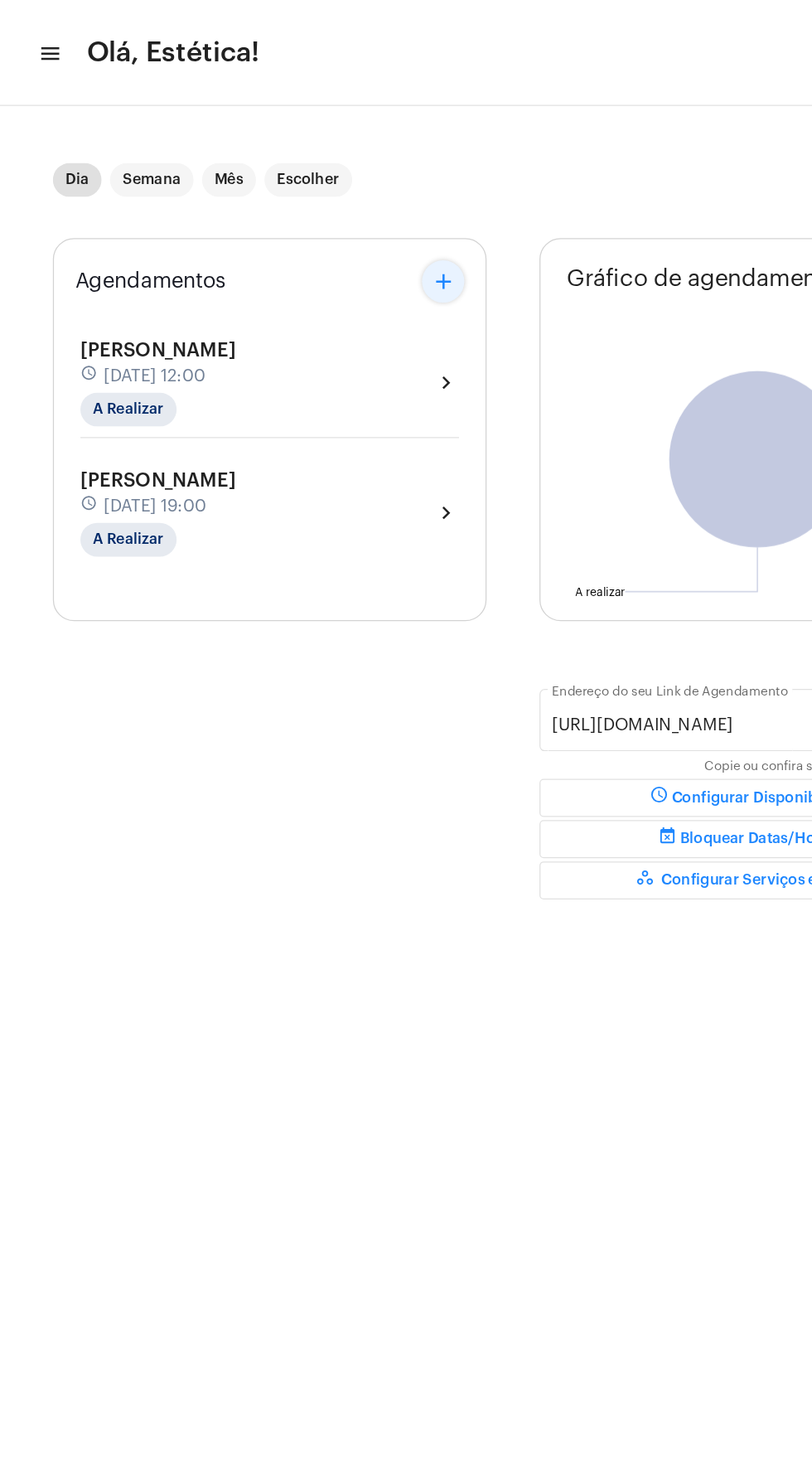
click at [355, 207] on button "add" at bounding box center [348, 221] width 33 height 33
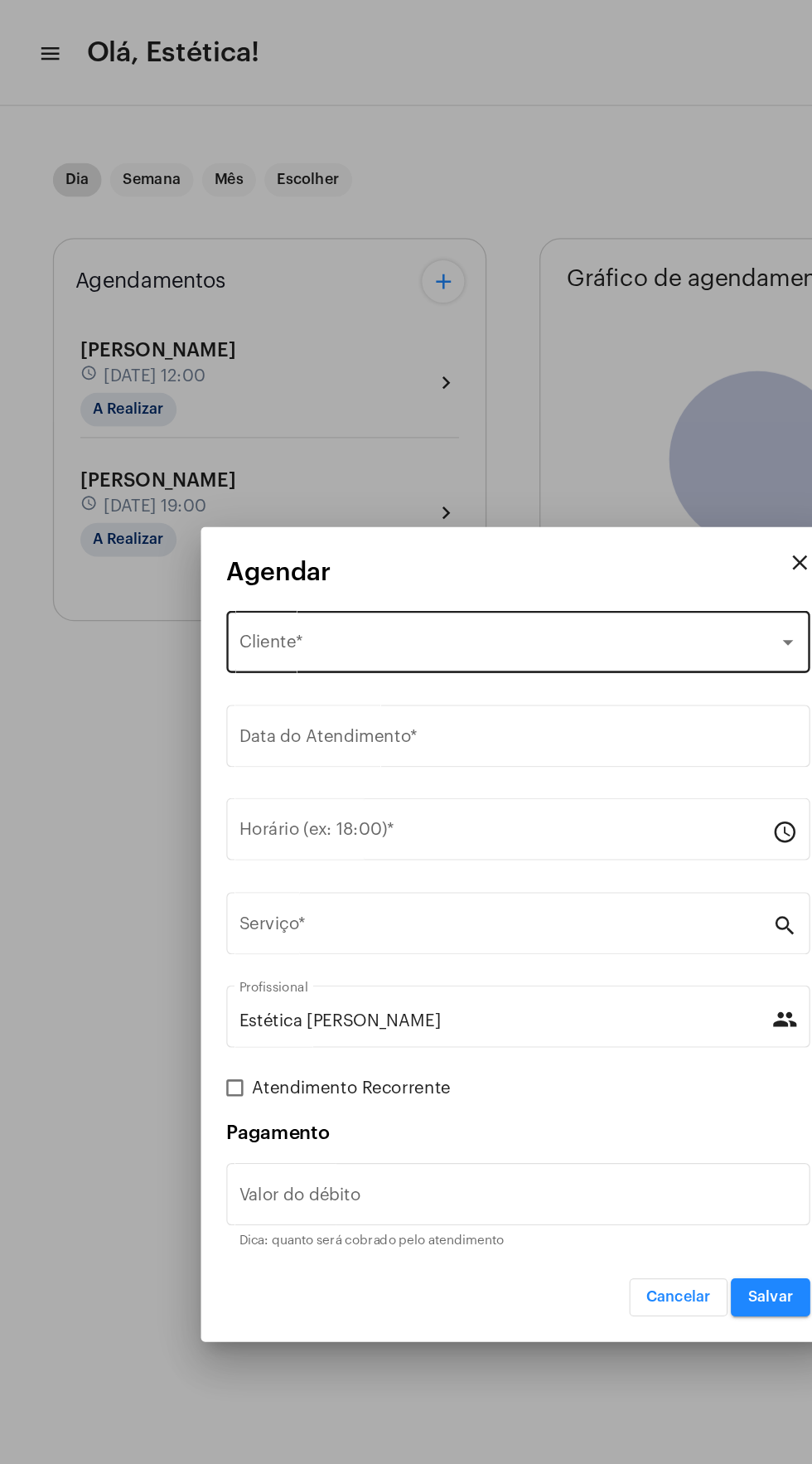
click at [382, 506] on div "Selecione o Cliente" at bounding box center [398, 506] width 423 height 15
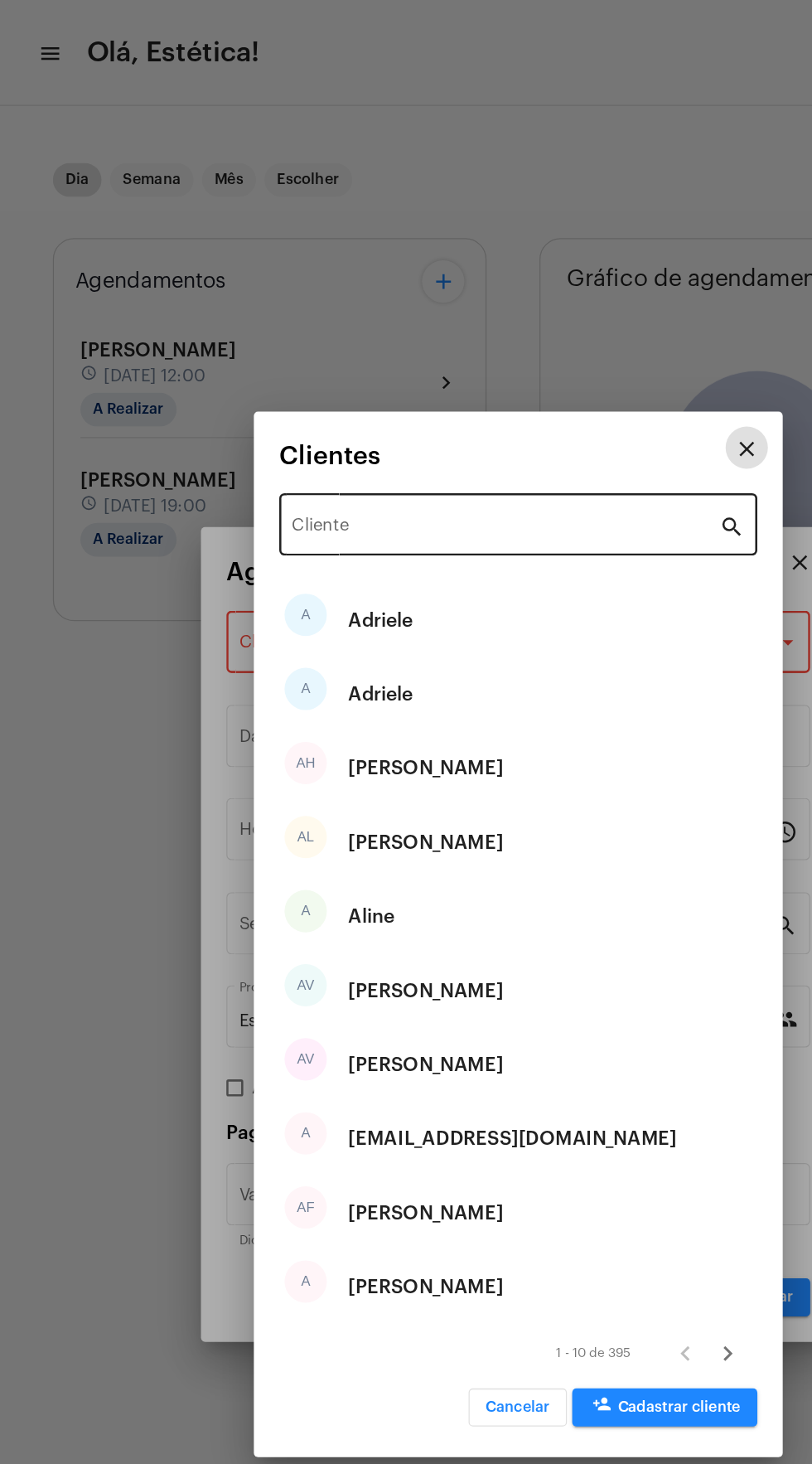
click at [372, 411] on input "Cliente" at bounding box center [396, 414] width 335 height 15
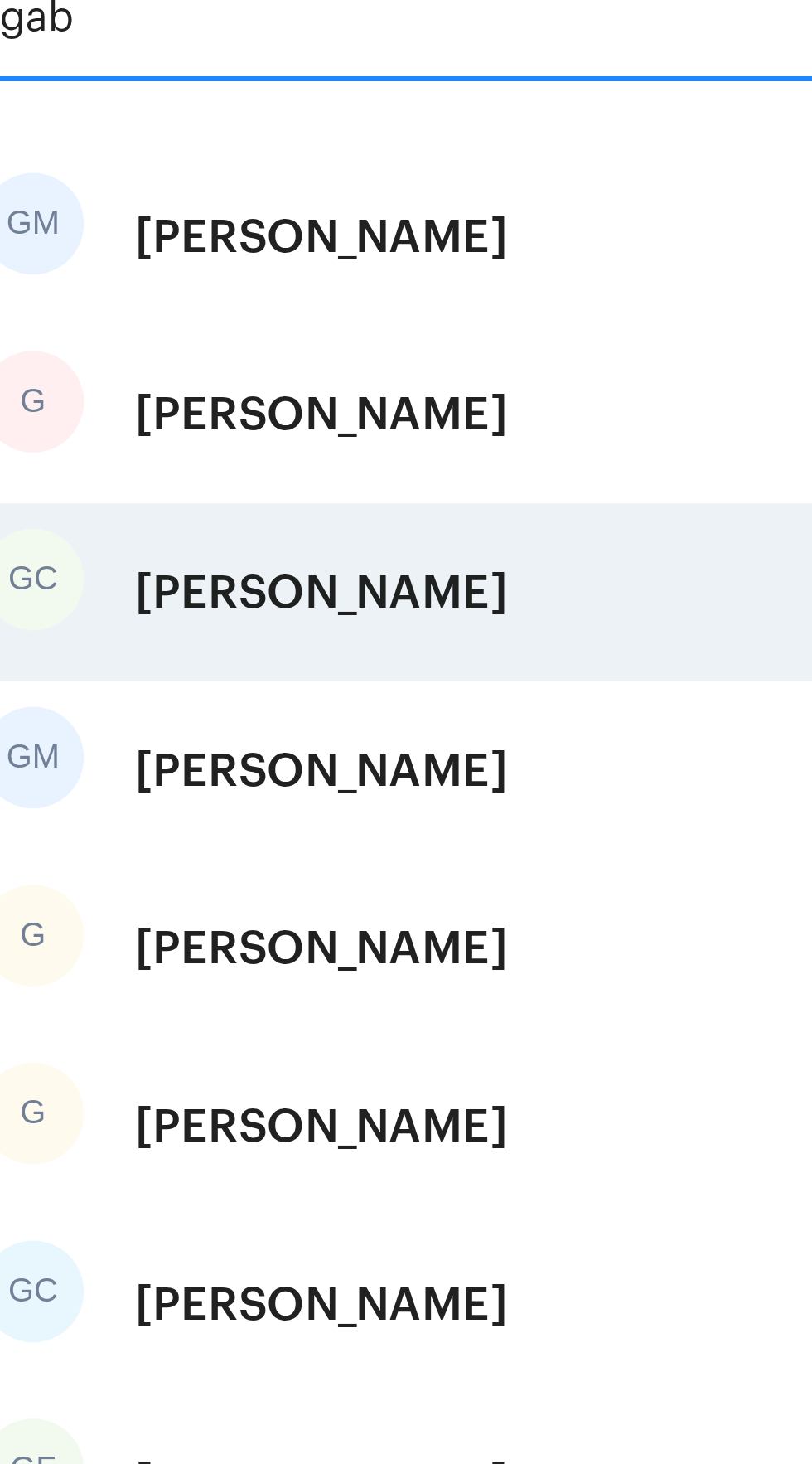
type input "gab"
click at [353, 596] on div "Gabriel Cruz" at bounding box center [333, 602] width 122 height 50
type input "R$"
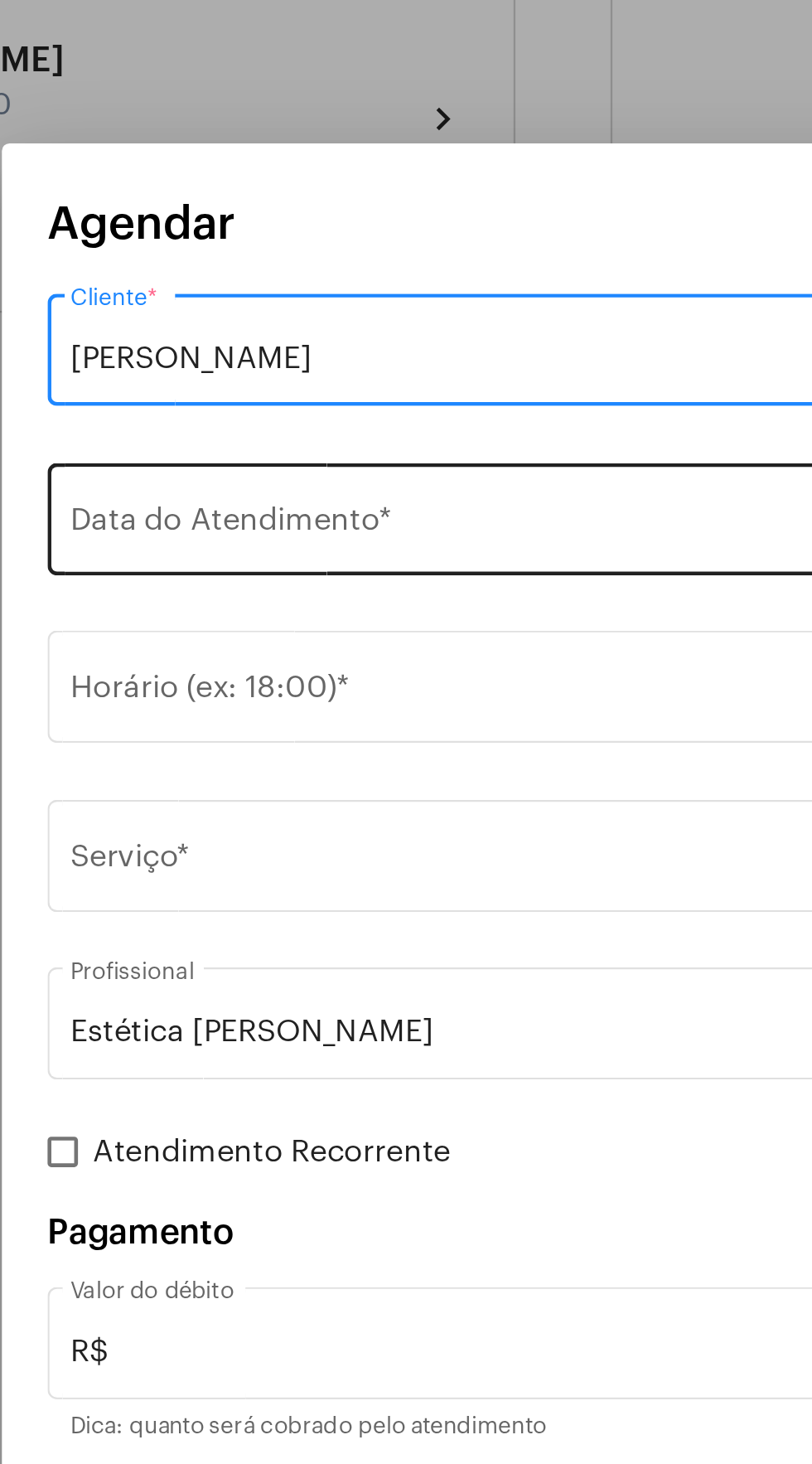
click at [373, 573] on input "Data do Atendimento *" at bounding box center [406, 580] width 438 height 15
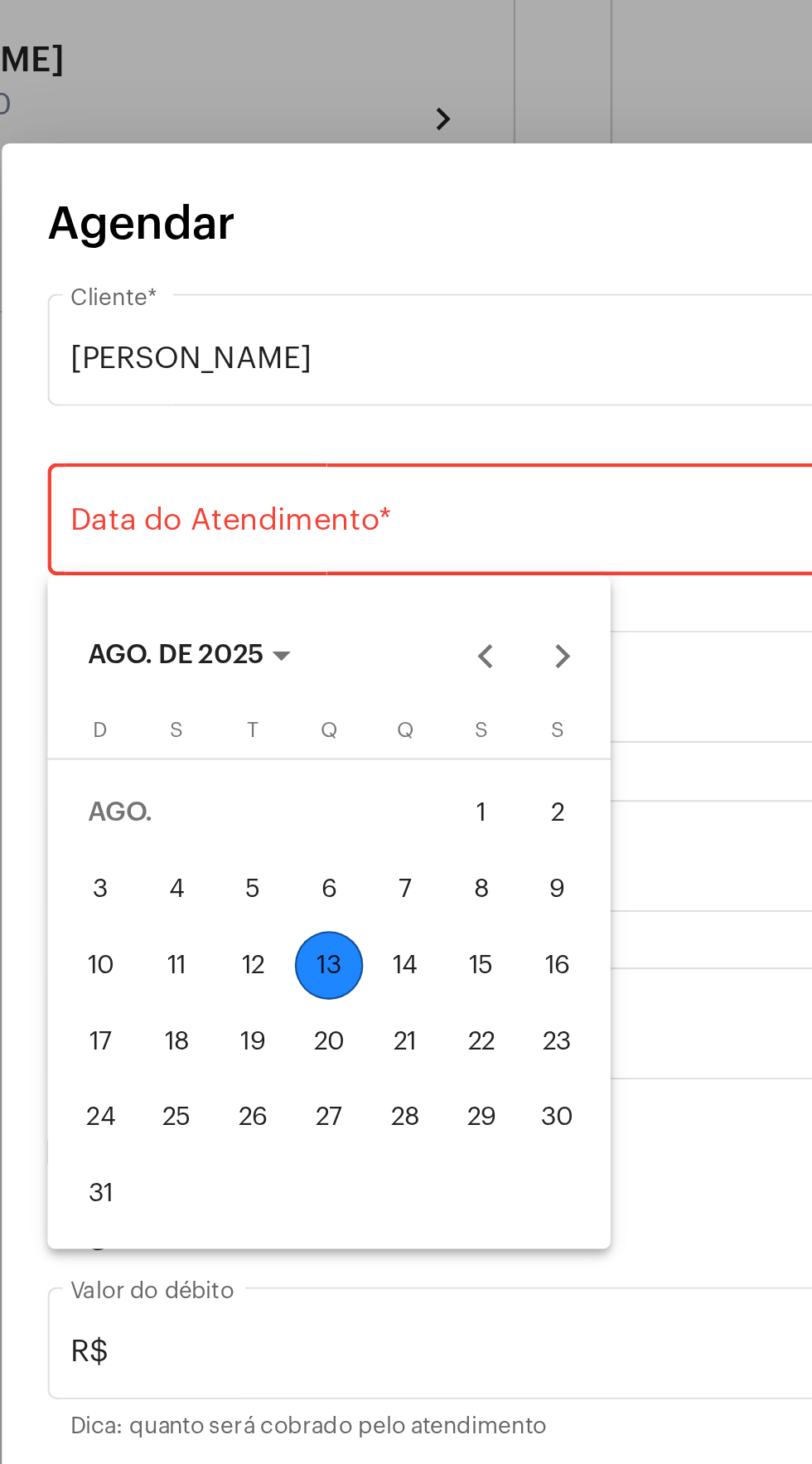
click at [416, 771] on div "domingo D segunda-feira S terça-feira T quarta-feira Q quinta-feira Q sexta-fei…" at bounding box center [300, 778] width 246 height 230
click at [406, 770] on div "16" at bounding box center [399, 771] width 30 height 30
type input "16/08/2025"
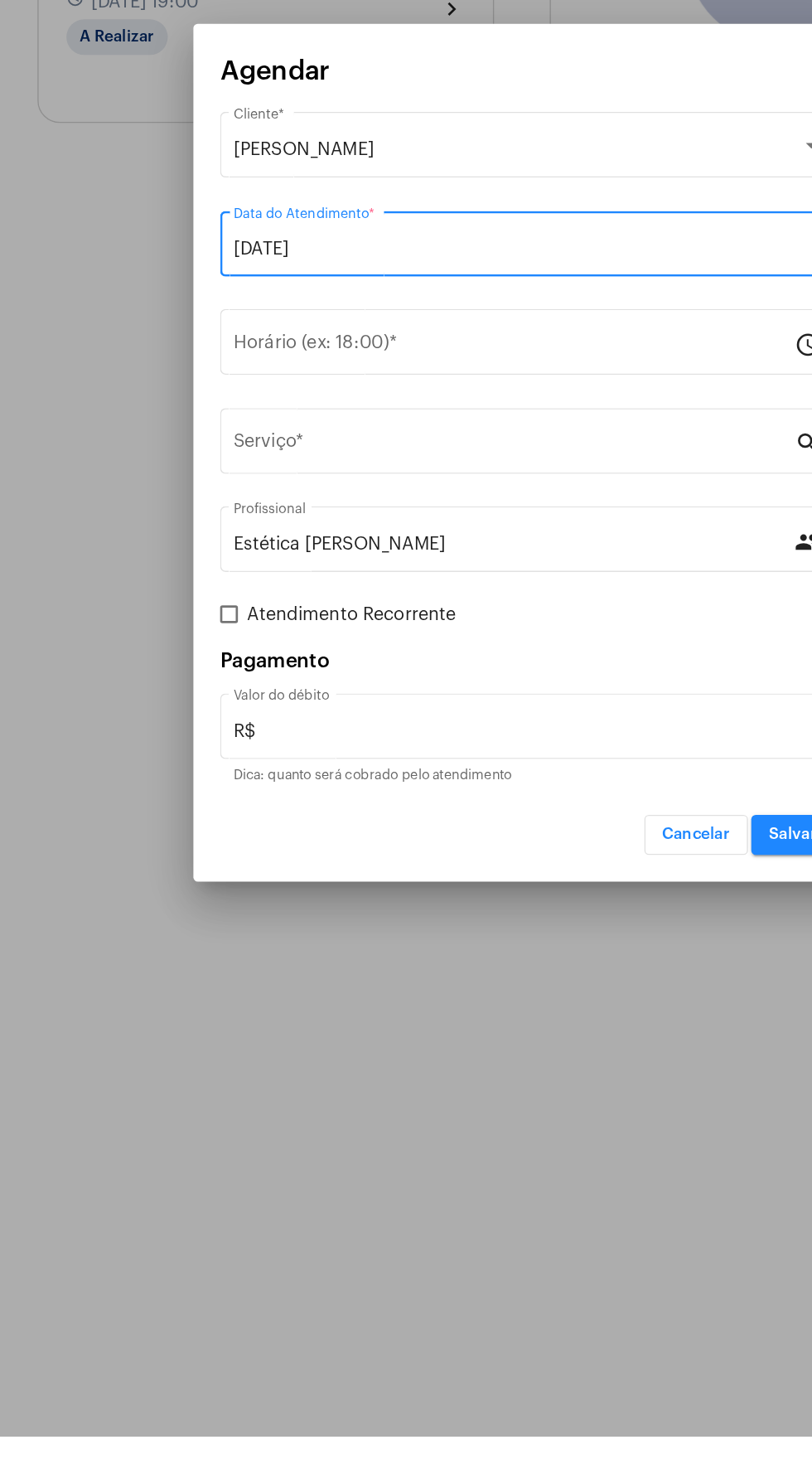
click at [416, 618] on div "16/08/2025 Data do Atendimento *" at bounding box center [406, 586] width 458 height 67
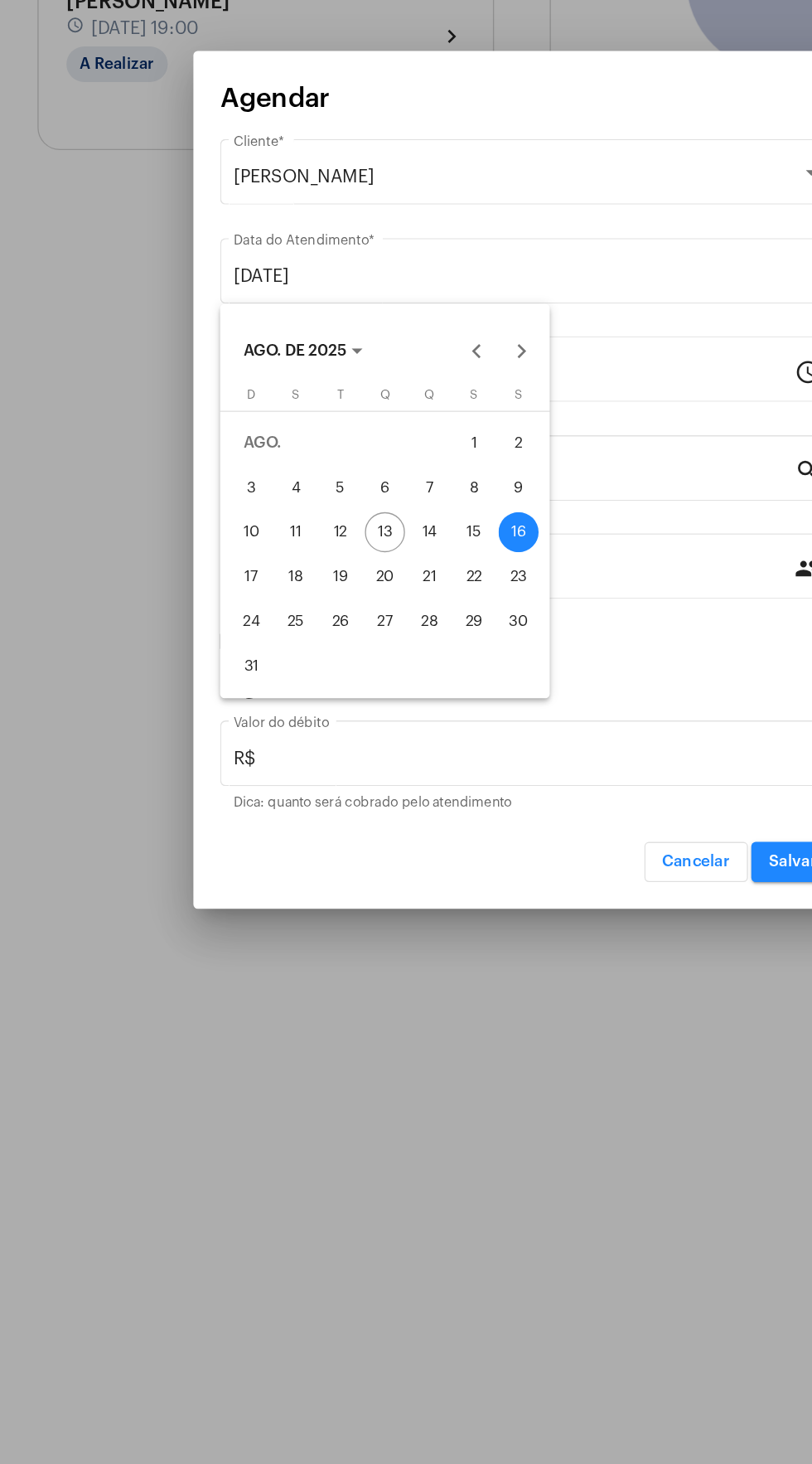
click at [409, 773] on div "16" at bounding box center [399, 771] width 30 height 30
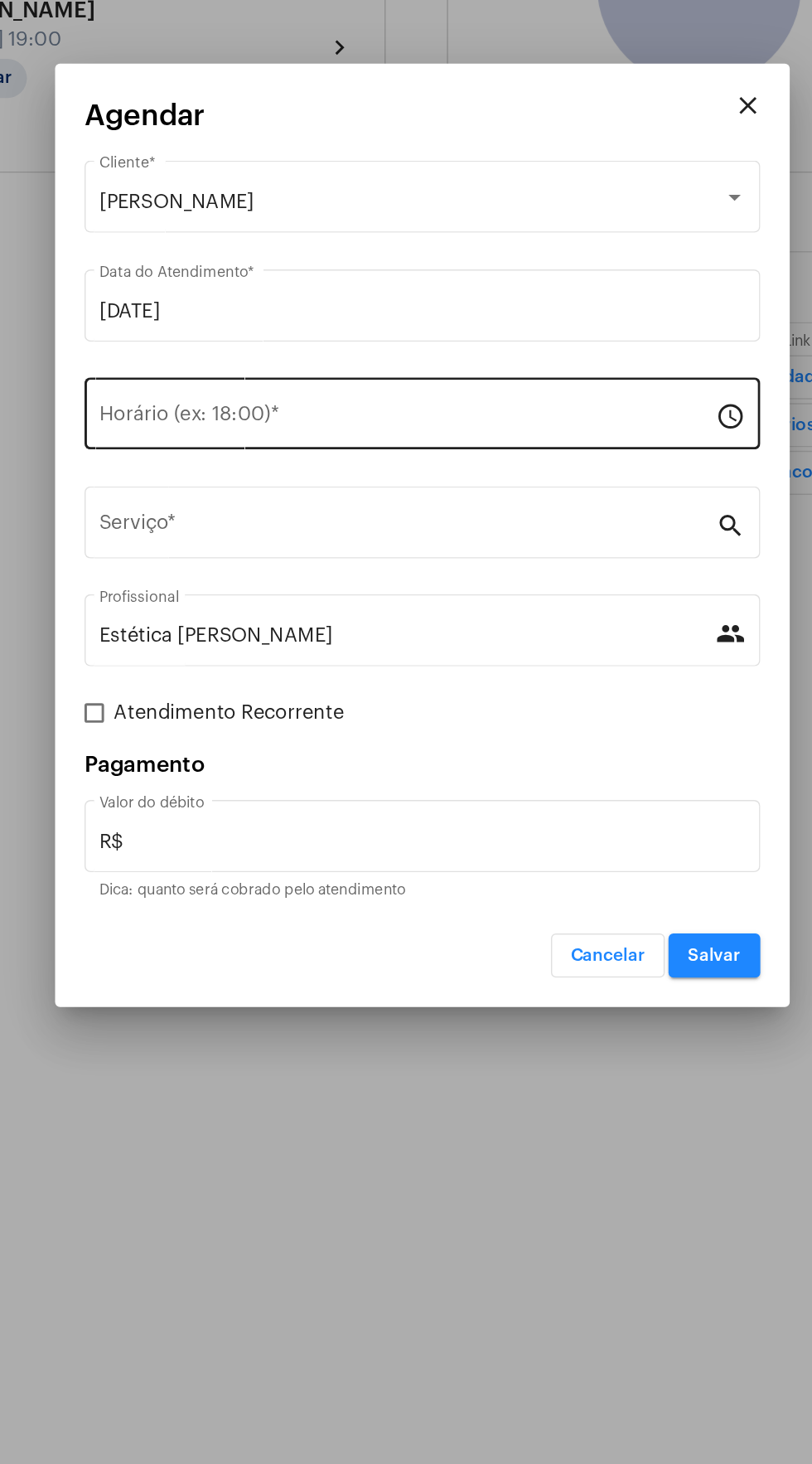
click at [327, 648] on input "Horário (ex: 18:00) *" at bounding box center [396, 653] width 418 height 15
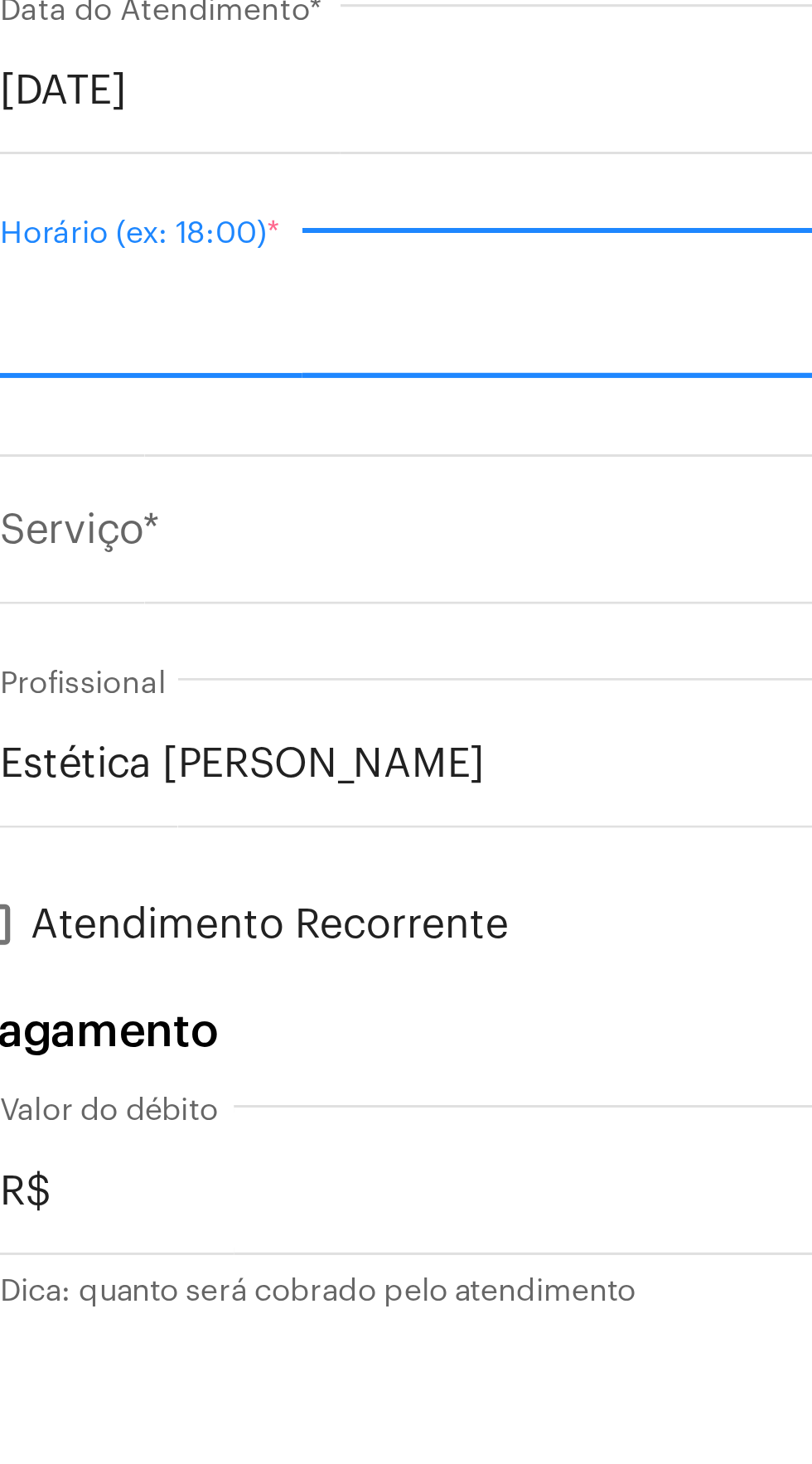
click at [267, 651] on input "Horário (ex: 18:00) *" at bounding box center [396, 653] width 418 height 15
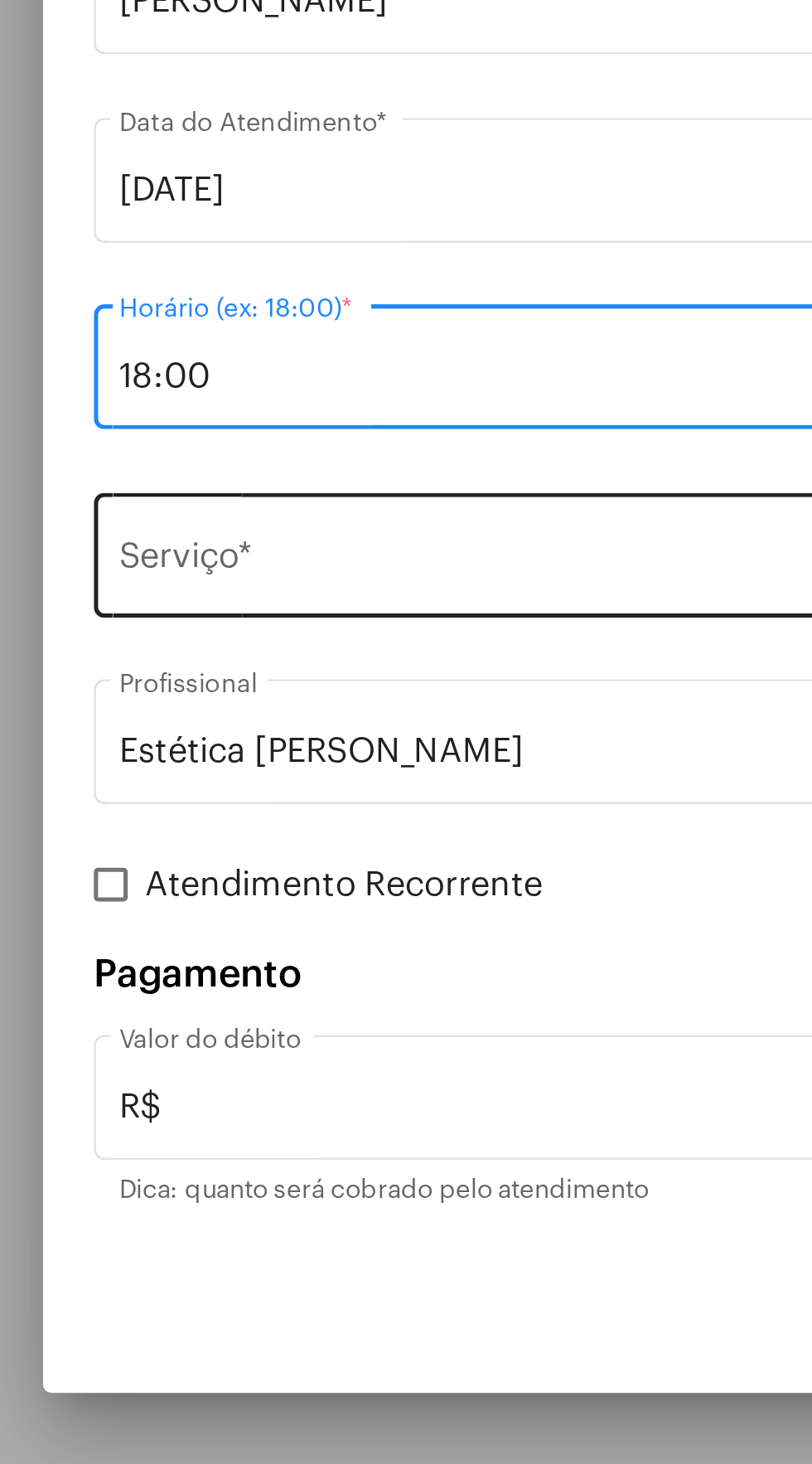
type input "18:00"
click at [313, 722] on input "Serviço *" at bounding box center [396, 727] width 418 height 15
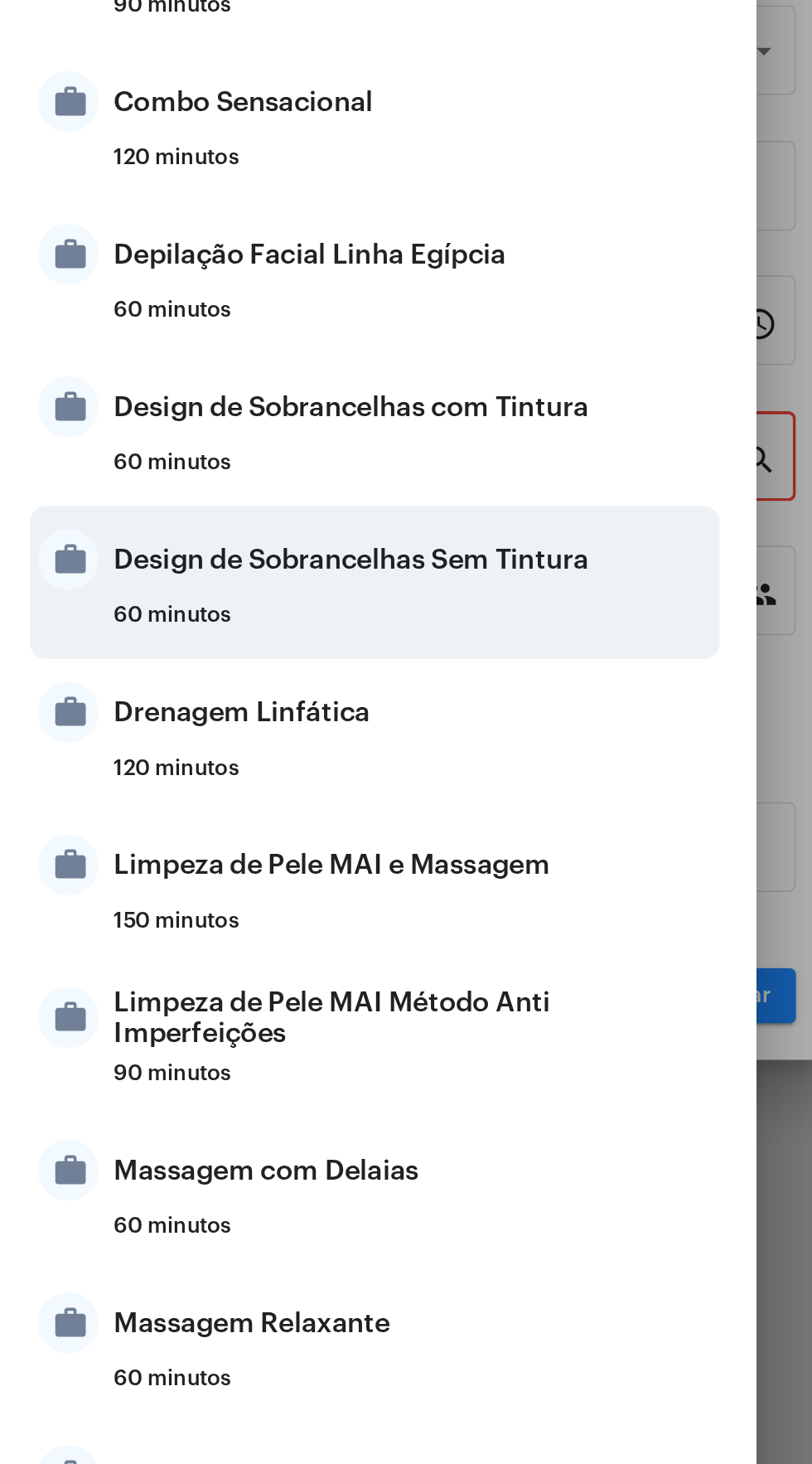
click at [504, 779] on div "Design de Sobrancelhas Sem Tintura" at bounding box center [426, 780] width 325 height 50
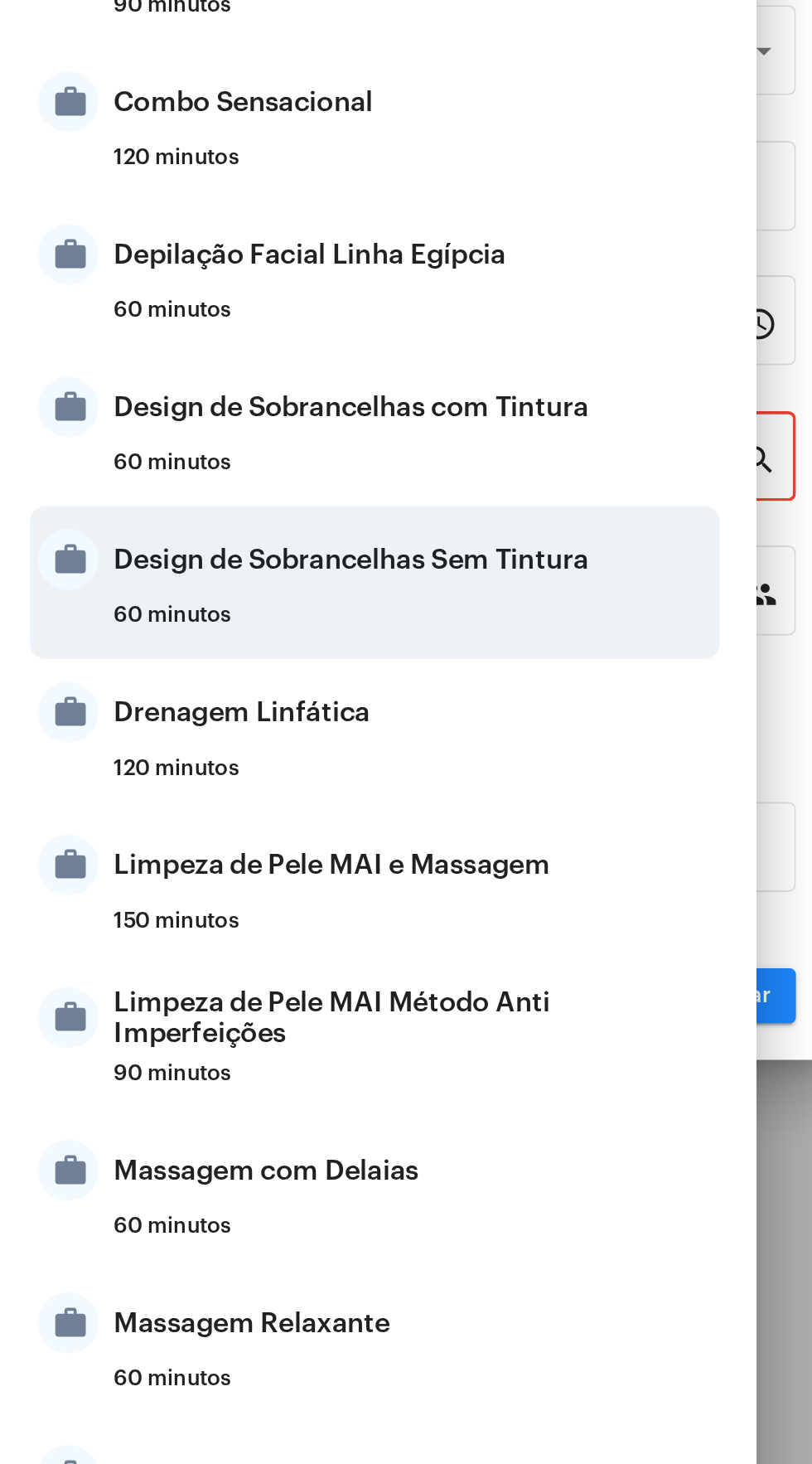
type input "Design de Sobrancelhas Sem Tintura"
type input "R$ 35"
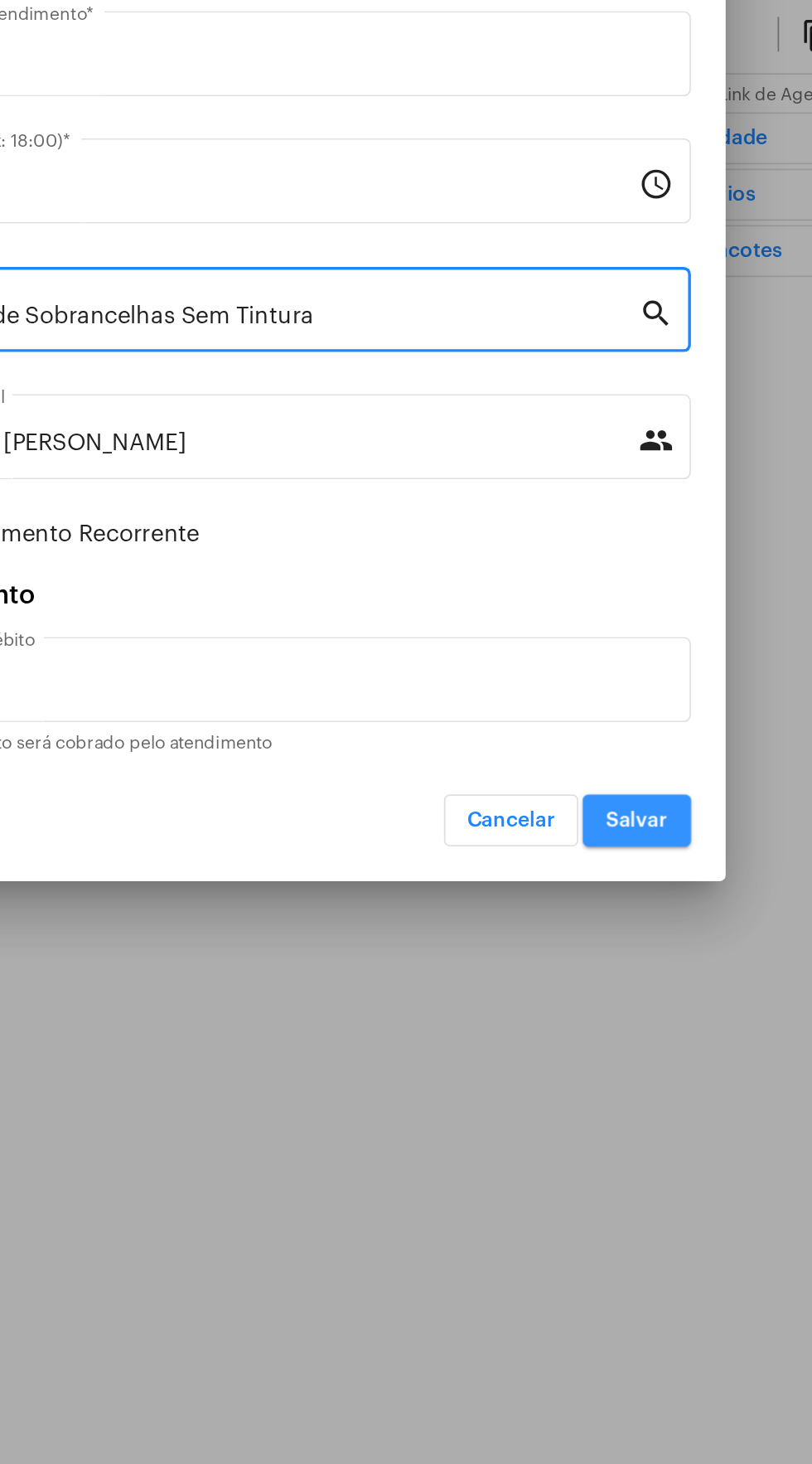
click at [617, 1016] on span "Salvar" at bounding box center [603, 1016] width 36 height 12
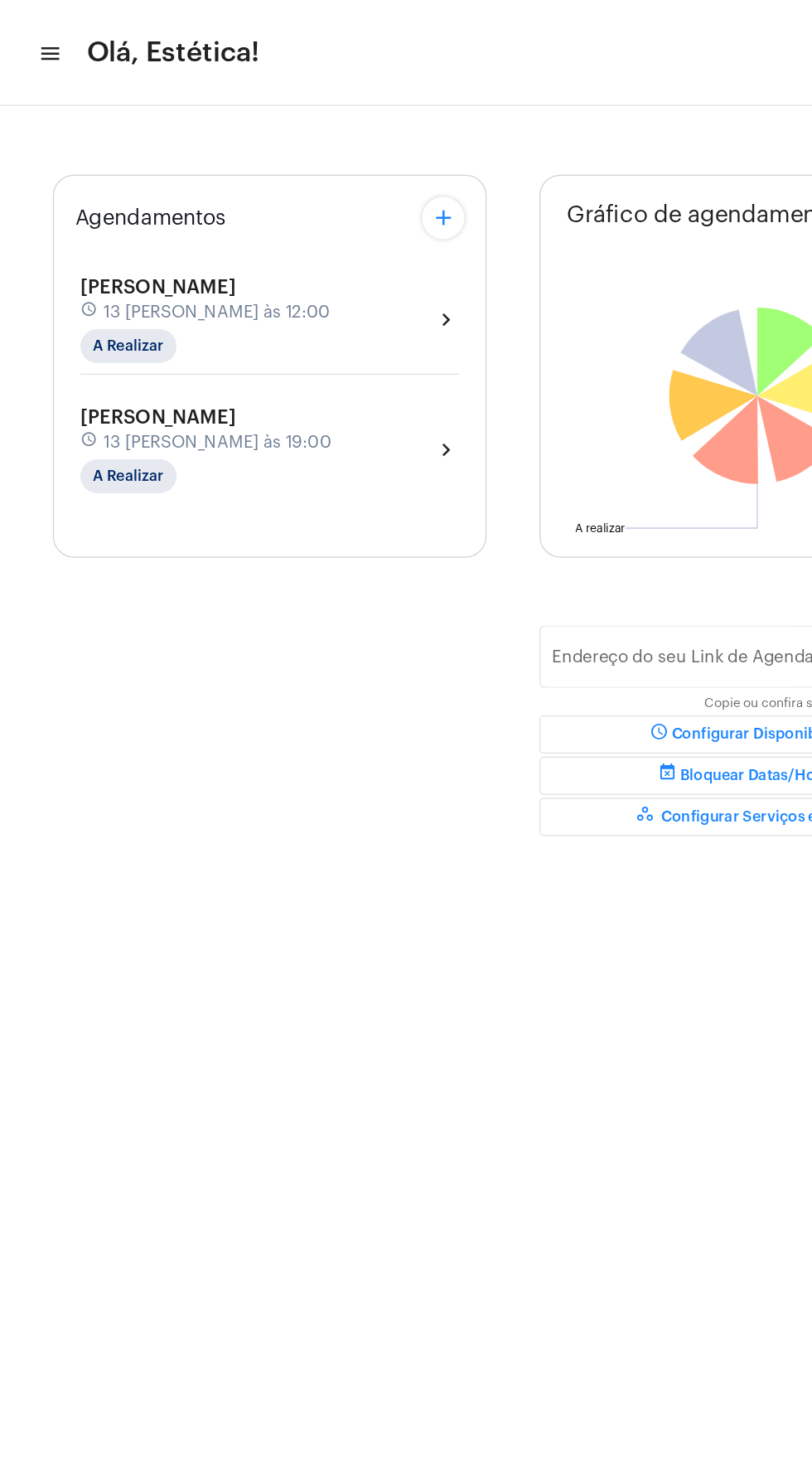
type input "[URL][DOMAIN_NAME]"
